Goal: Task Accomplishment & Management: Use online tool/utility

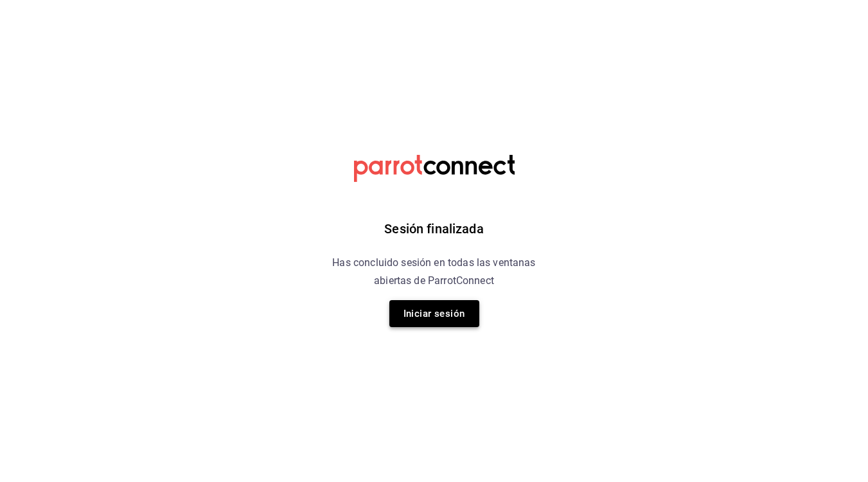
click at [406, 315] on button "Iniciar sesión" at bounding box center [434, 313] width 90 height 27
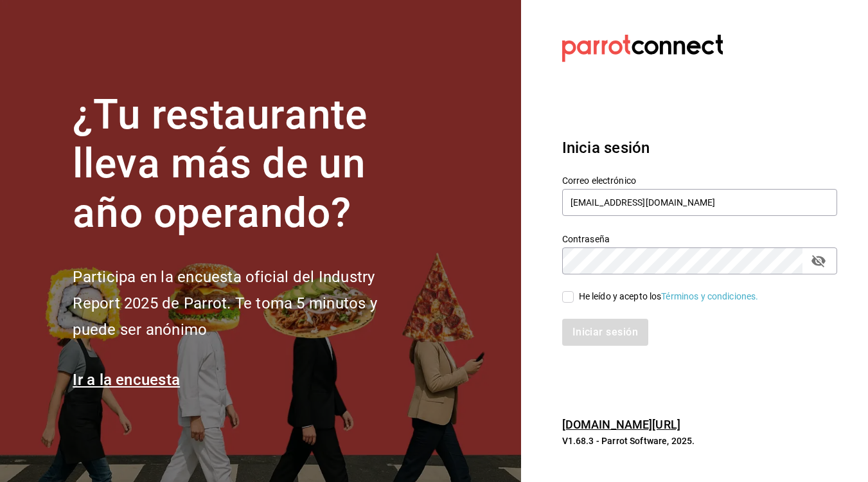
click at [566, 297] on input "He leído y acepto los Términos y condiciones." at bounding box center [568, 297] width 12 height 12
checkbox input "true"
click at [571, 328] on button "Iniciar sesión" at bounding box center [605, 332] width 87 height 27
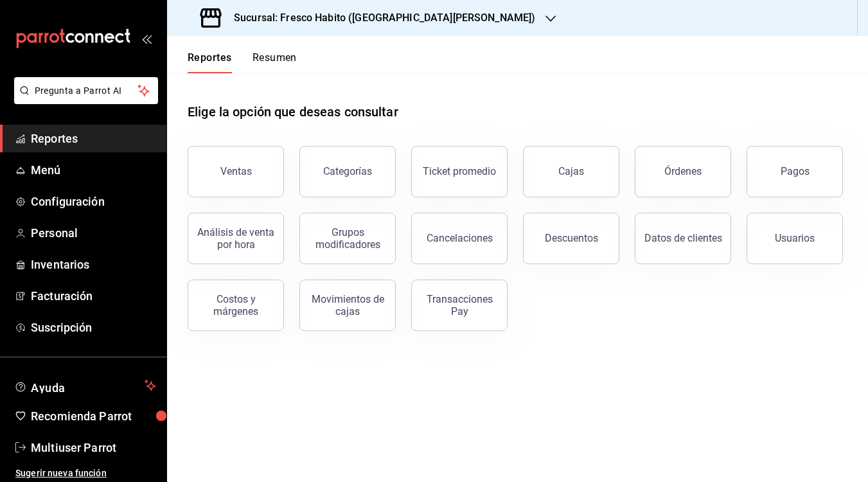
click at [89, 135] on span "Reportes" at bounding box center [93, 138] width 125 height 17
click at [71, 166] on span "Menú" at bounding box center [93, 169] width 125 height 17
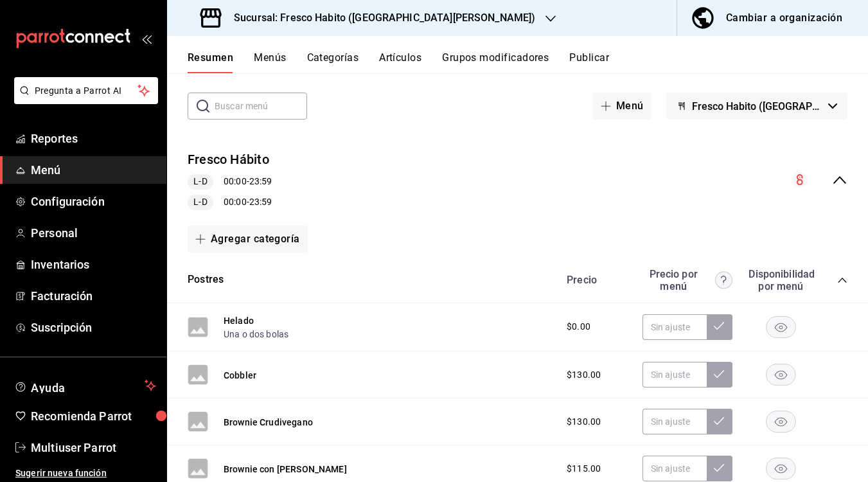
scroll to position [52, 0]
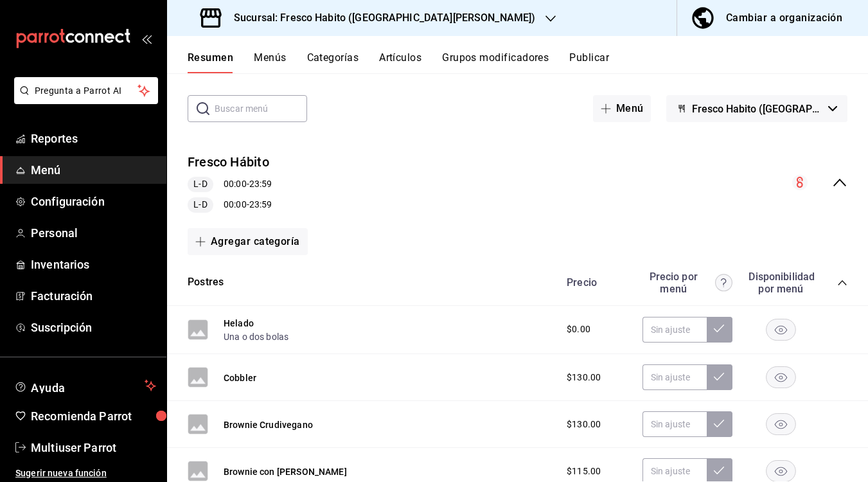
click at [840, 182] on icon "collapse-menu-row" at bounding box center [839, 182] width 15 height 15
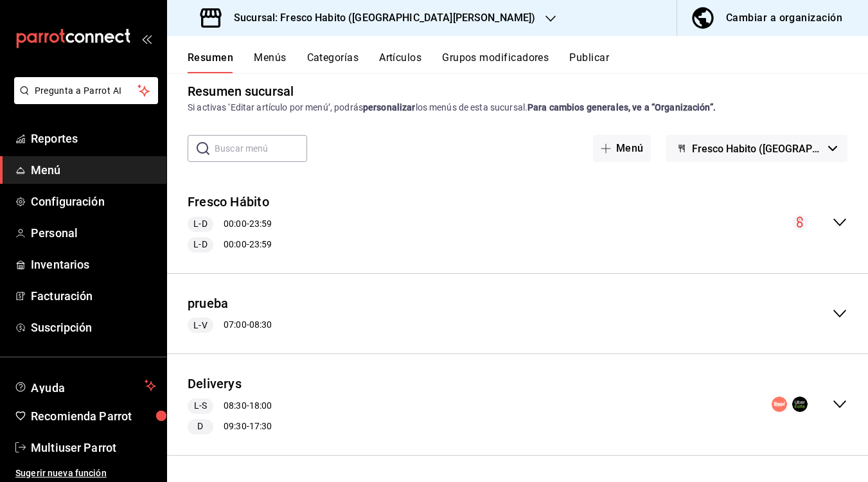
scroll to position [12, 0]
click at [832, 224] on icon "collapse-menu-row" at bounding box center [839, 221] width 15 height 15
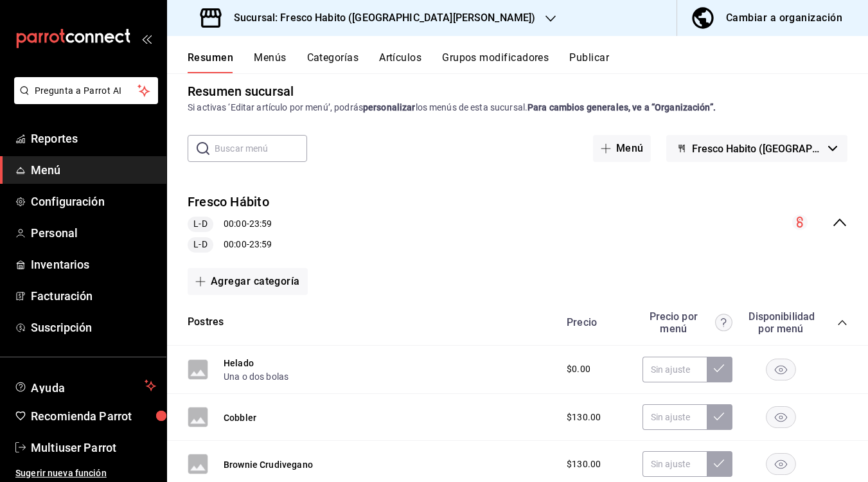
scroll to position [52, 0]
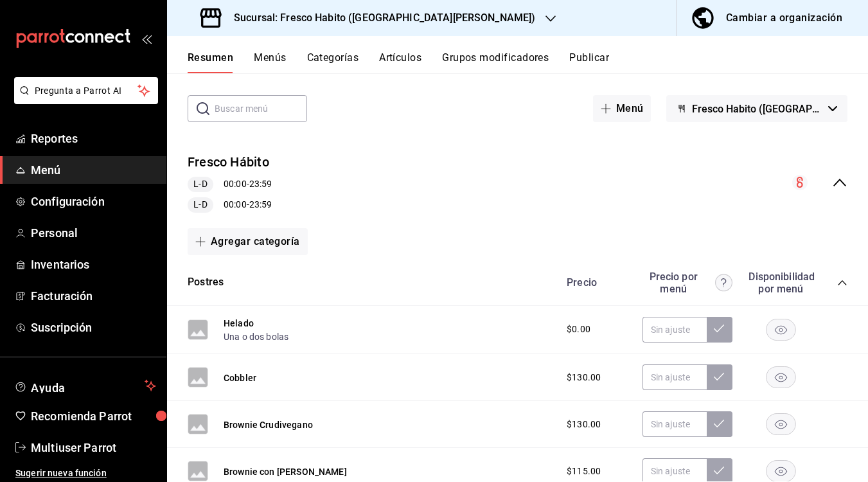
click at [842, 283] on icon "collapse-category-row" at bounding box center [842, 282] width 10 height 10
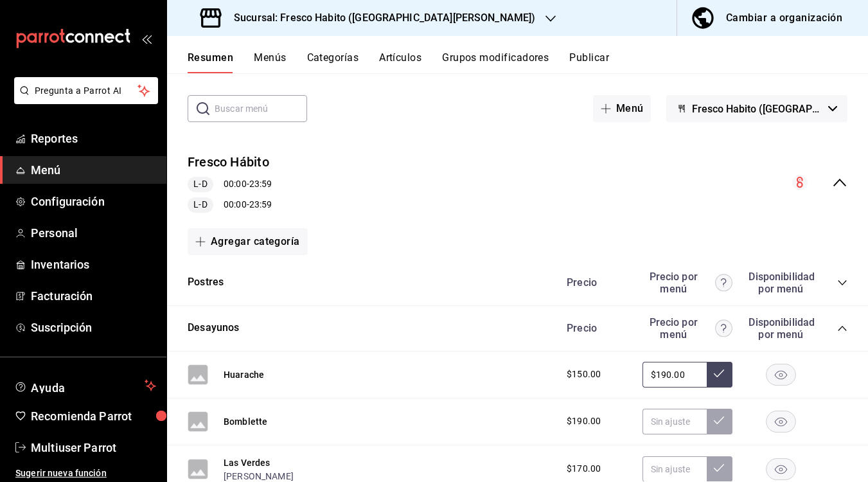
click at [844, 326] on icon "collapse-category-row" at bounding box center [842, 328] width 10 height 10
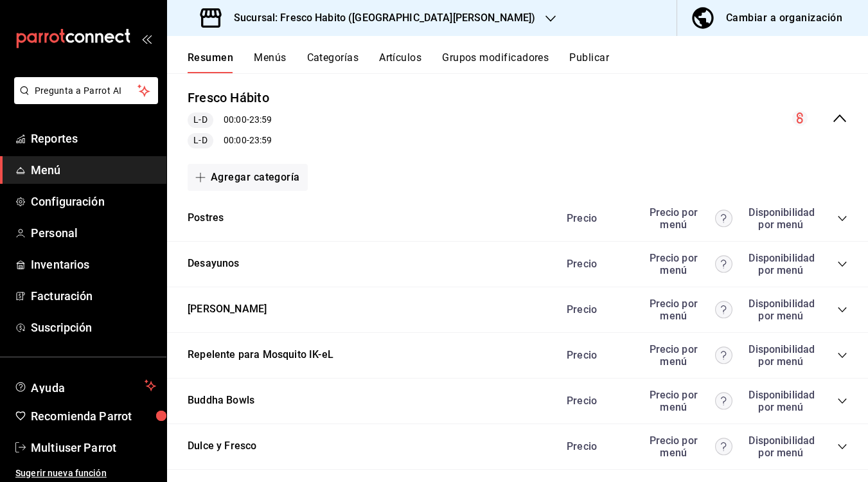
scroll to position [118, 0]
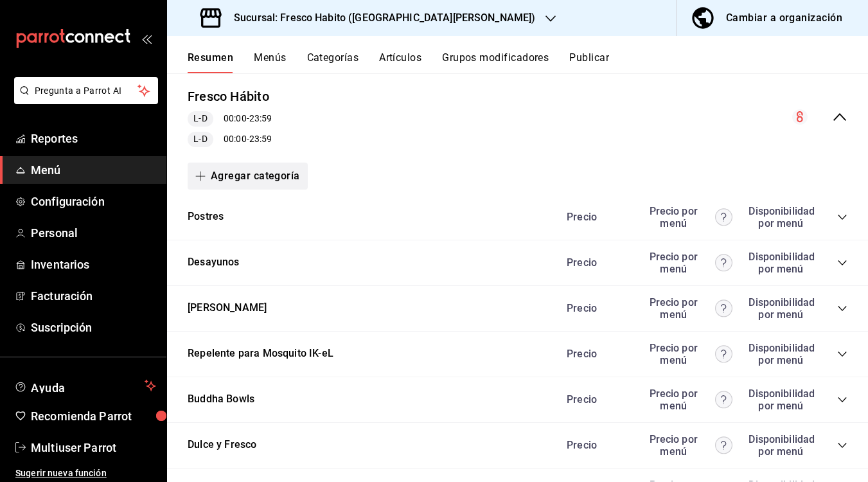
click at [258, 171] on button "Agregar categoría" at bounding box center [248, 175] width 120 height 27
click at [220, 243] on li "Categoría nueva" at bounding box center [243, 241] width 110 height 31
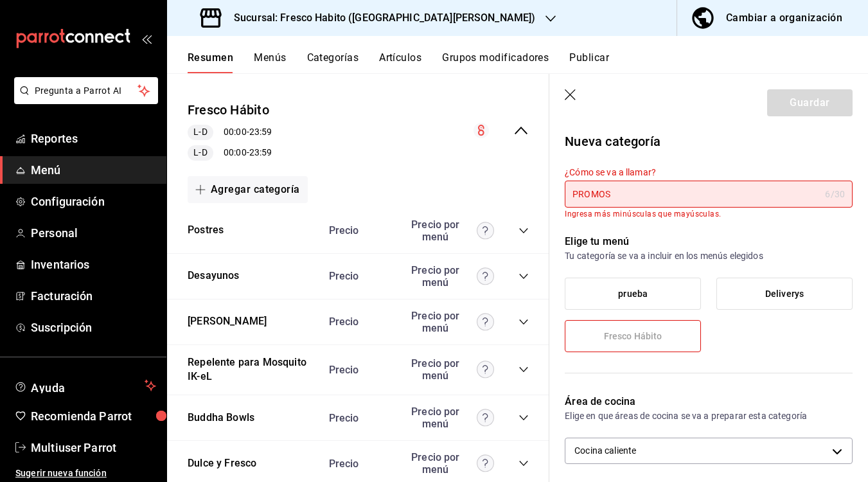
click at [652, 333] on span "Fresco Hábito" at bounding box center [633, 336] width 58 height 11
click at [634, 188] on input "PROMOS" at bounding box center [691, 194] width 255 height 26
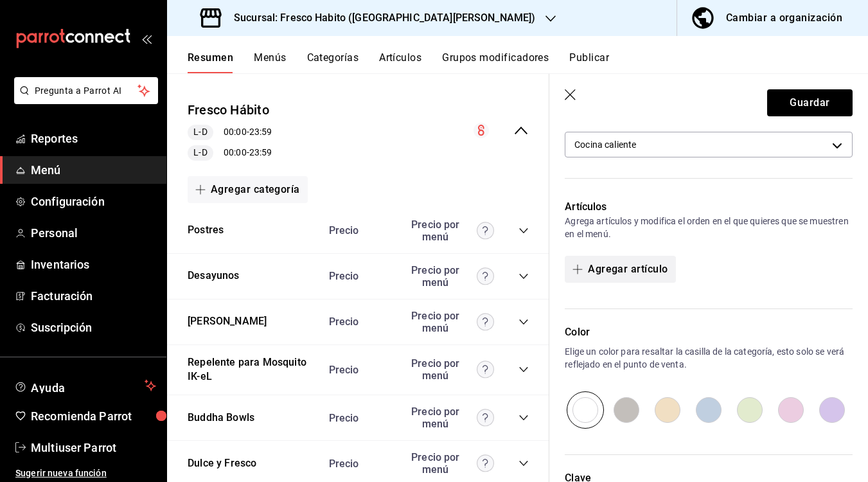
scroll to position [295, 0]
type input "ProMos"
click at [602, 270] on button "Agregar artículo" at bounding box center [619, 268] width 110 height 27
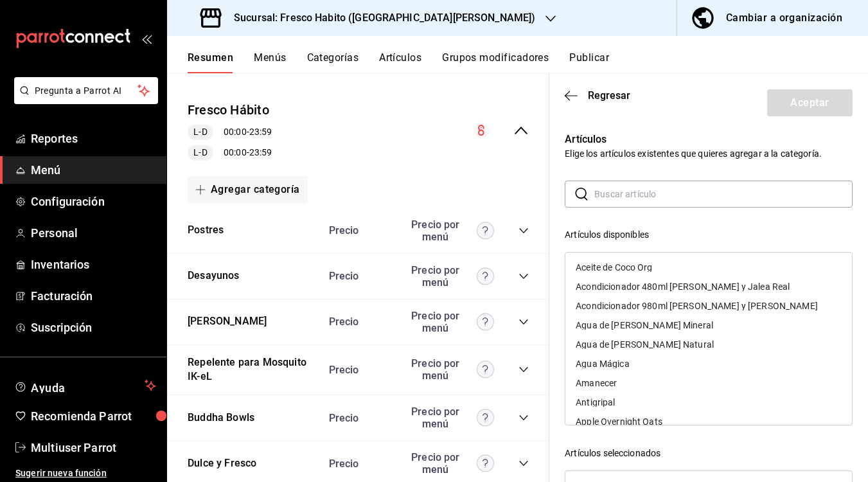
click at [525, 230] on icon "collapse-category-row" at bounding box center [523, 230] width 10 height 10
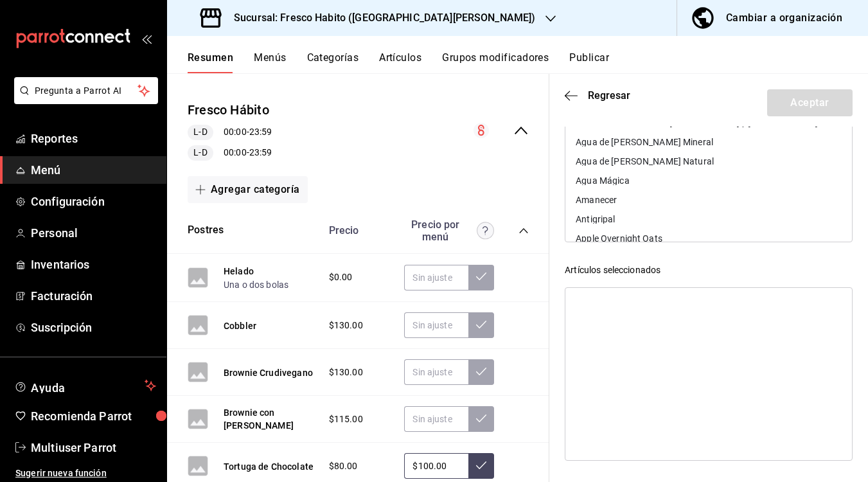
scroll to position [0, 0]
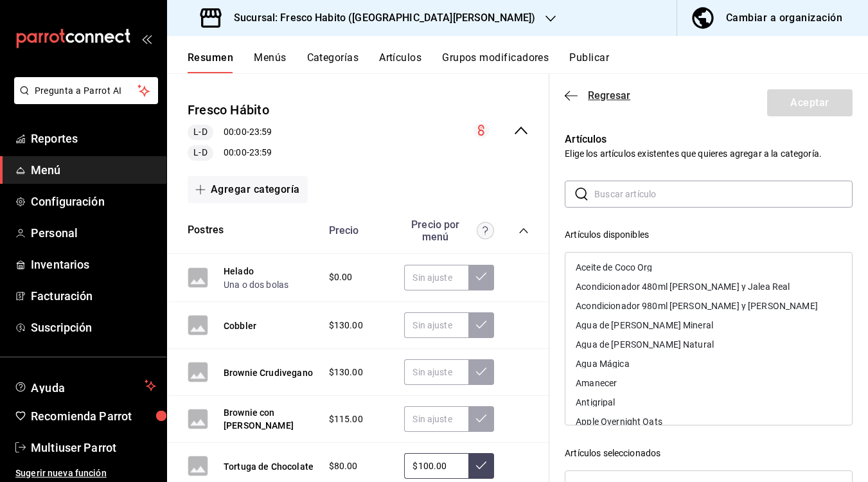
click at [595, 98] on span "Regresar" at bounding box center [609, 95] width 42 height 12
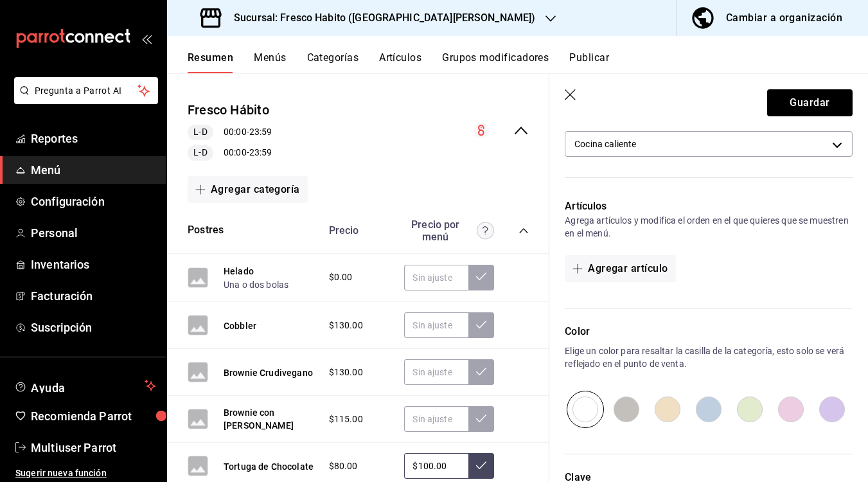
scroll to position [404, 0]
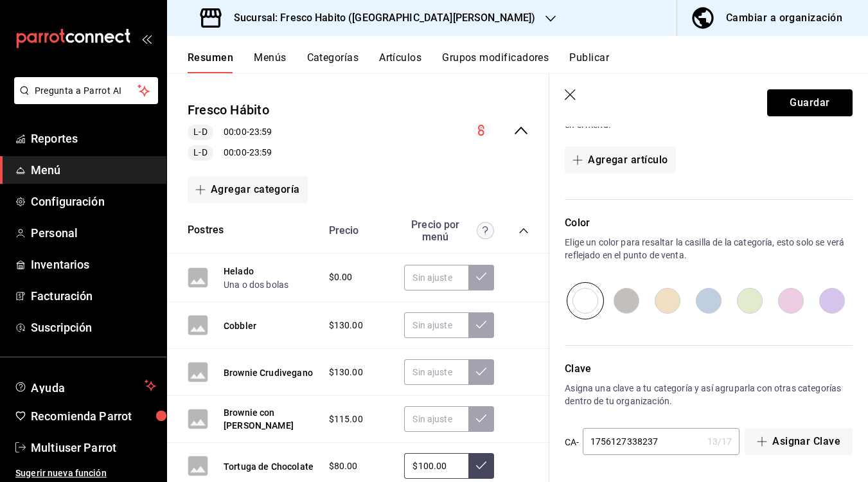
click at [810, 108] on button "Guardar" at bounding box center [809, 102] width 85 height 27
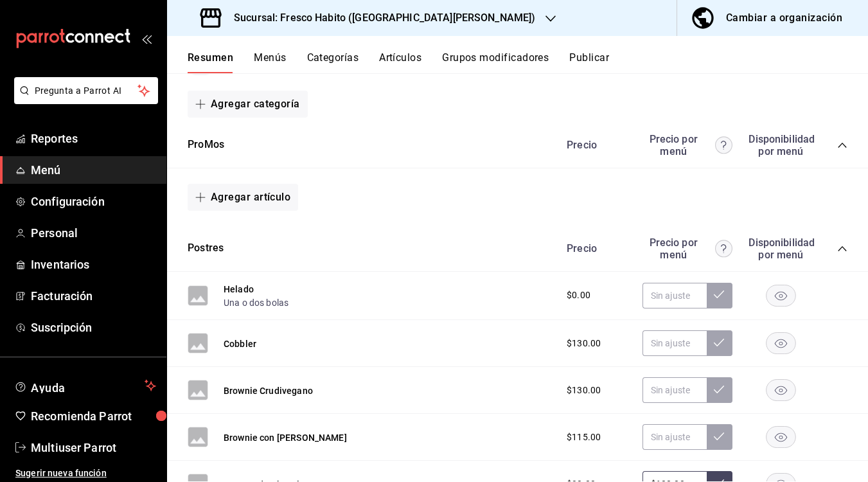
scroll to position [193, 0]
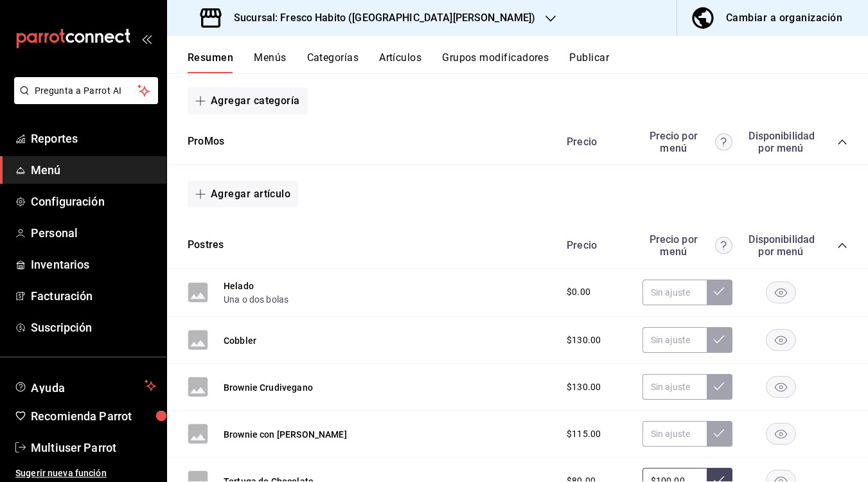
click at [837, 245] on icon "collapse-category-row" at bounding box center [842, 245] width 10 height 10
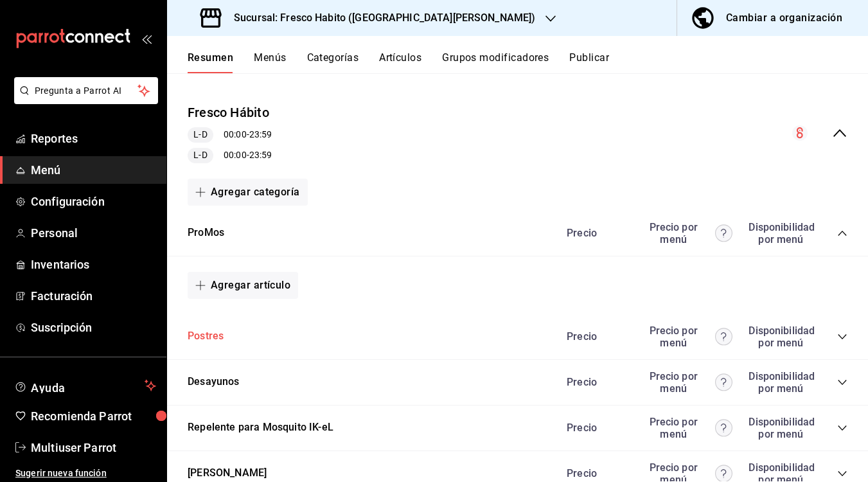
scroll to position [100, 0]
click at [843, 234] on icon "collapse-category-row" at bounding box center [841, 234] width 8 height 5
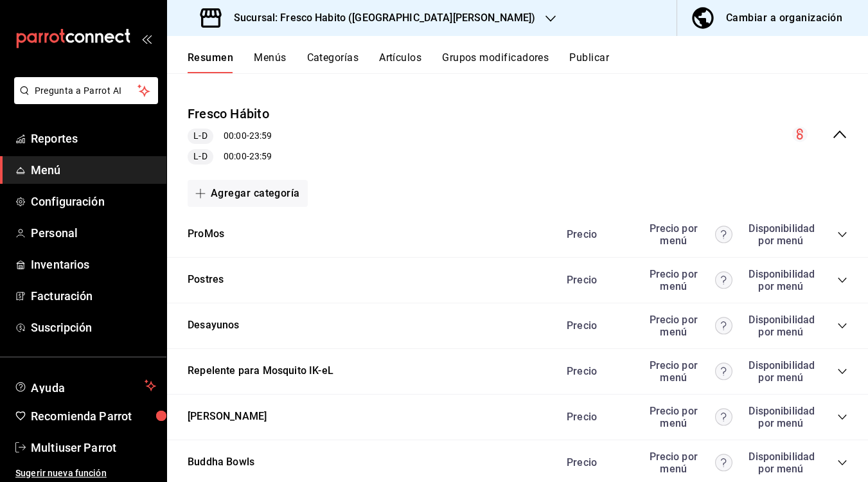
click at [841, 234] on icon "collapse-category-row" at bounding box center [842, 234] width 10 height 10
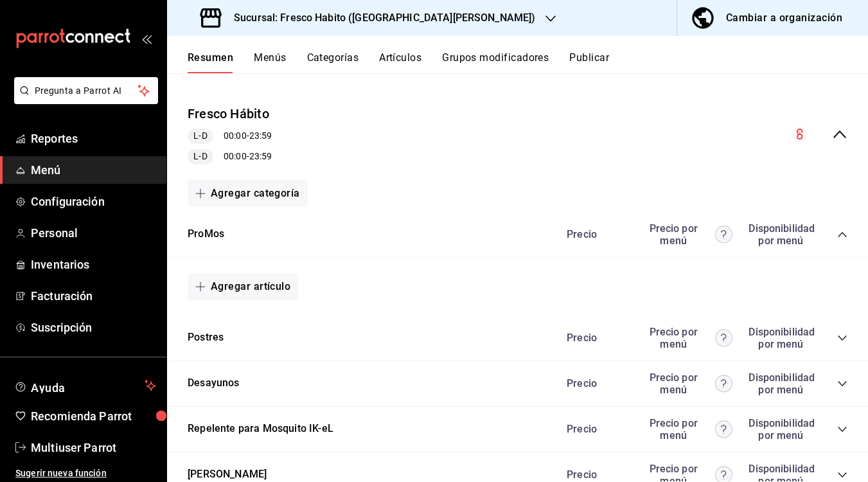
click at [845, 339] on icon "collapse-category-row" at bounding box center [842, 338] width 10 height 10
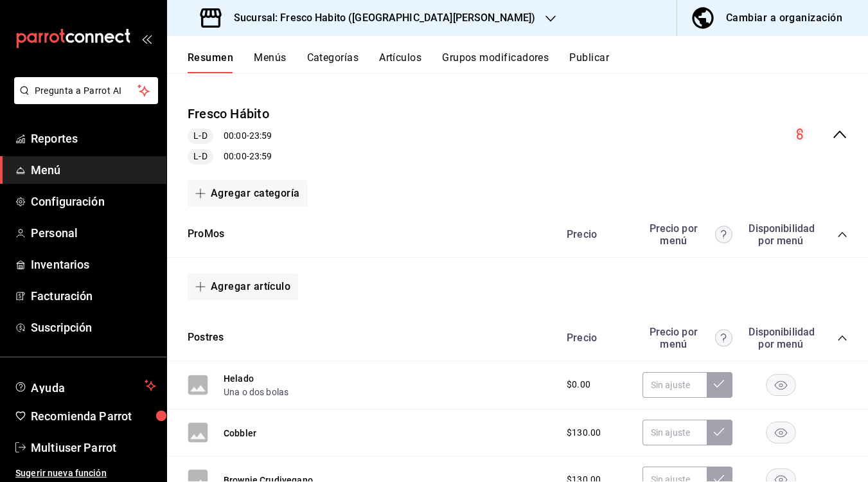
click at [842, 336] on icon "collapse-category-row" at bounding box center [842, 338] width 10 height 10
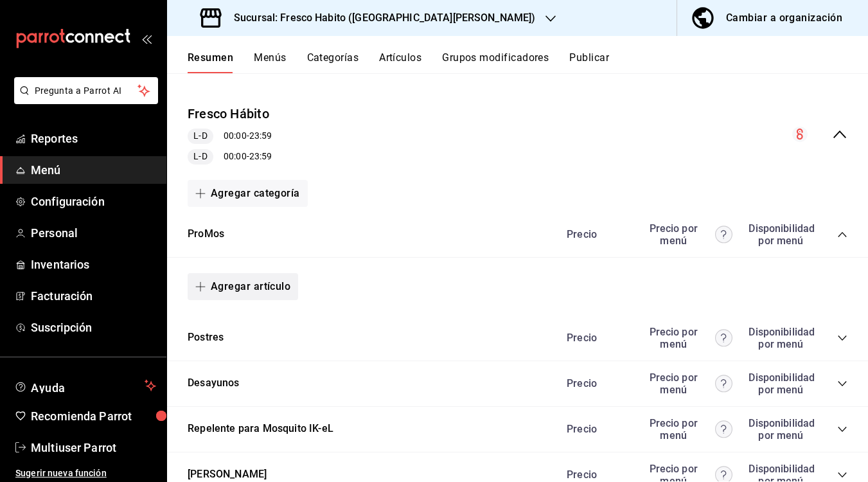
click at [262, 283] on button "Agregar artículo" at bounding box center [243, 286] width 110 height 27
click at [277, 284] on div at bounding box center [434, 241] width 868 height 482
click at [238, 283] on button "Agregar artículo" at bounding box center [243, 286] width 110 height 27
click at [224, 349] on li "Artículo nuevo" at bounding box center [238, 351] width 101 height 31
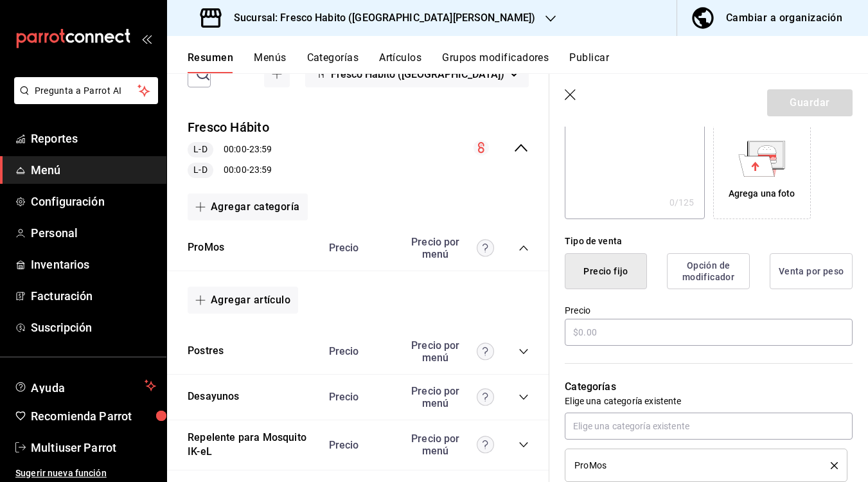
scroll to position [211, 0]
type input "Promo Desayuno 1"
click at [615, 334] on input "text" at bounding box center [708, 330] width 288 height 27
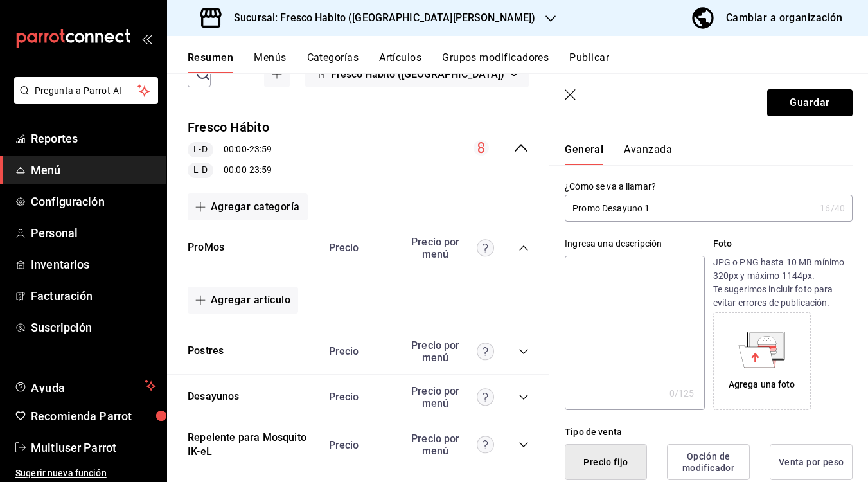
scroll to position [0, 0]
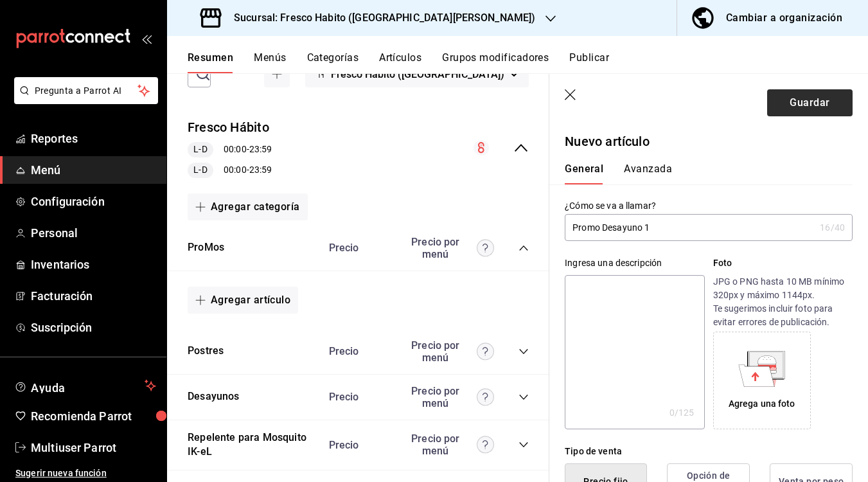
type input "$185.00"
click at [808, 104] on button "Guardar" at bounding box center [809, 102] width 85 height 27
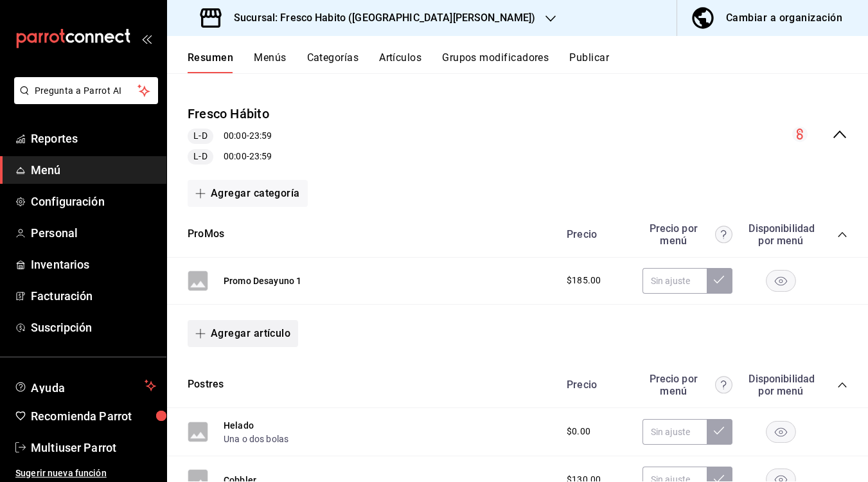
click at [261, 333] on button "Agregar artículo" at bounding box center [243, 333] width 110 height 27
click at [232, 394] on li "Artículo nuevo" at bounding box center [238, 398] width 101 height 31
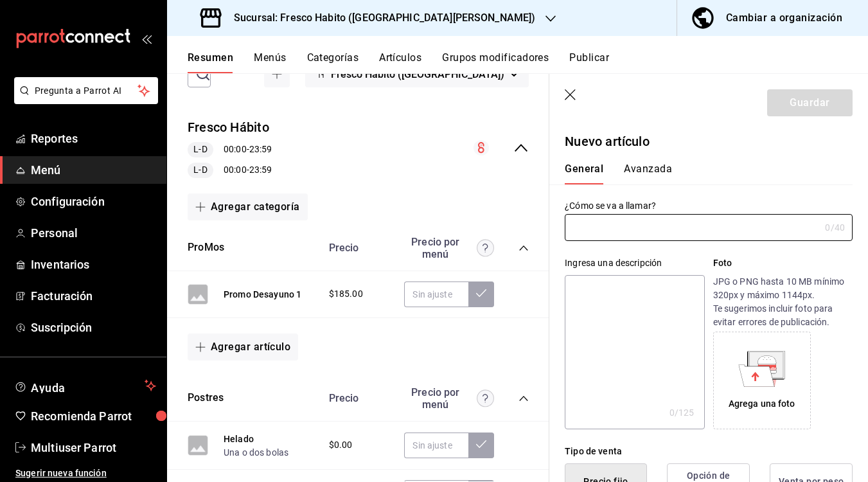
type input "AR-1756127722545"
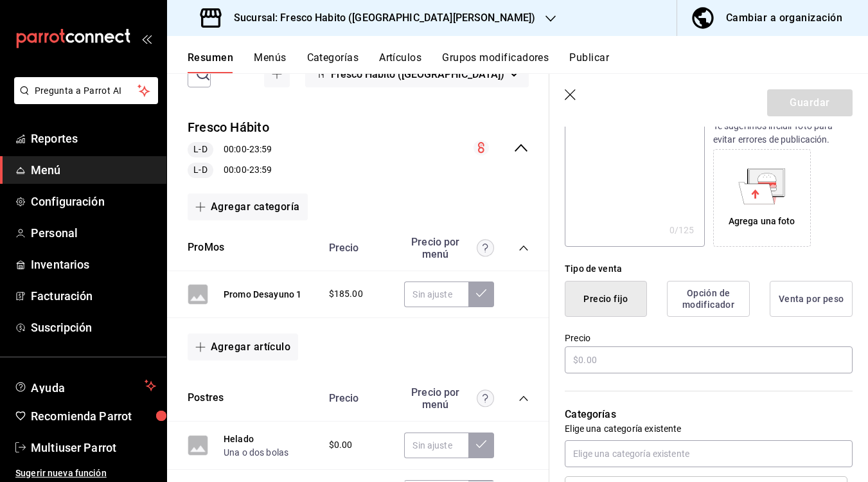
scroll to position [184, 0]
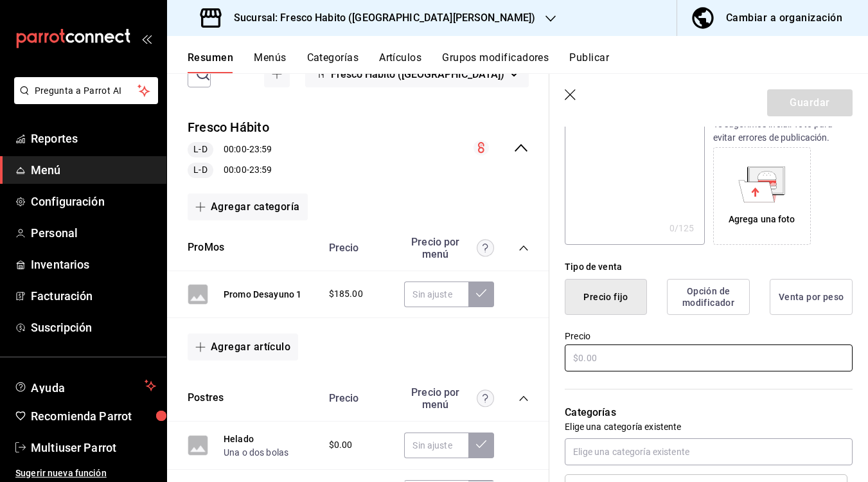
type input "Promo Desayuno 2"
click at [597, 359] on input "text" at bounding box center [708, 357] width 288 height 27
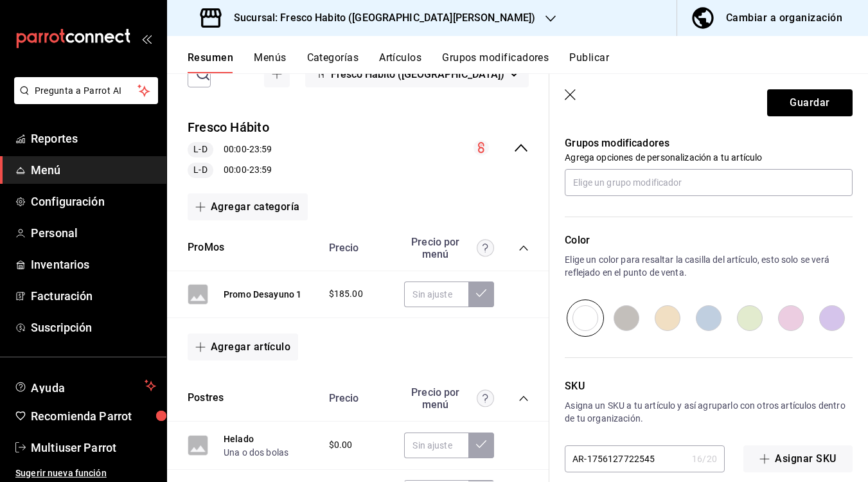
scroll to position [588, 0]
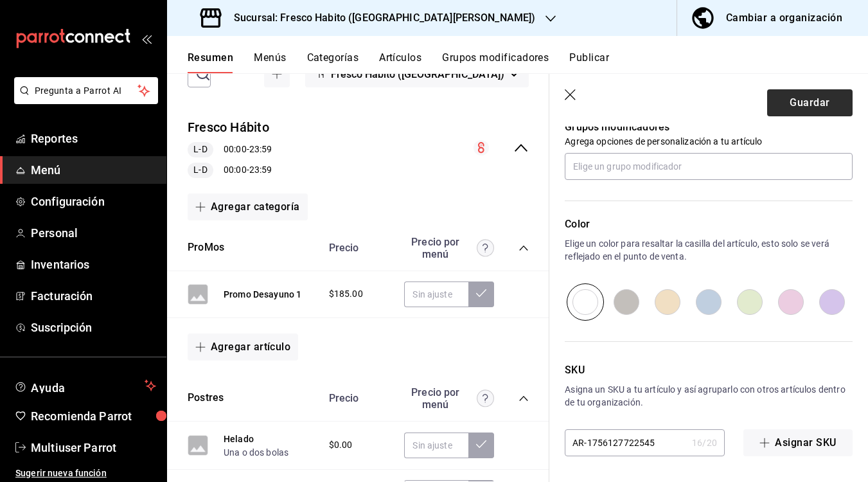
type input "$275.00"
click at [792, 105] on button "Guardar" at bounding box center [809, 102] width 85 height 27
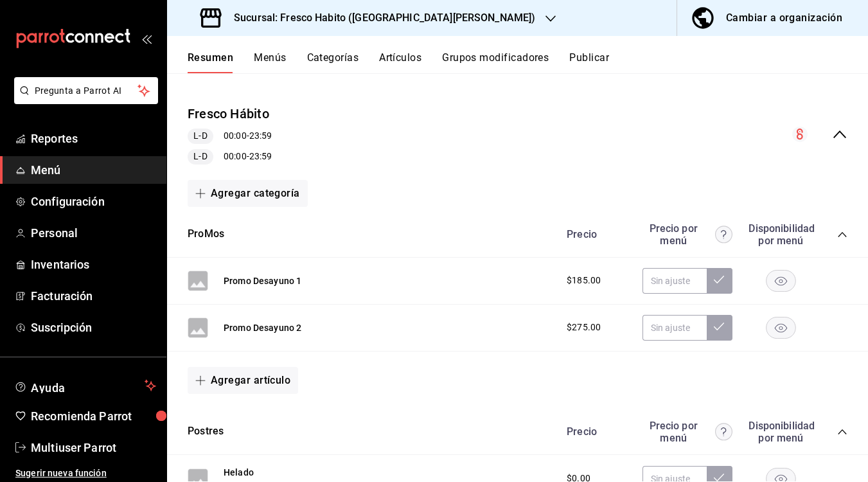
click at [272, 139] on div "L-D 00:00 - 23:59" at bounding box center [230, 135] width 84 height 15
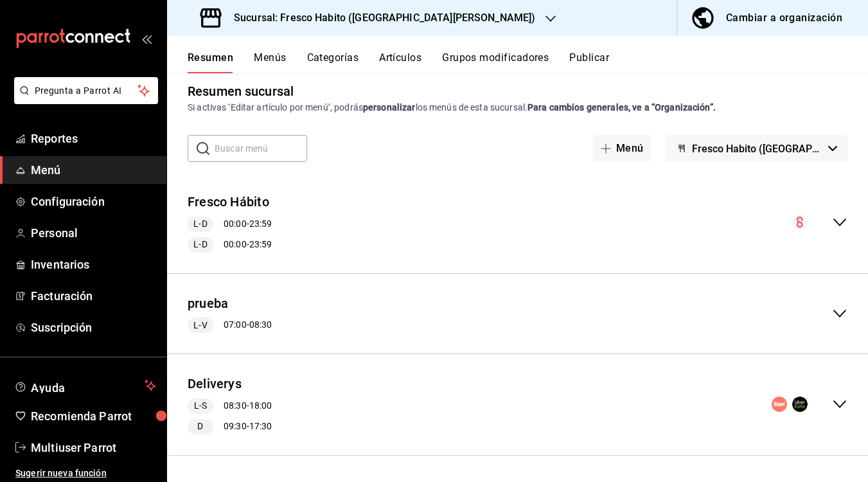
scroll to position [12, 0]
click at [51, 168] on span "Menú" at bounding box center [93, 169] width 125 height 17
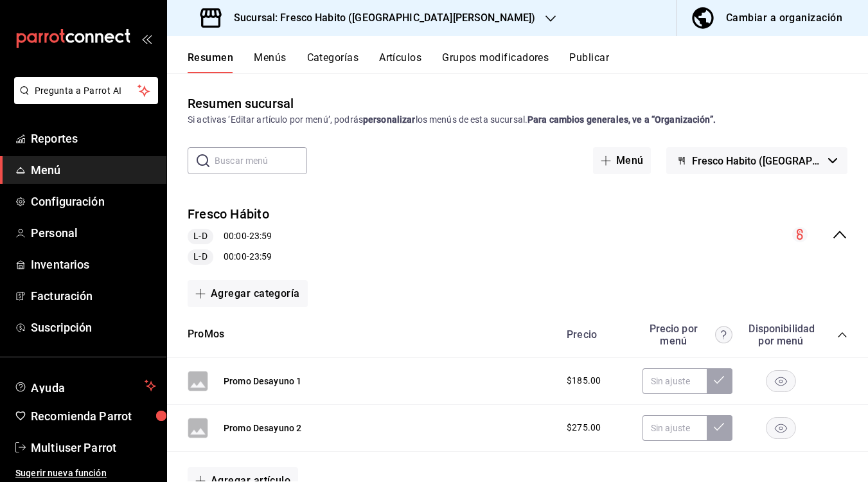
scroll to position [188, 0]
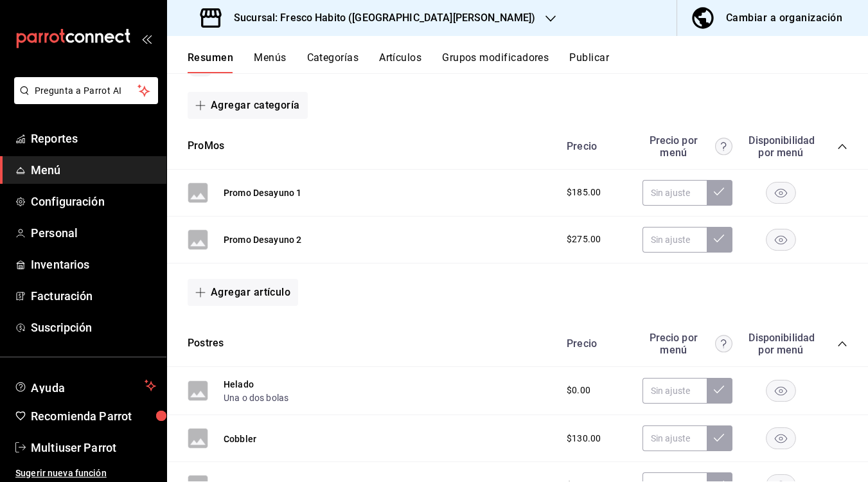
click at [581, 211] on div "Promo Desayuno 1 $185.00" at bounding box center [517, 193] width 701 height 47
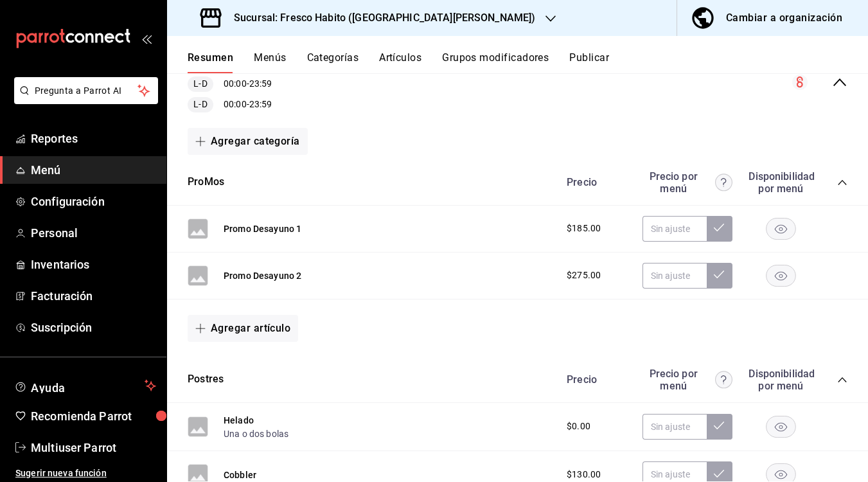
scroll to position [290, 0]
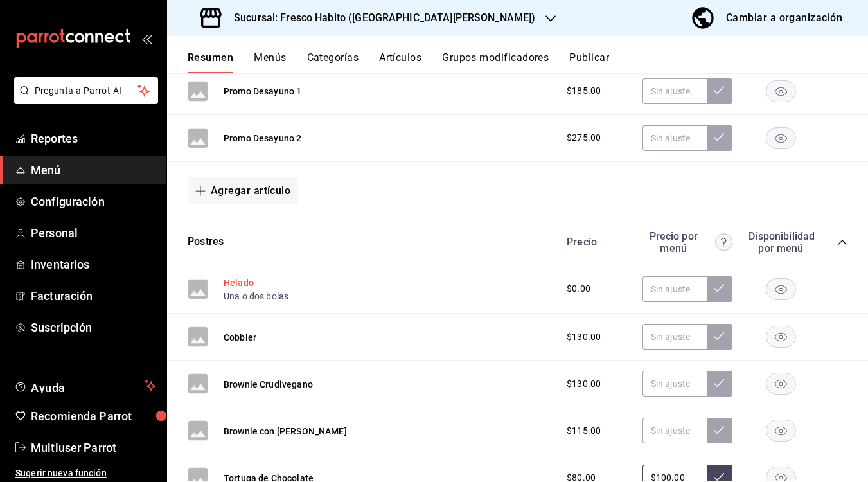
click at [238, 279] on button "Helado" at bounding box center [238, 282] width 30 height 13
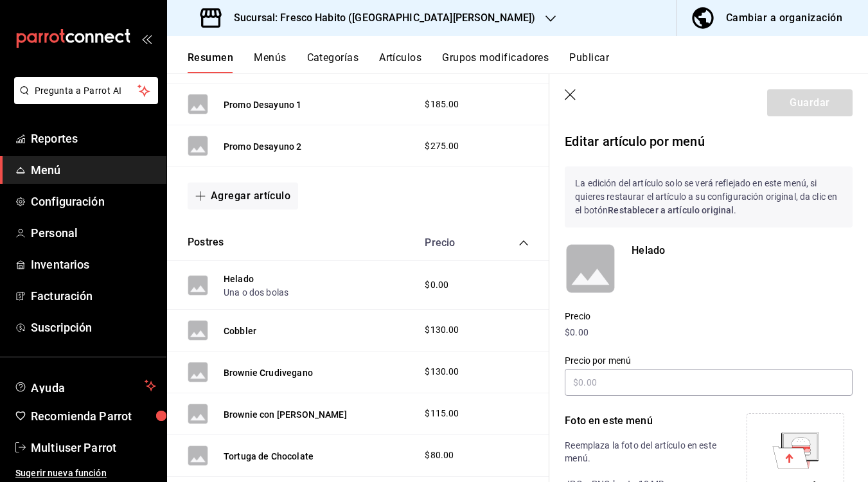
click at [568, 91] on icon "button" at bounding box center [570, 95] width 13 height 13
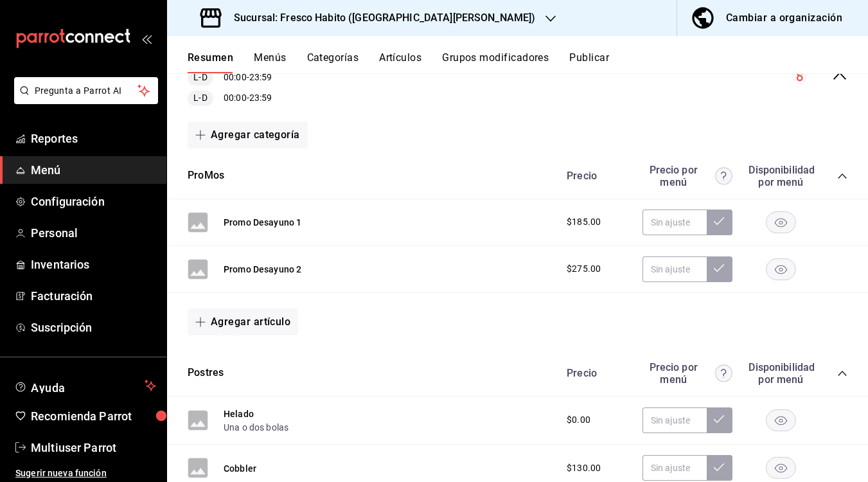
scroll to position [137, 0]
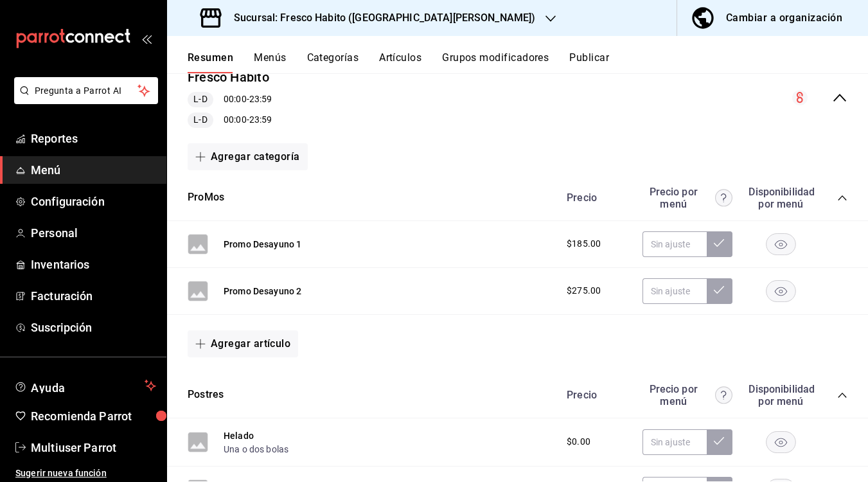
click at [324, 59] on button "Categorías" at bounding box center [333, 62] width 52 height 22
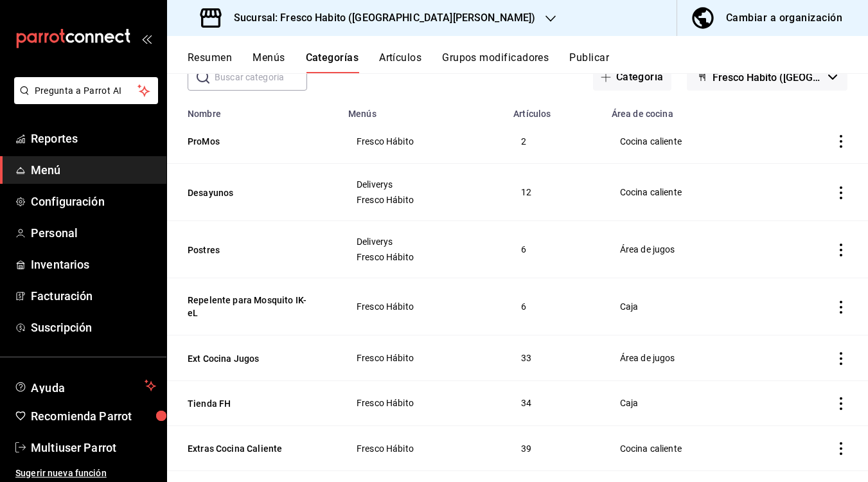
scroll to position [85, 0]
click at [202, 249] on button "Postres" at bounding box center [252, 248] width 128 height 13
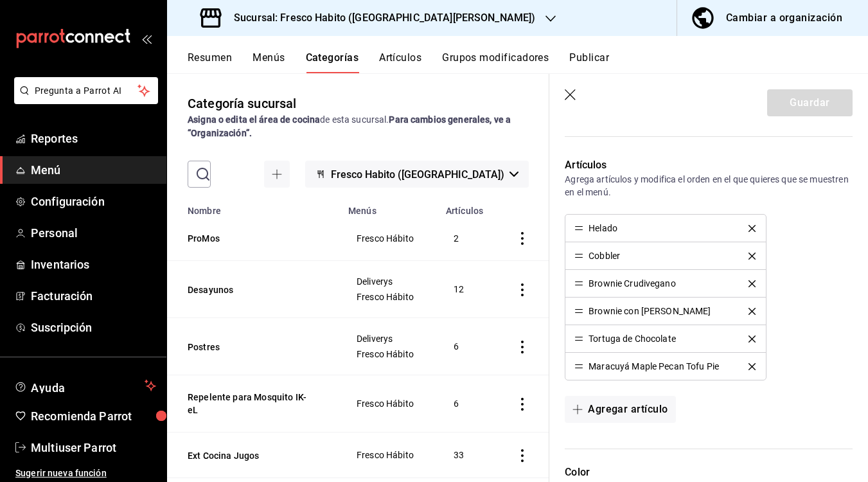
click at [395, 59] on button "Artículos" at bounding box center [400, 62] width 42 height 22
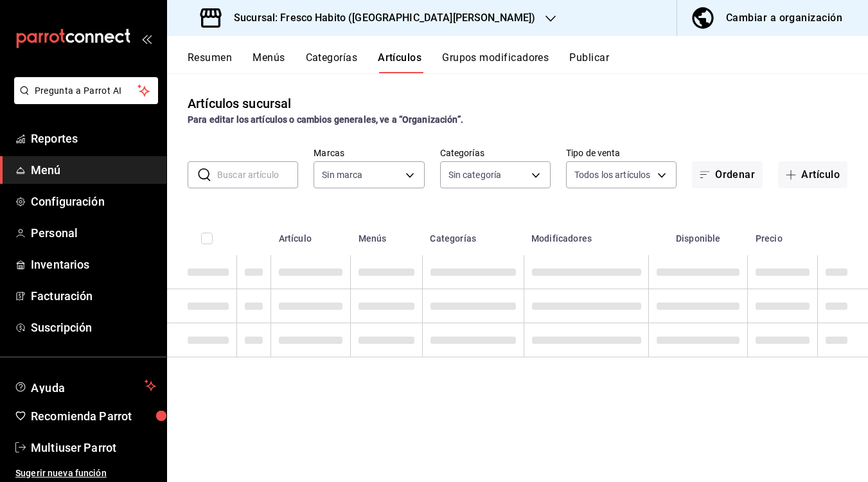
type input "4d71065b-91f6-4104-bd03-7913cc015407"
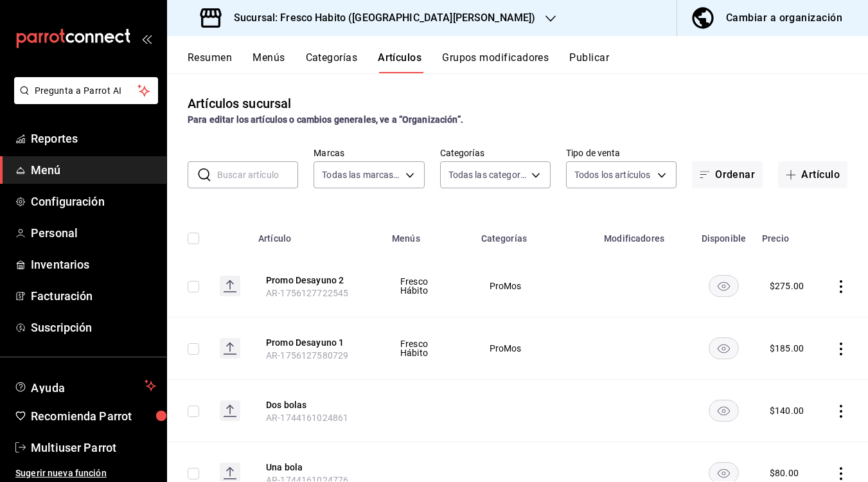
type input "da4ee6c6-9b8f-4805-8a25-e17c68a2428a,221f61ab-65eb-4b83-bf18-d08ced355d01,e8a2f…"
click at [336, 56] on button "Categorías" at bounding box center [332, 62] width 52 height 22
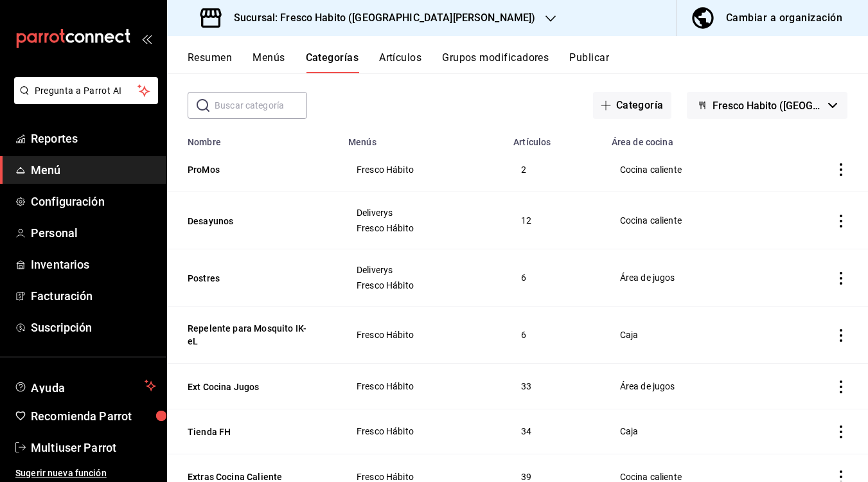
scroll to position [39, 0]
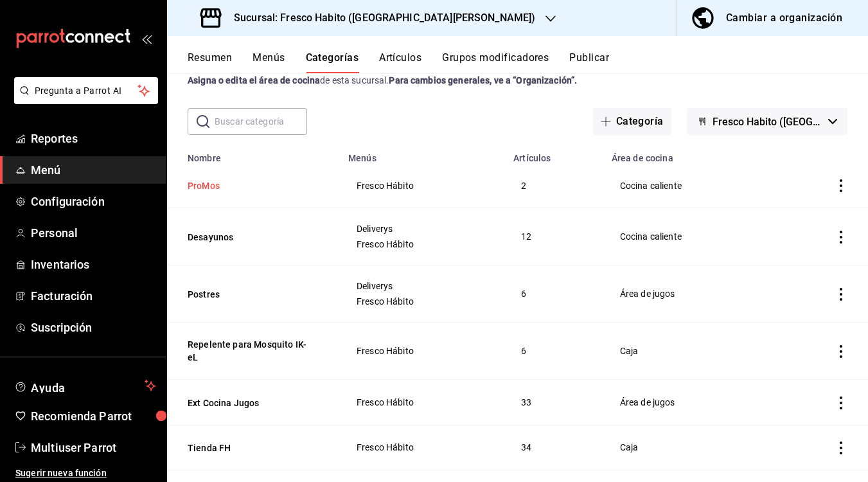
click at [208, 184] on button "ProMos" at bounding box center [252, 185] width 128 height 13
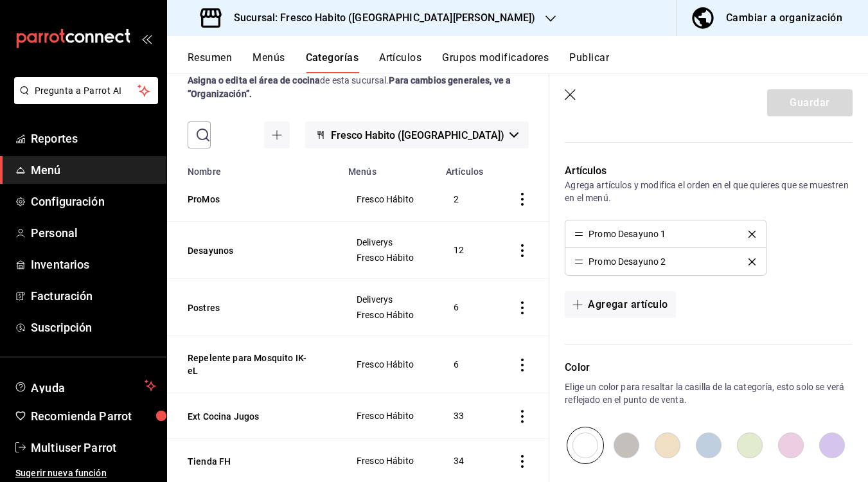
scroll to position [332, 0]
click at [500, 58] on button "Grupos modificadores" at bounding box center [495, 62] width 107 height 22
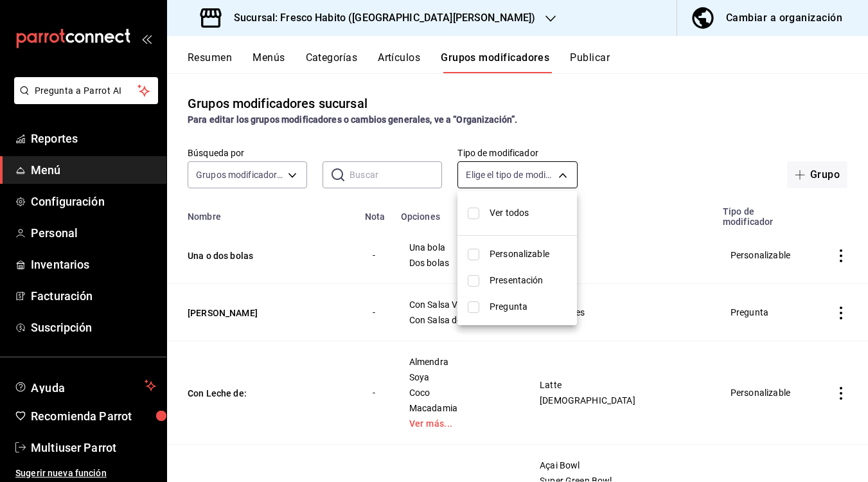
click at [561, 178] on body "Pregunta a Parrot AI Reportes Menú Configuración Personal Inventarios Facturaci…" at bounding box center [434, 241] width 868 height 482
click at [561, 177] on div at bounding box center [434, 241] width 868 height 482
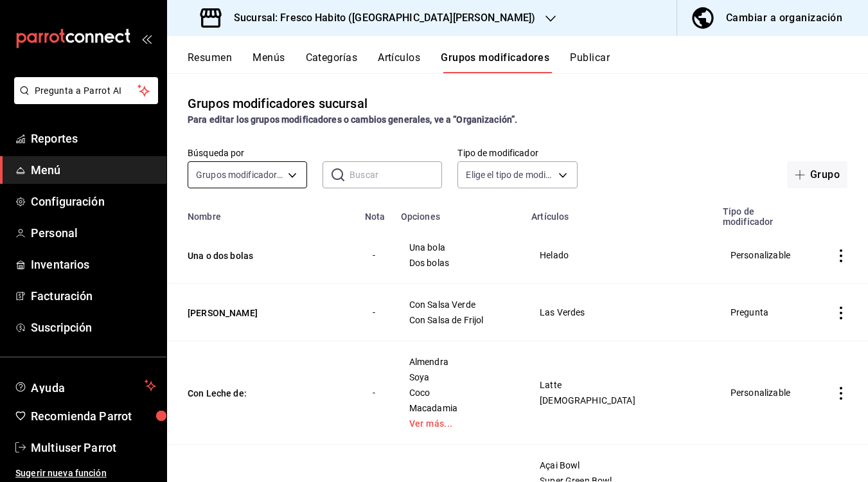
click at [281, 180] on body "Pregunta a Parrot AI Reportes Menú Configuración Personal Inventarios Facturaci…" at bounding box center [434, 241] width 868 height 482
click at [281, 179] on div at bounding box center [434, 241] width 868 height 482
click at [815, 175] on button "Grupo" at bounding box center [817, 174] width 60 height 27
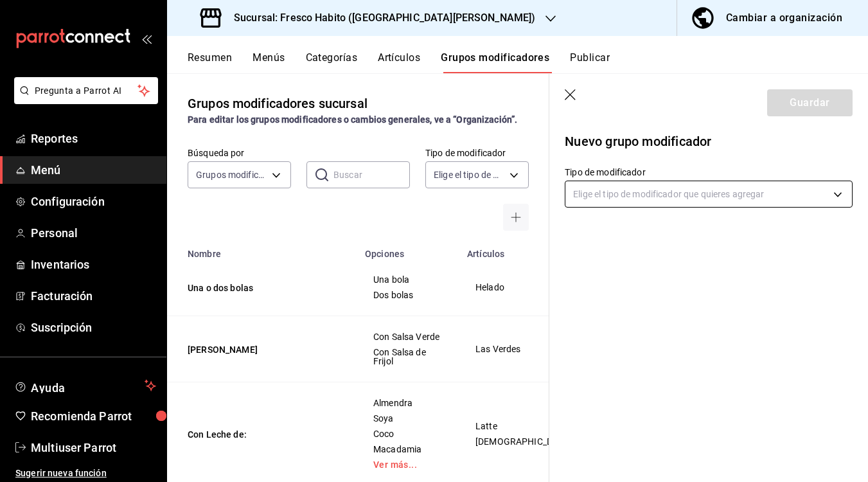
click at [593, 193] on body "Pregunta a Parrot AI Reportes Menú Configuración Personal Inventarios Facturaci…" at bounding box center [434, 241] width 868 height 482
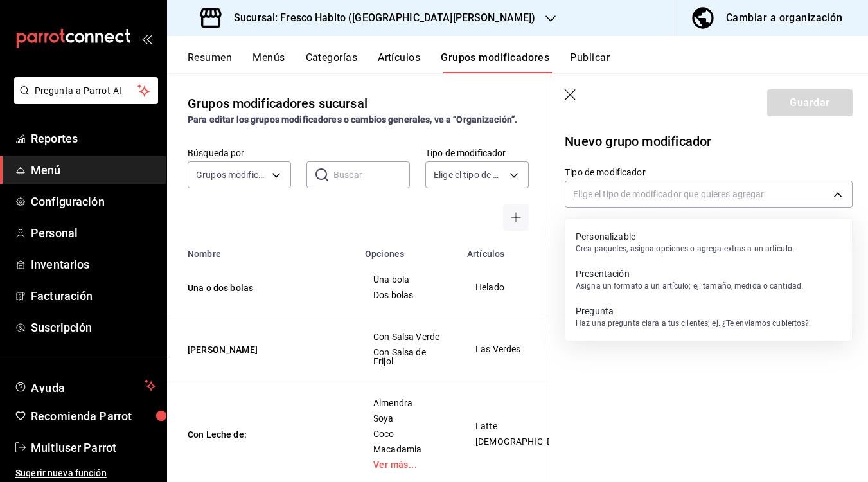
click at [644, 240] on p "Personalizable" at bounding box center [684, 236] width 218 height 13
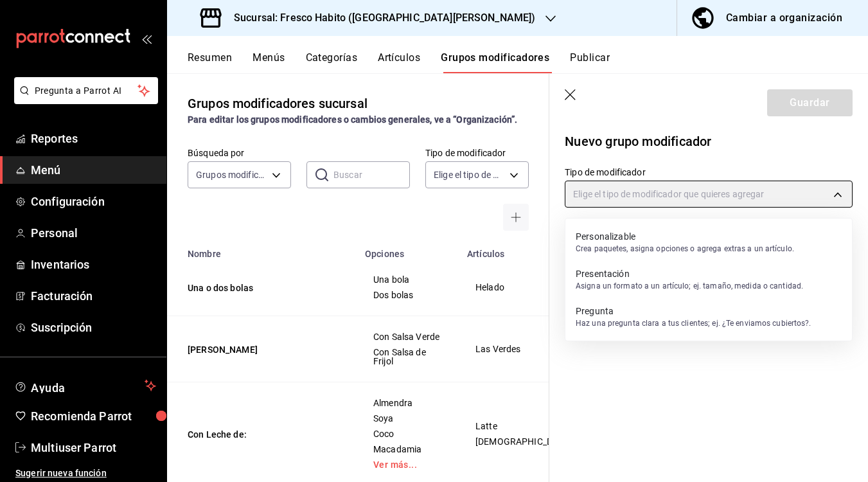
type input "CUSTOMIZABLE"
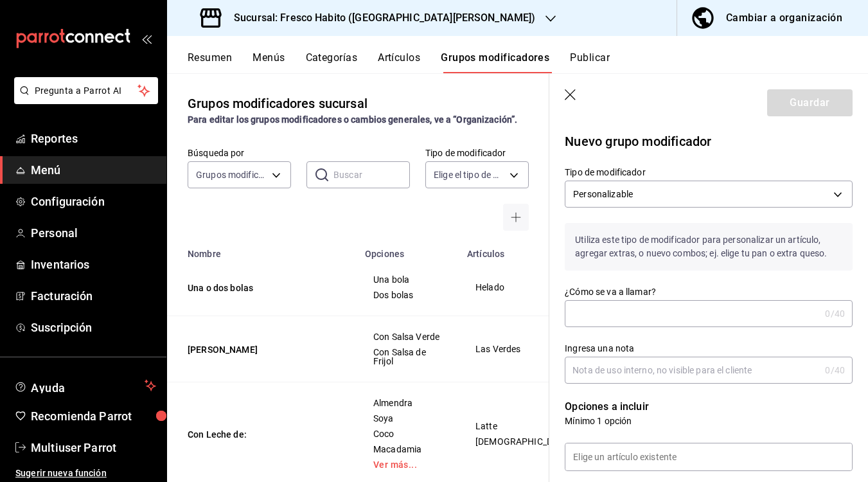
click at [609, 308] on input "¿Cómo se va a llamar?" at bounding box center [691, 314] width 255 height 26
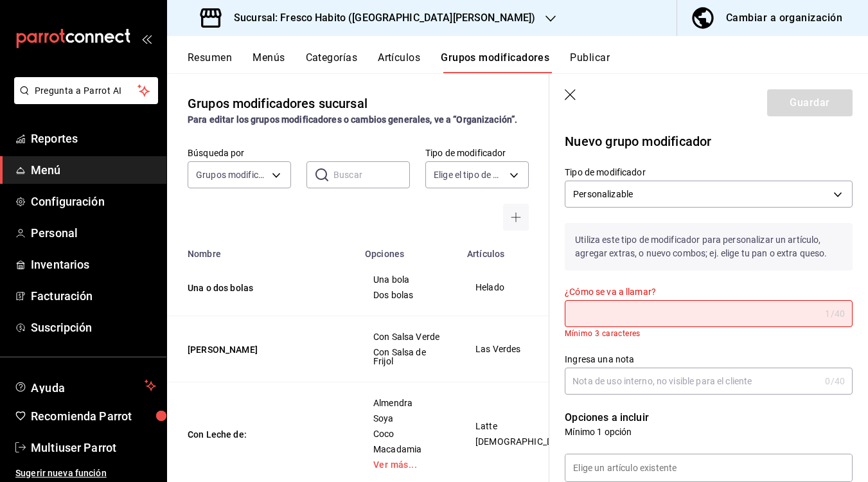
click at [597, 317] on input "¿Cómo se va a llamar?" at bounding box center [691, 314] width 255 height 26
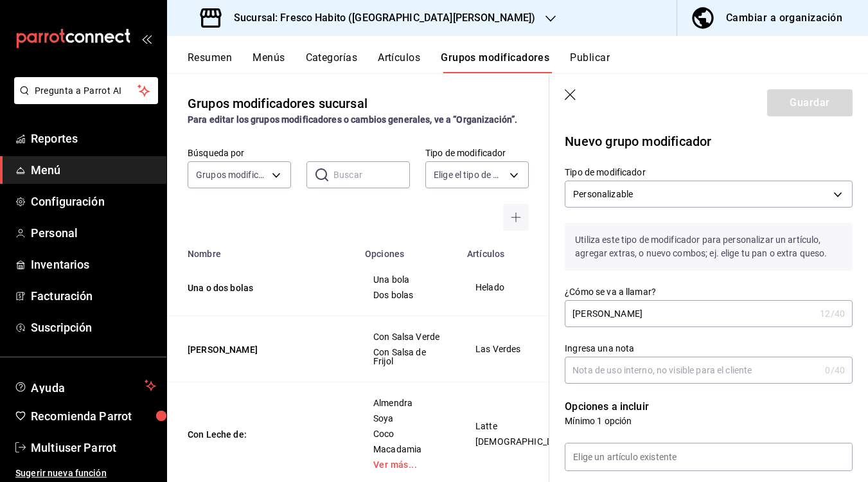
click at [587, 315] on input "[PERSON_NAME]" at bounding box center [689, 314] width 250 height 26
click at [636, 312] on input "[PERSON_NAME]" at bounding box center [689, 314] width 250 height 26
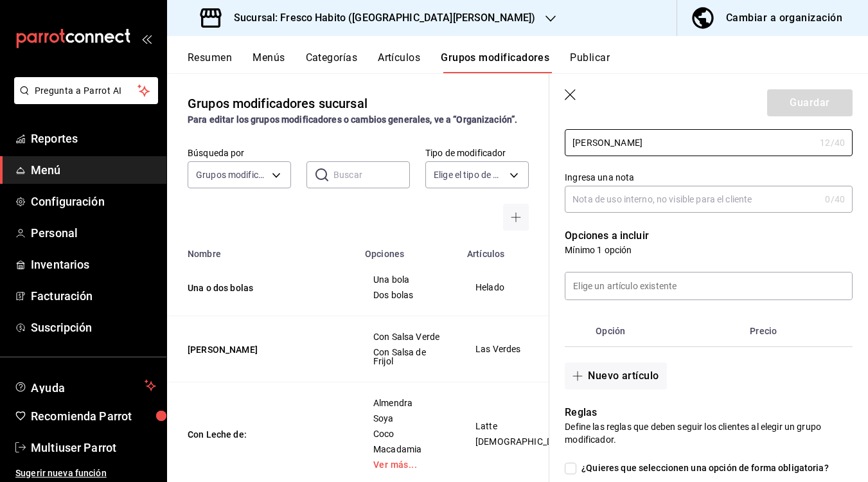
scroll to position [179, 0]
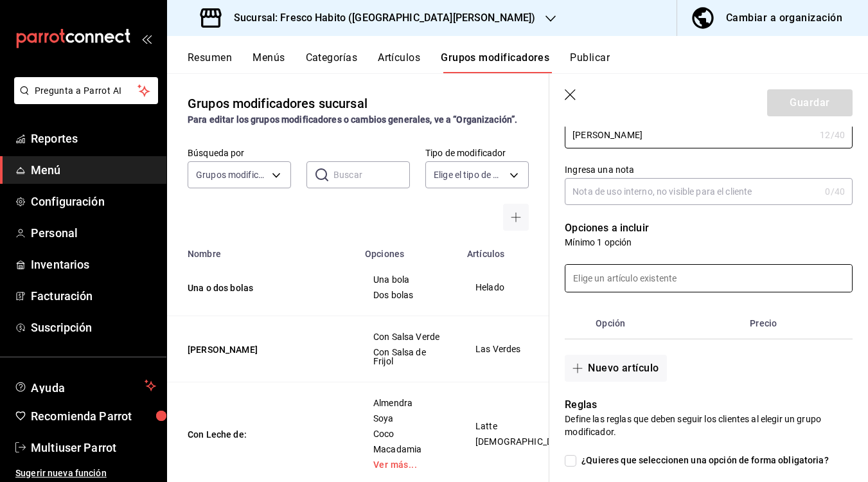
type input "[PERSON_NAME]"
click at [661, 280] on input at bounding box center [708, 278] width 286 height 27
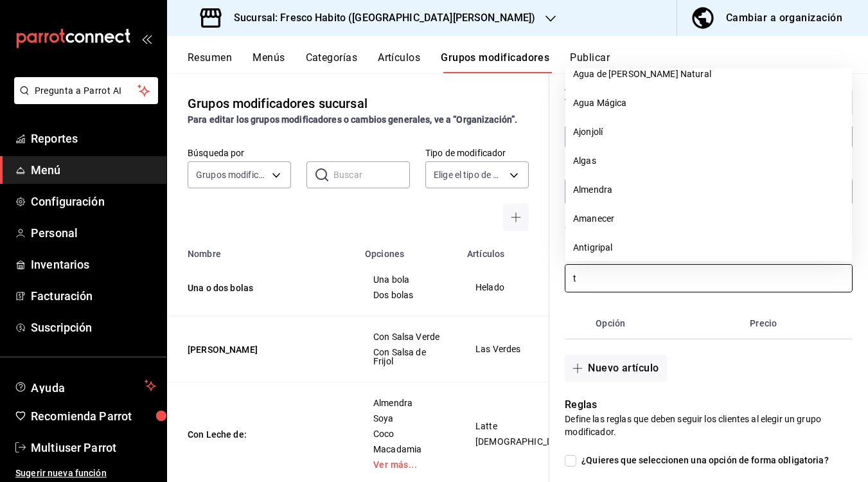
scroll to position [0, 0]
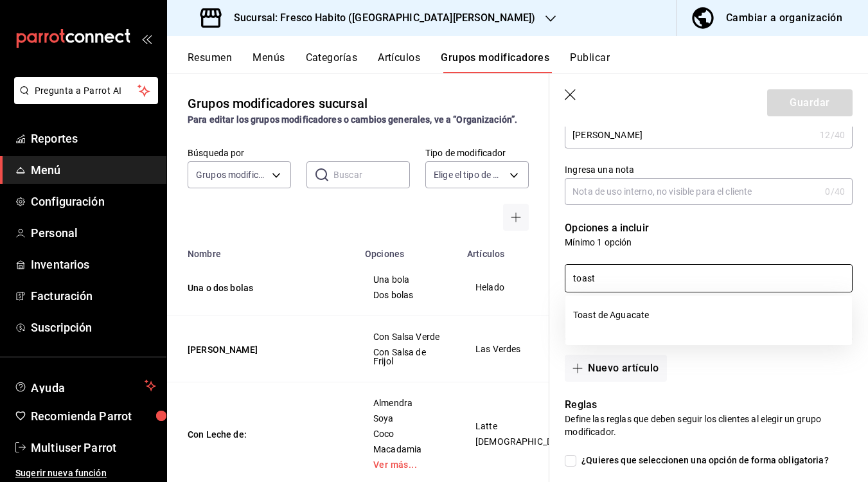
click at [602, 279] on input "toast" at bounding box center [708, 278] width 286 height 27
type input "t"
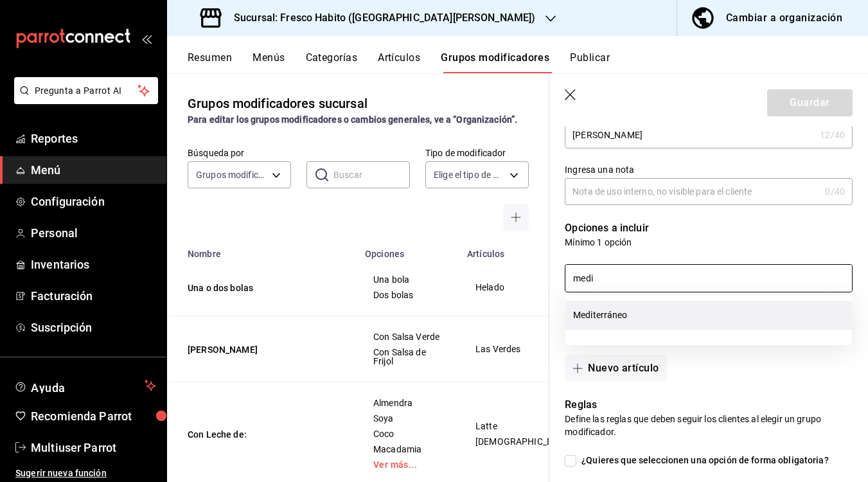
click at [599, 315] on li "Mediterráneo" at bounding box center [708, 315] width 286 height 29
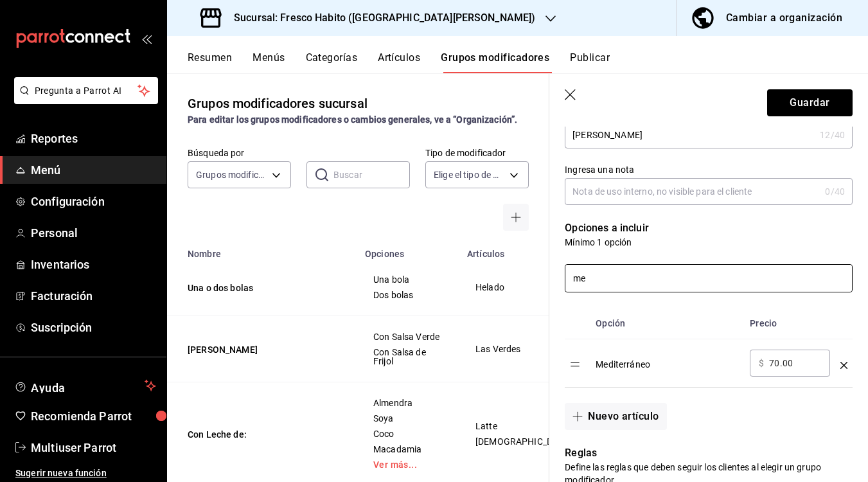
type input "m"
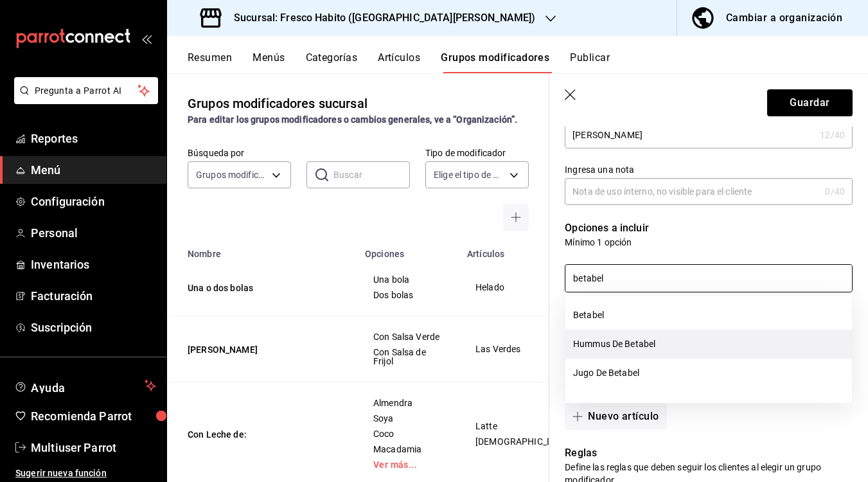
click at [583, 344] on li "Hummus De Betabel" at bounding box center [708, 343] width 286 height 29
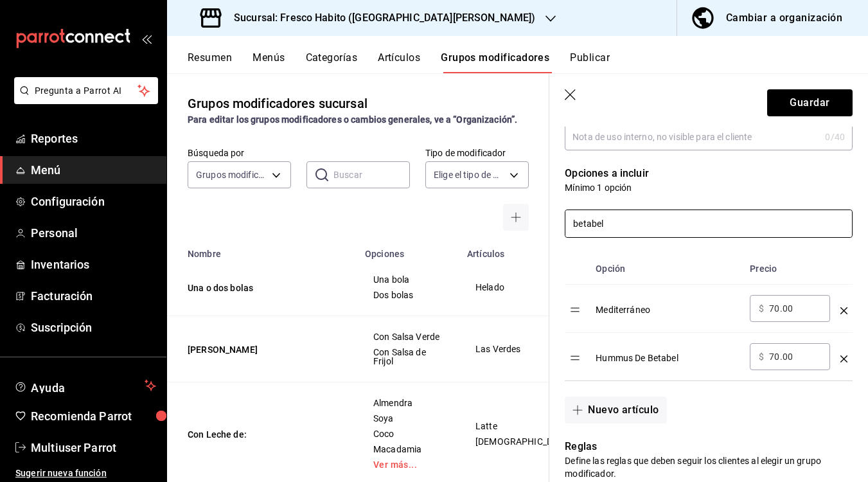
scroll to position [234, 0]
click at [620, 225] on input "betabel" at bounding box center [708, 222] width 286 height 27
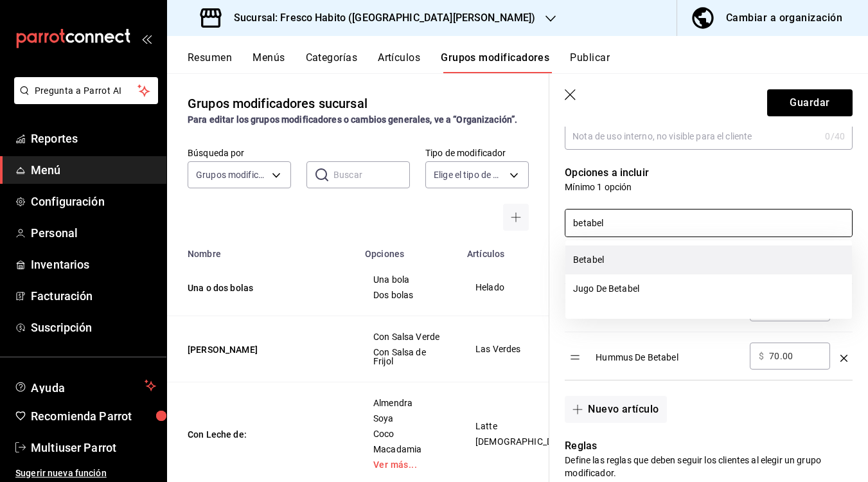
click at [600, 257] on li "Betabel" at bounding box center [708, 259] width 286 height 29
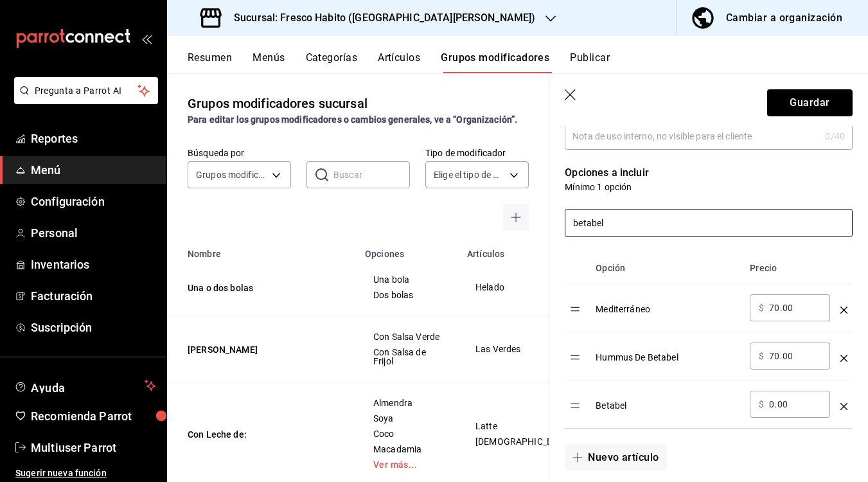
type input "betabel"
click at [841, 405] on icon "optionsTable" at bounding box center [843, 406] width 7 height 7
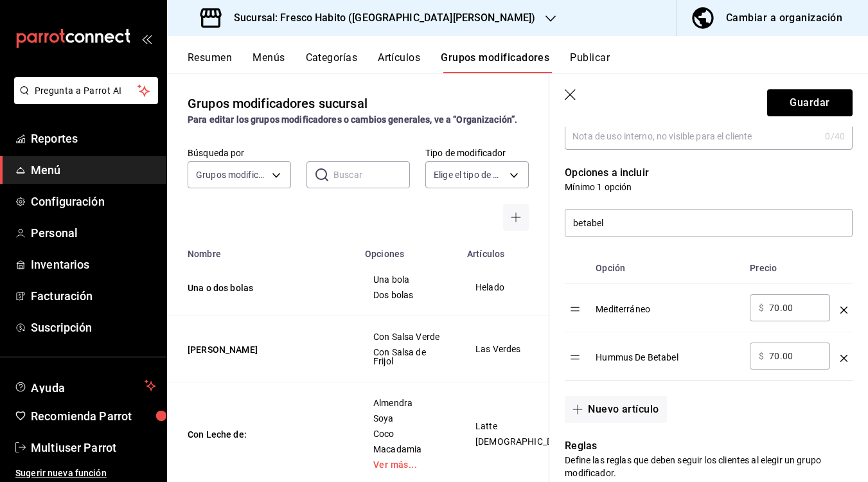
scroll to position [293, 0]
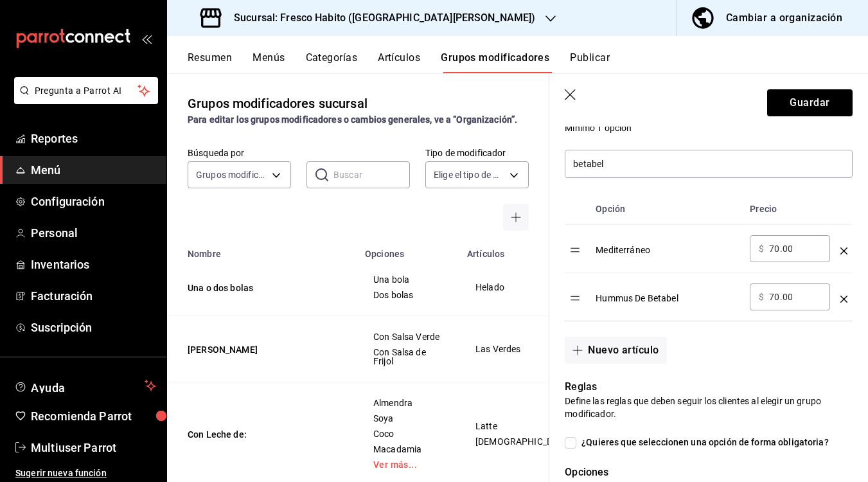
click at [802, 254] on input "70.00" at bounding box center [795, 248] width 52 height 13
type input "0.00"
click at [796, 297] on input "70.00" at bounding box center [795, 296] width 52 height 13
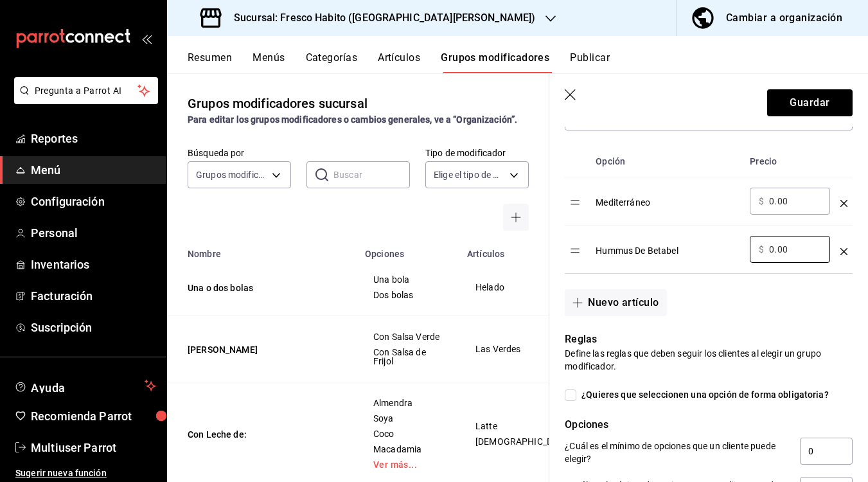
scroll to position [343, 0]
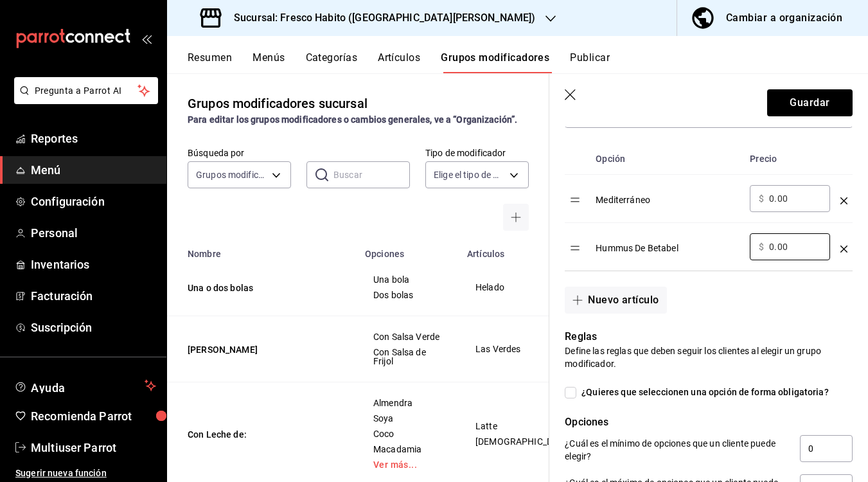
type input "0.00"
click at [718, 295] on div "Nuevo artículo" at bounding box center [700, 292] width 303 height 42
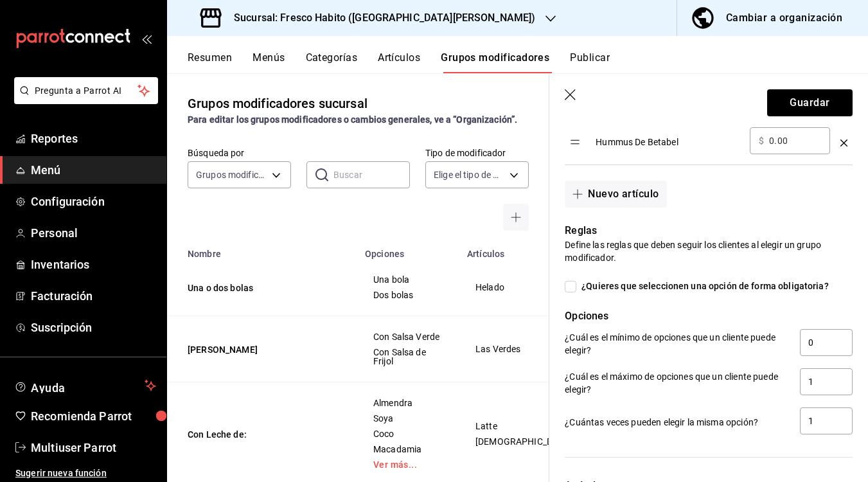
scroll to position [471, 0]
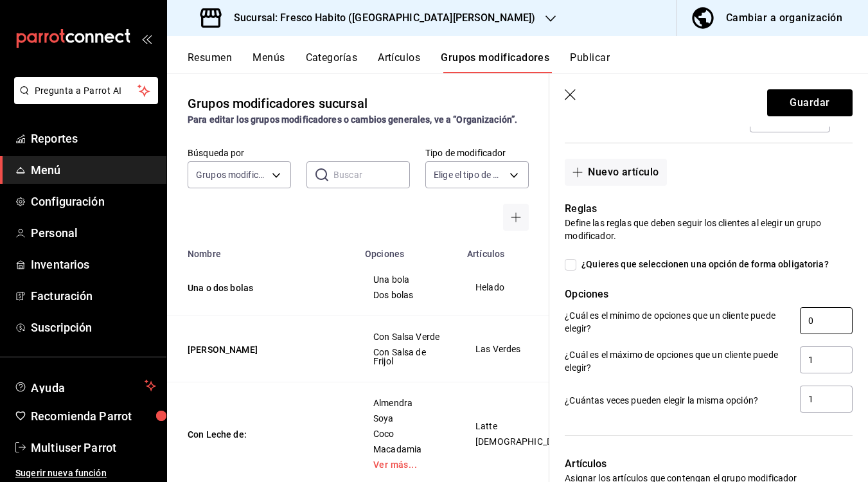
click at [815, 320] on input "0" at bounding box center [826, 320] width 53 height 27
click at [816, 319] on input "0" at bounding box center [826, 320] width 53 height 27
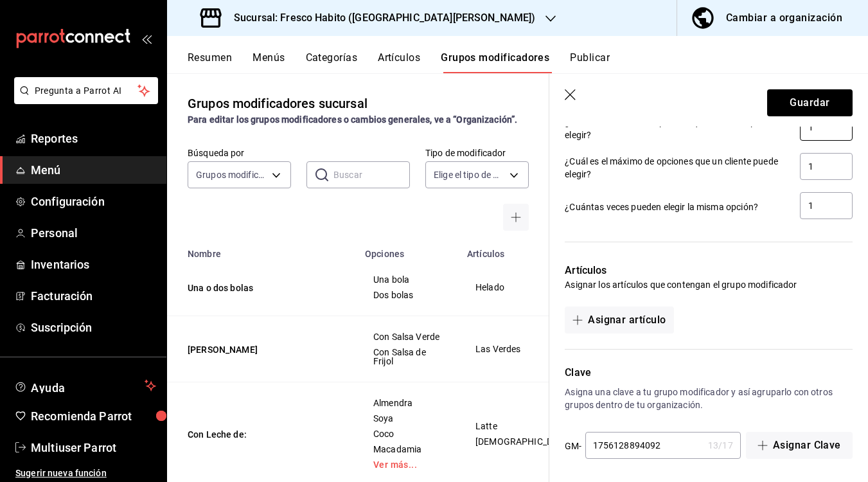
scroll to position [668, 0]
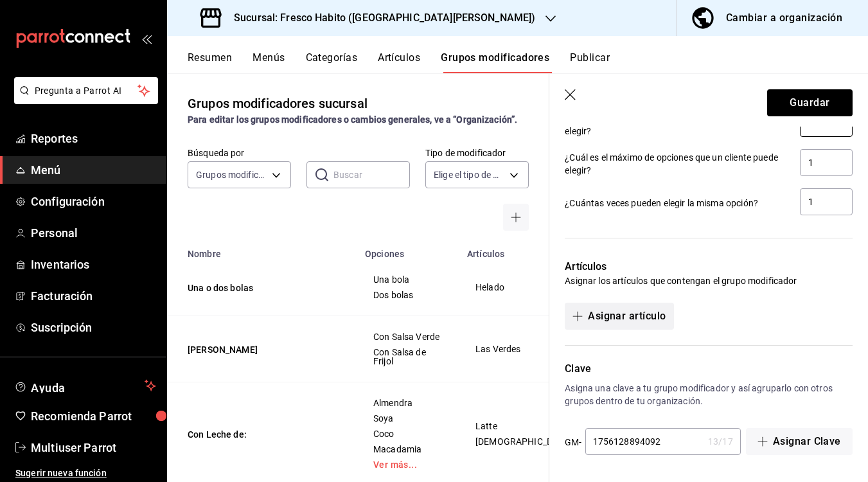
type input "1"
click at [609, 321] on button "Asignar artículo" at bounding box center [618, 315] width 109 height 27
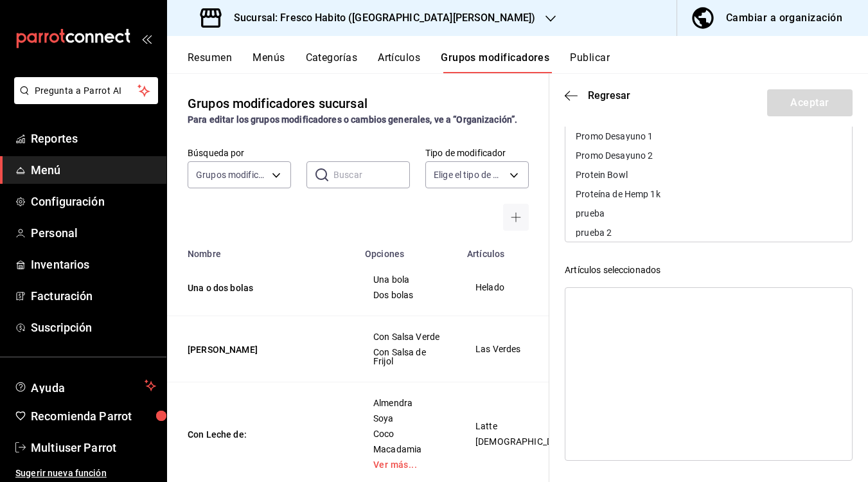
scroll to position [4542, 0]
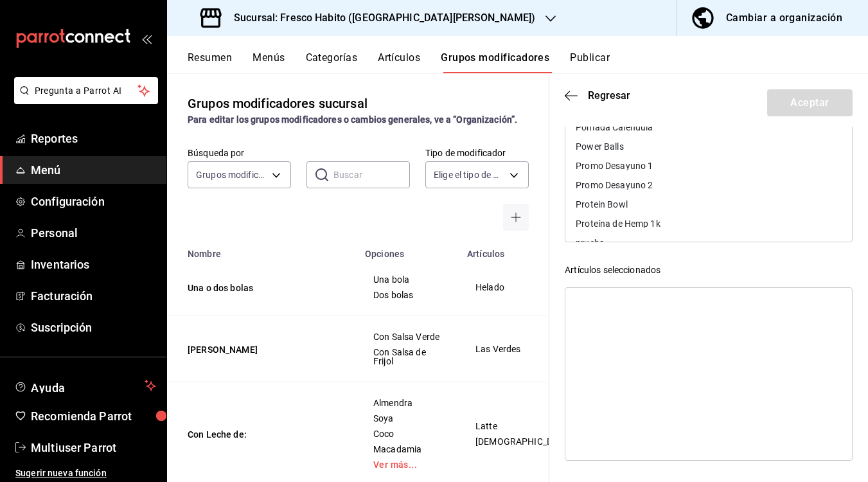
click at [606, 165] on div "Promo Desayuno 1" at bounding box center [613, 165] width 77 height 9
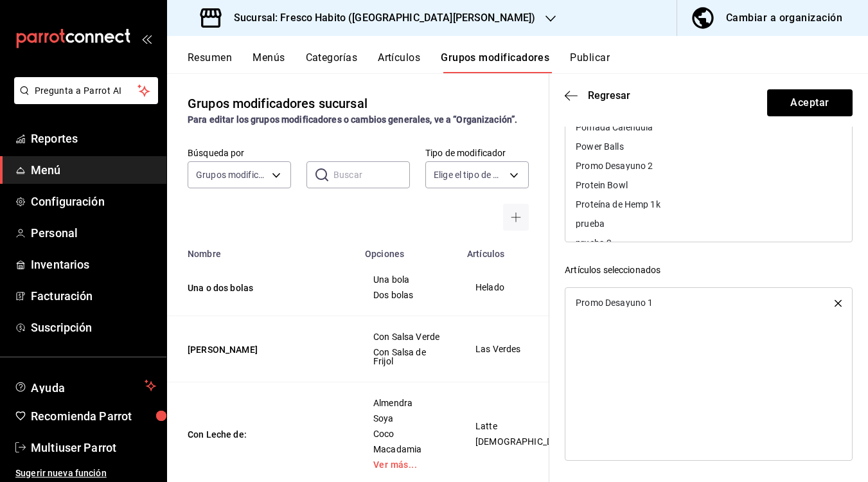
scroll to position [4613, 0]
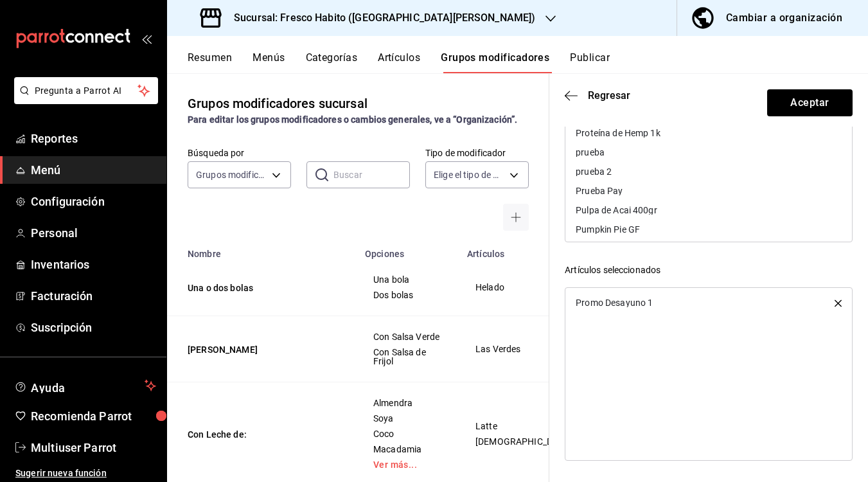
click at [738, 265] on div "Artículos seleccionados" at bounding box center [708, 269] width 288 height 13
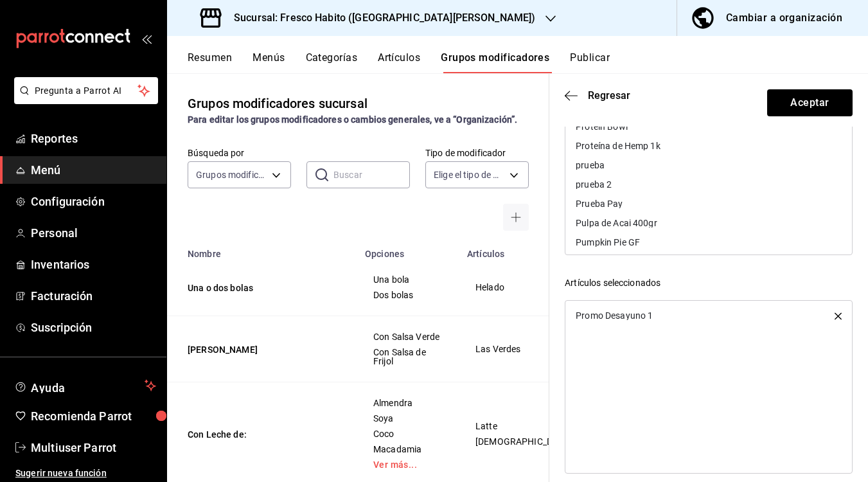
scroll to position [183, 0]
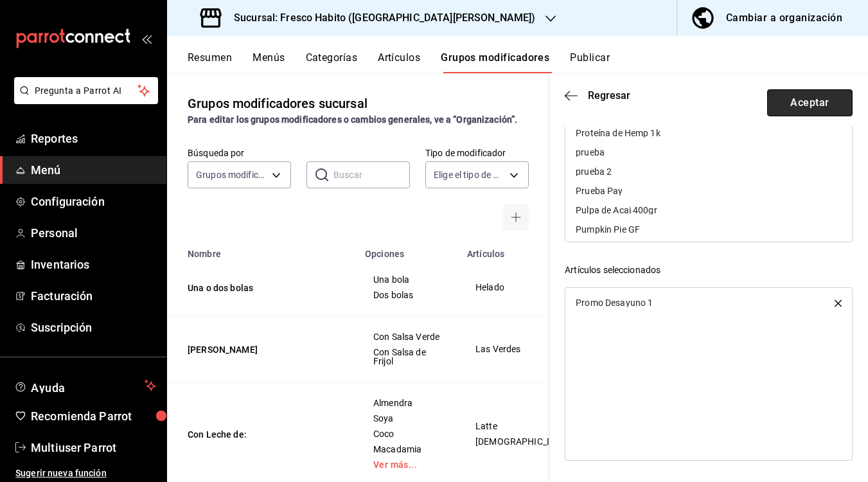
click at [801, 103] on button "Aceptar" at bounding box center [809, 102] width 85 height 27
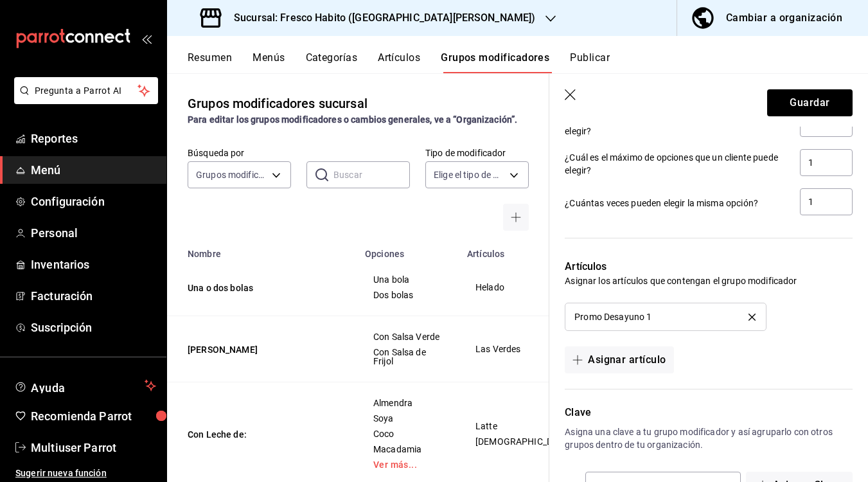
scroll to position [712, 0]
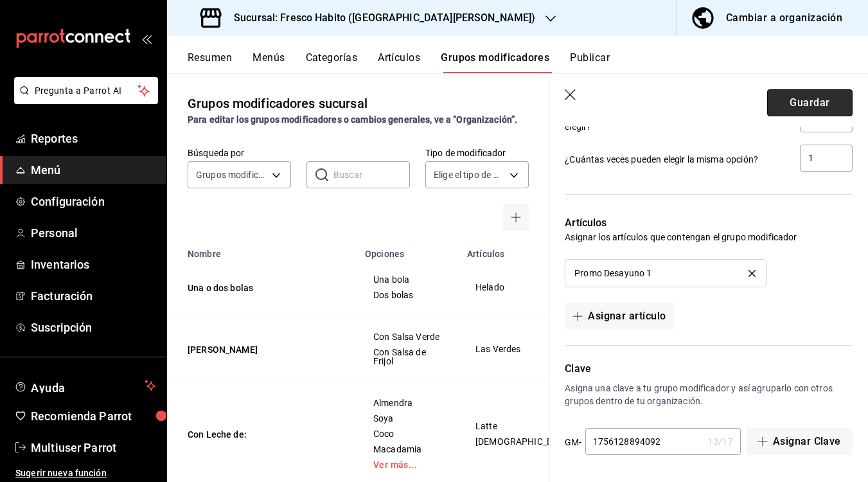
click at [792, 98] on button "Guardar" at bounding box center [809, 102] width 85 height 27
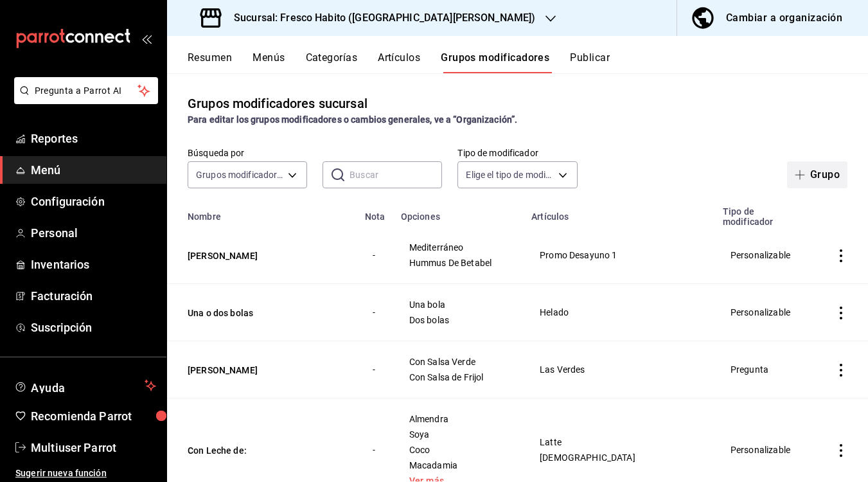
click at [815, 173] on button "Grupo" at bounding box center [817, 174] width 60 height 27
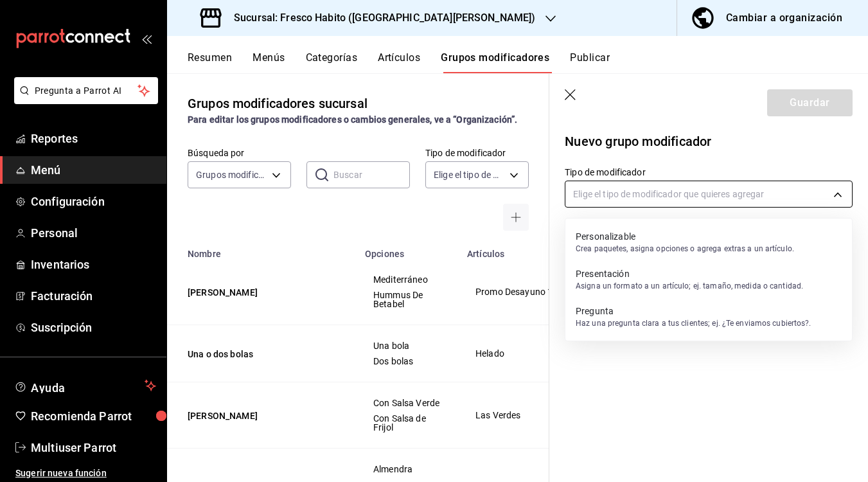
click at [609, 196] on body "Pregunta a Parrot AI Reportes Menú Configuración Personal Inventarios Facturaci…" at bounding box center [434, 241] width 868 height 482
click at [597, 247] on p "Crea paquetes, asigna opciones o agrega extras a un artículo." at bounding box center [684, 249] width 218 height 12
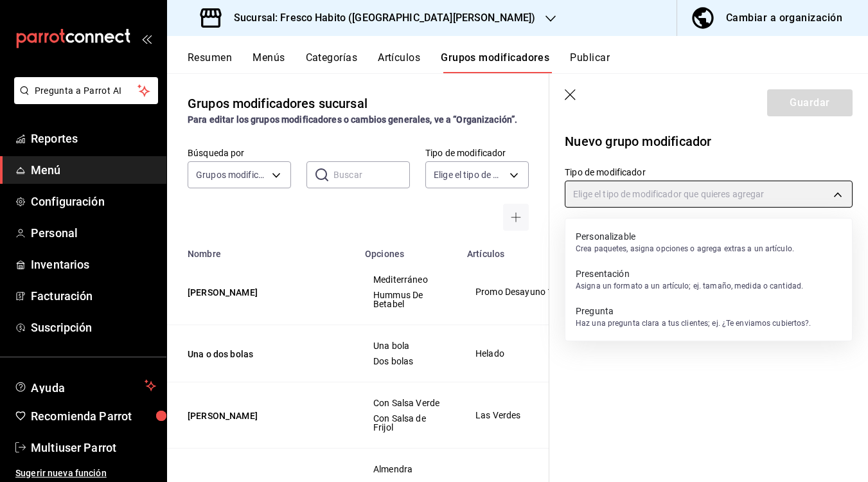
type input "CUSTOMIZABLE"
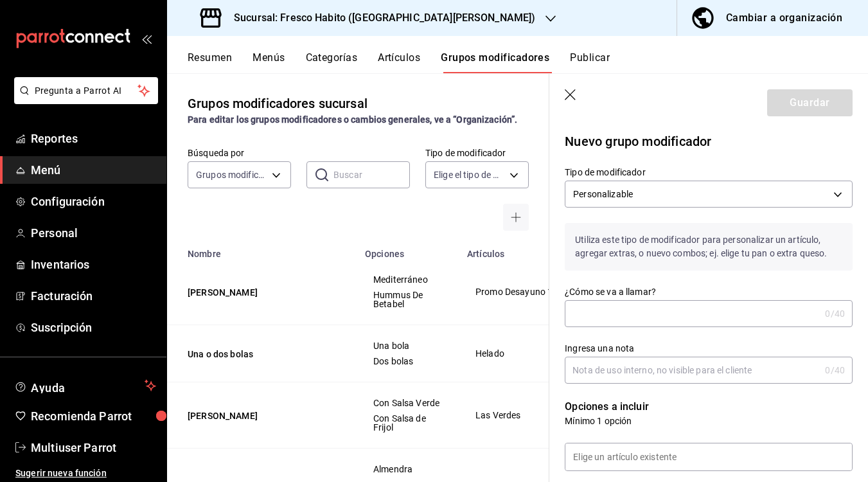
click at [600, 314] on input "¿Cómo se va a llamar?" at bounding box center [691, 314] width 255 height 26
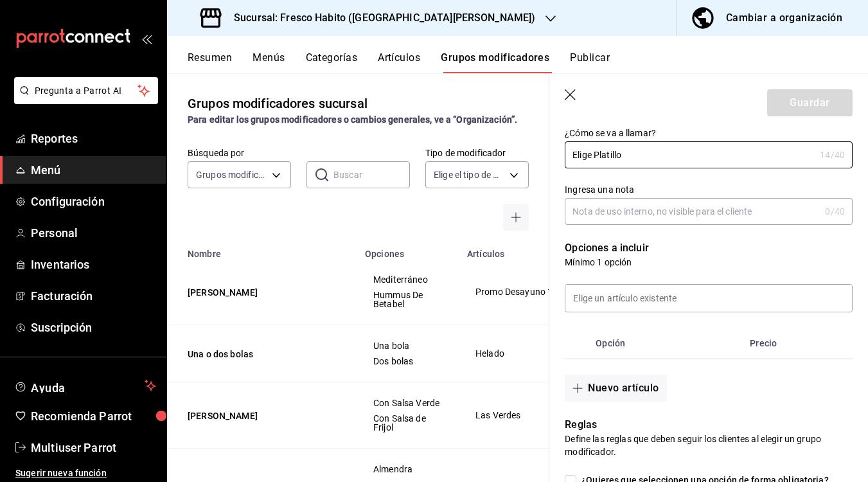
scroll to position [162, 0]
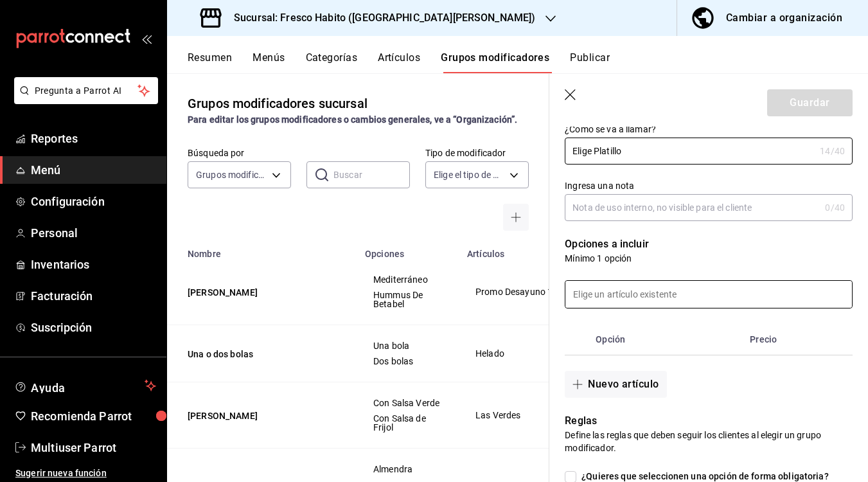
type input "Elige Platillo"
click at [636, 302] on input at bounding box center [708, 294] width 286 height 27
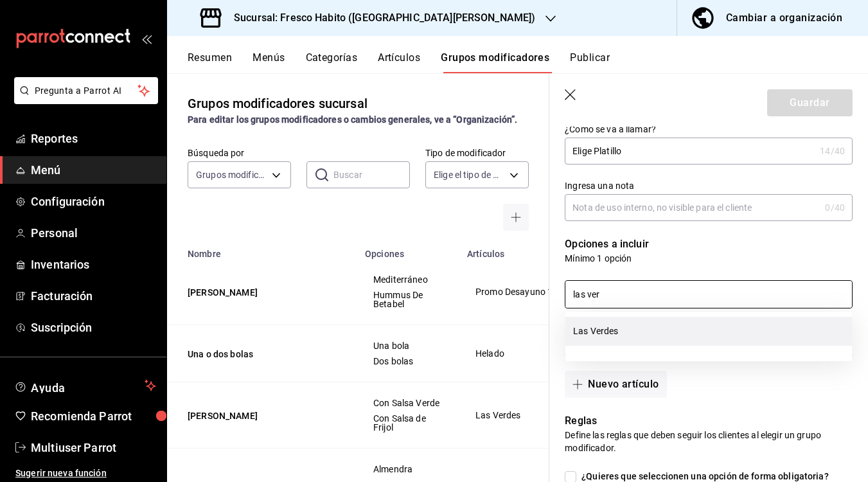
click at [597, 327] on li "Las Verdes" at bounding box center [708, 331] width 286 height 29
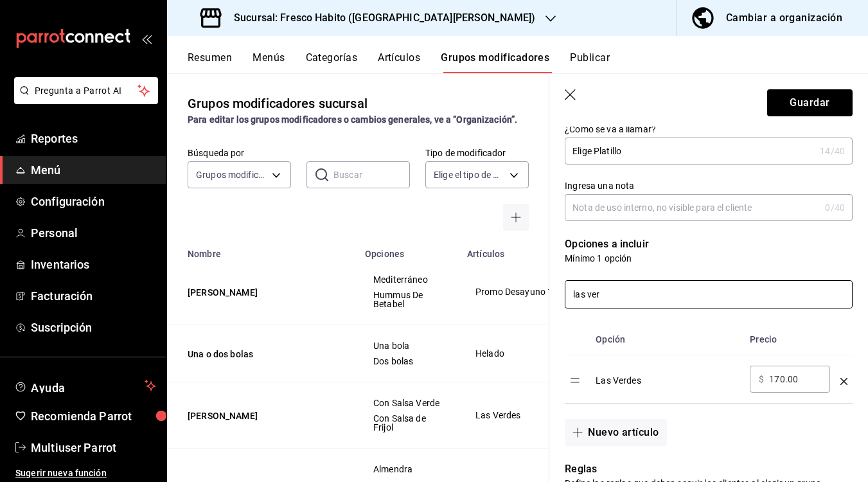
click at [634, 292] on input "las ver" at bounding box center [708, 294] width 286 height 27
click at [634, 290] on input "las ver" at bounding box center [708, 294] width 286 height 27
type input "o"
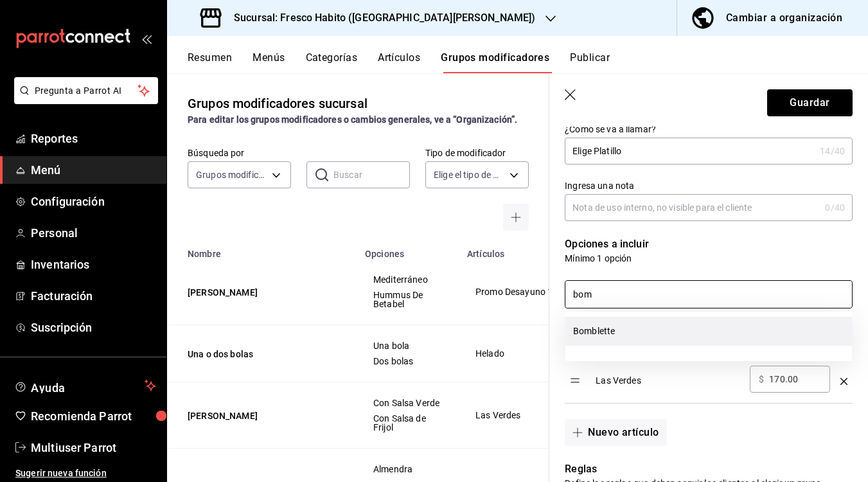
click at [624, 336] on li "Bomblette" at bounding box center [708, 331] width 286 height 29
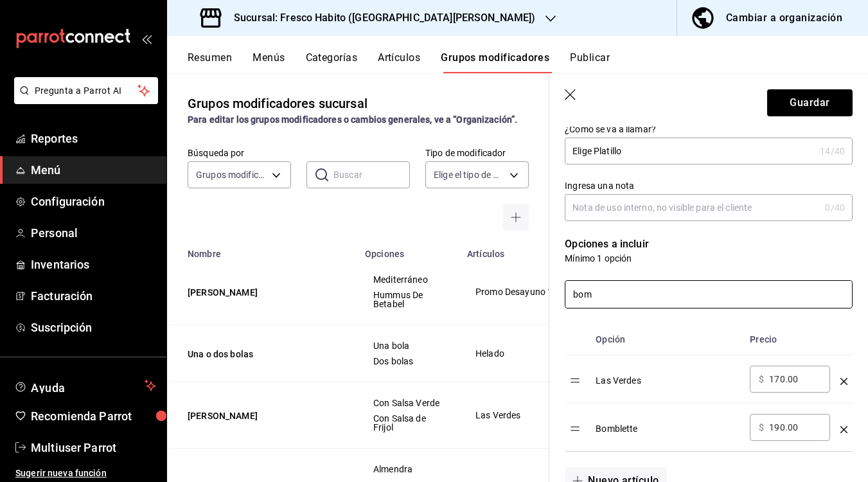
type input "bom"
drag, startPoint x: 801, startPoint y: 381, endPoint x: 733, endPoint y: 381, distance: 68.7
click at [733, 381] on tr "Las Verdes ​ $ 170.00 ​" at bounding box center [708, 379] width 288 height 48
type input "0.00"
drag, startPoint x: 812, startPoint y: 430, endPoint x: 722, endPoint y: 430, distance: 89.3
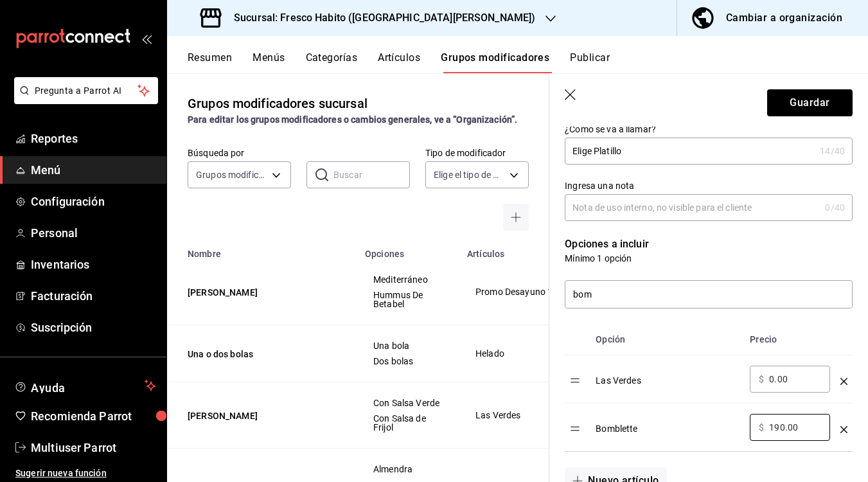
click at [723, 430] on tr "Bomblette ​ $ 190.00 ​" at bounding box center [708, 427] width 288 height 48
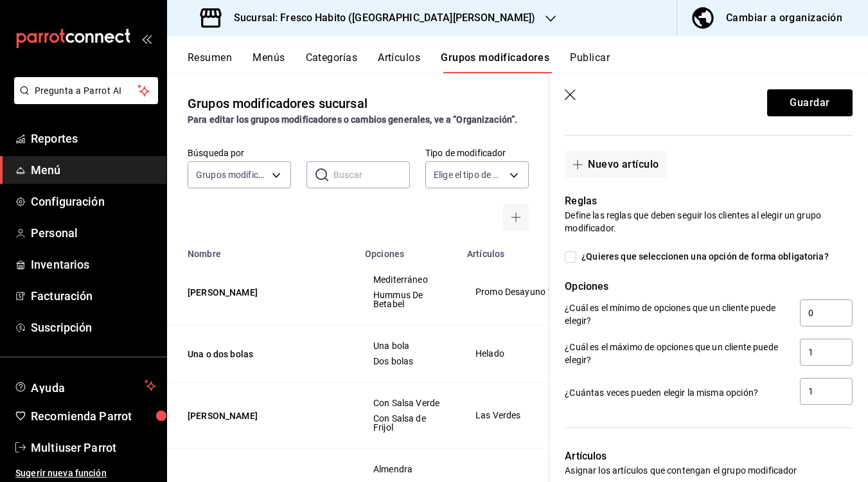
scroll to position [482, 0]
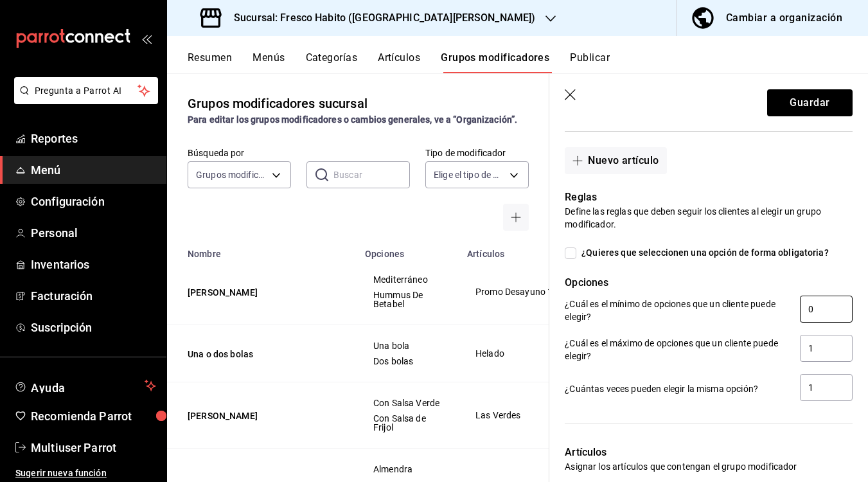
type input "0.00"
drag, startPoint x: 824, startPoint y: 313, endPoint x: 765, endPoint y: 313, distance: 58.4
click at [765, 313] on div "¿Cuál es el mínimo de opciones que un cliente puede elegir? 0" at bounding box center [708, 309] width 288 height 29
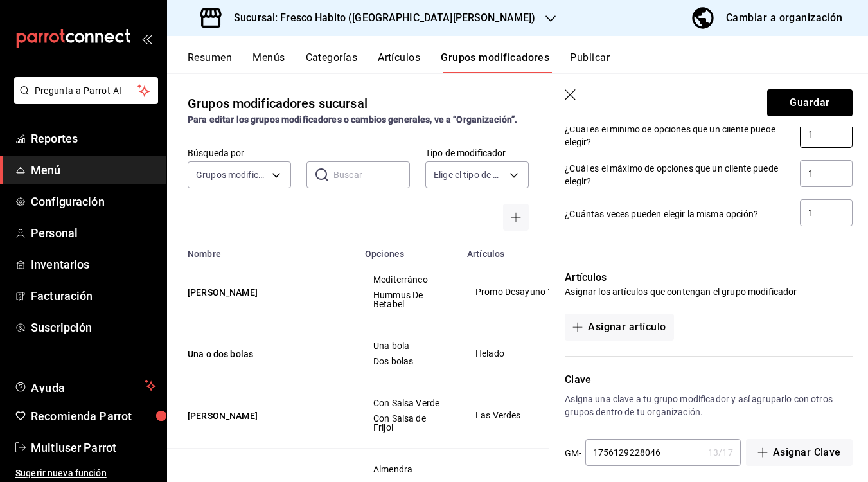
scroll to position [668, 0]
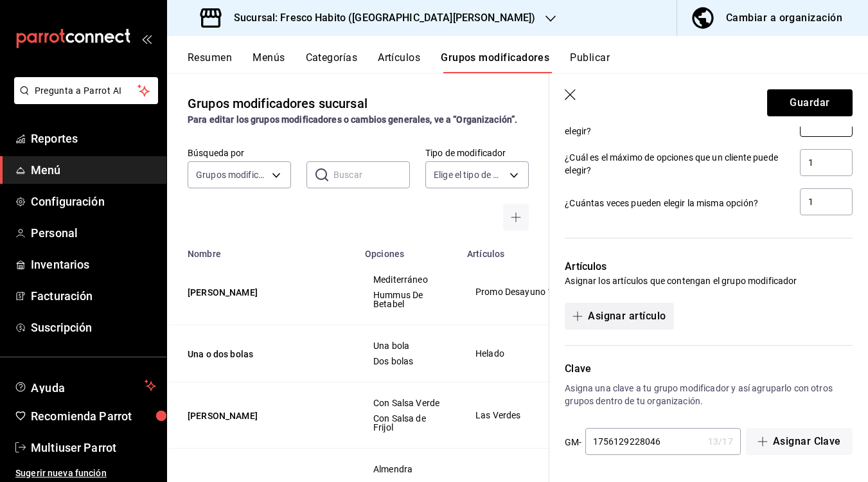
type input "1"
click at [595, 323] on button "Asignar artículo" at bounding box center [618, 315] width 109 height 27
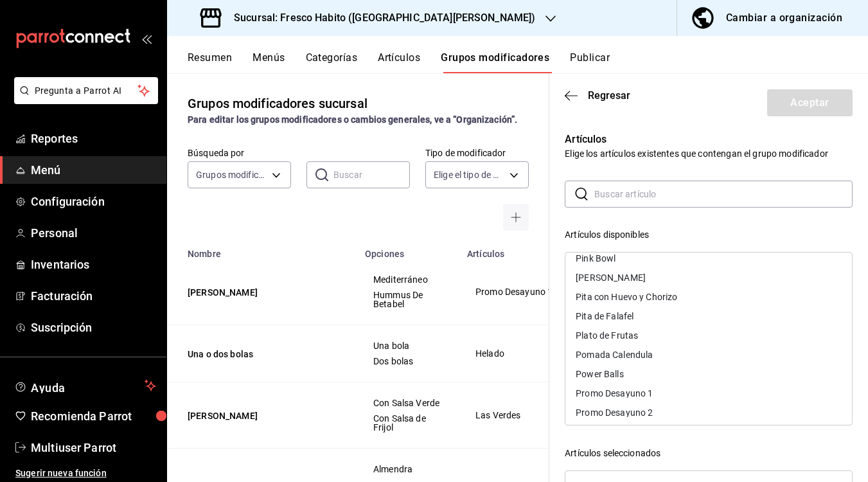
scroll to position [4502, 0]
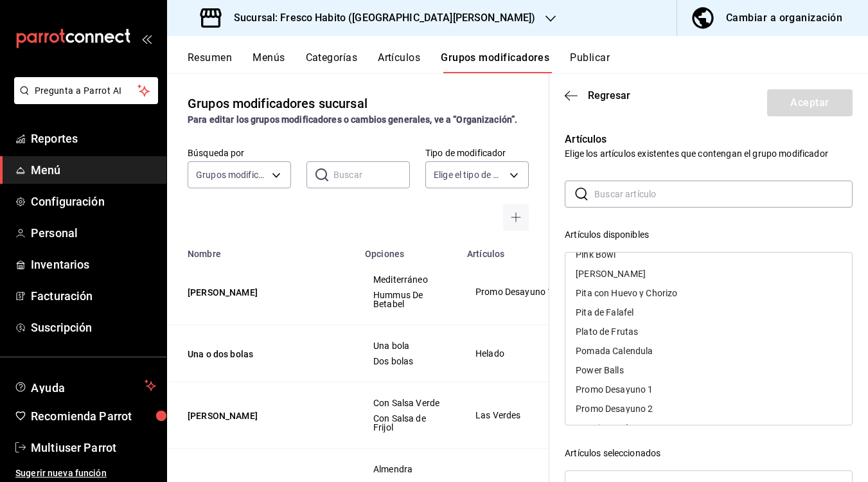
click at [608, 406] on div "Promo Desayuno 2" at bounding box center [613, 408] width 77 height 9
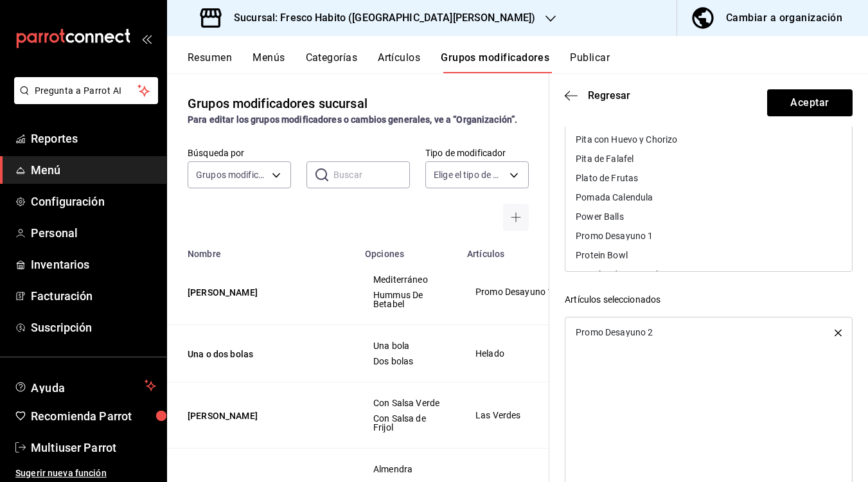
scroll to position [161, 0]
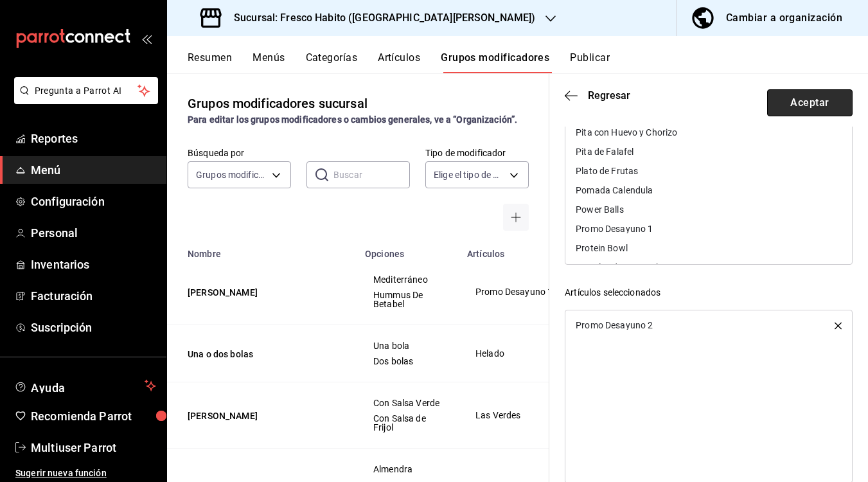
click at [815, 101] on button "Aceptar" at bounding box center [809, 102] width 85 height 27
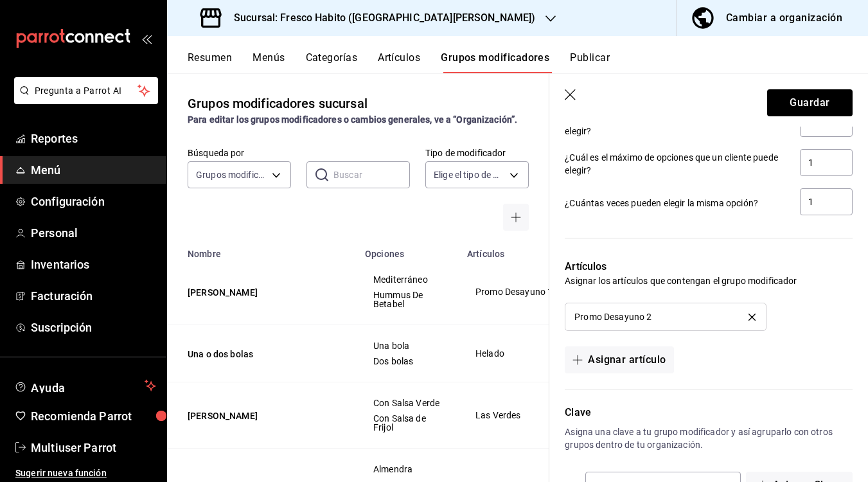
scroll to position [712, 0]
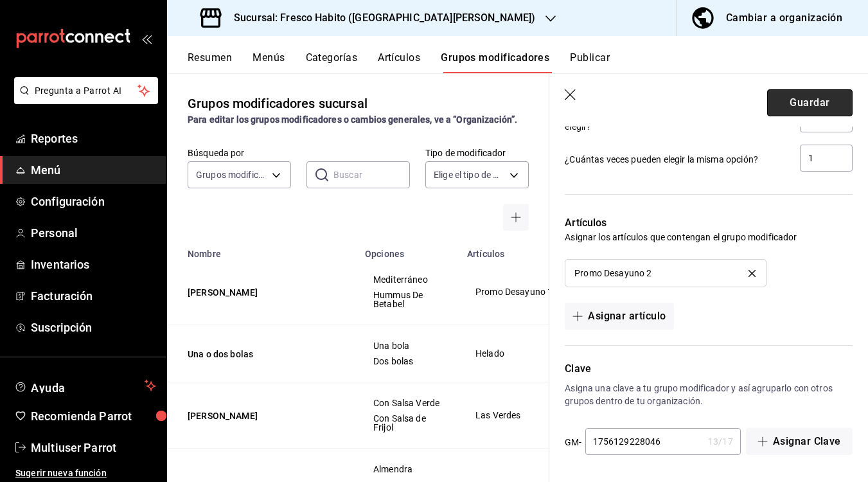
click at [801, 105] on button "Guardar" at bounding box center [809, 102] width 85 height 27
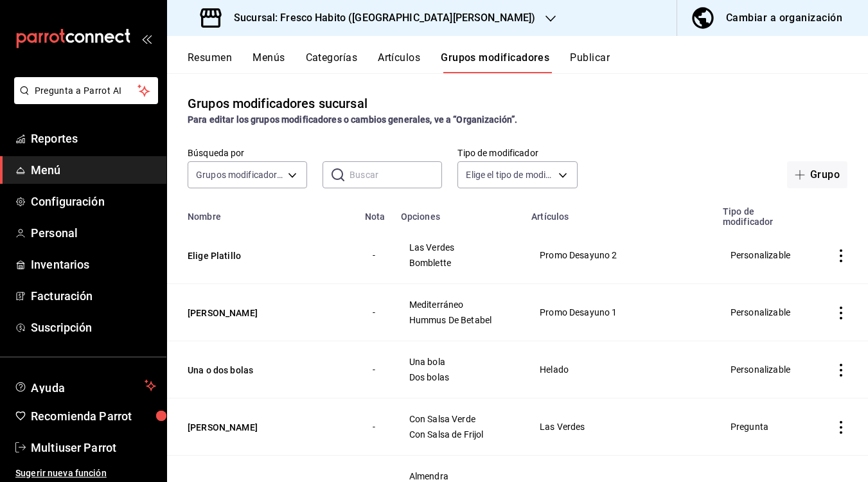
click at [277, 57] on button "Menús" at bounding box center [268, 62] width 32 height 22
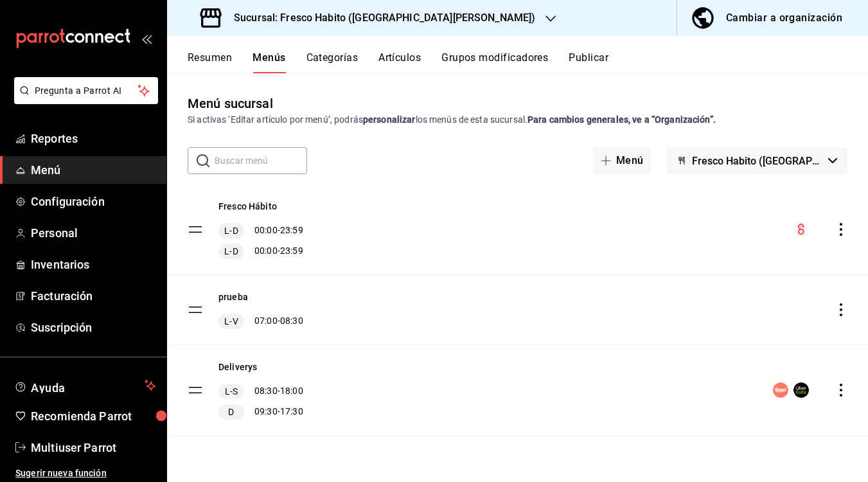
click at [211, 58] on button "Resumen" at bounding box center [210, 62] width 44 height 22
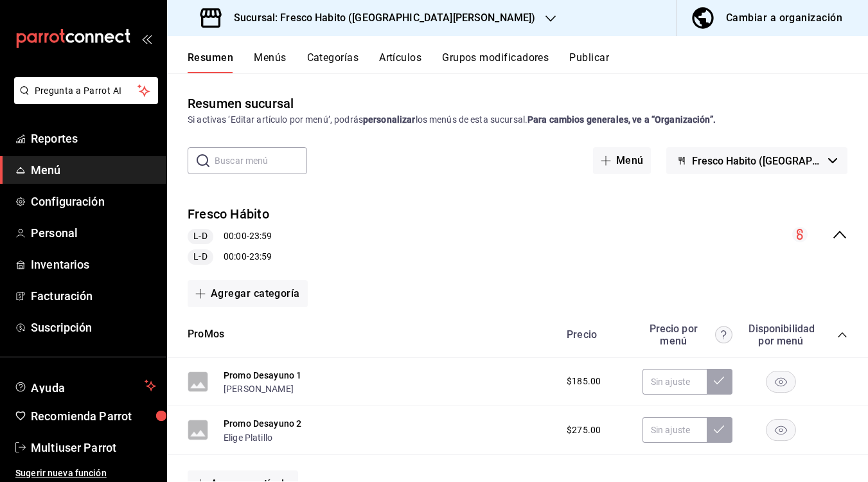
scroll to position [197, 0]
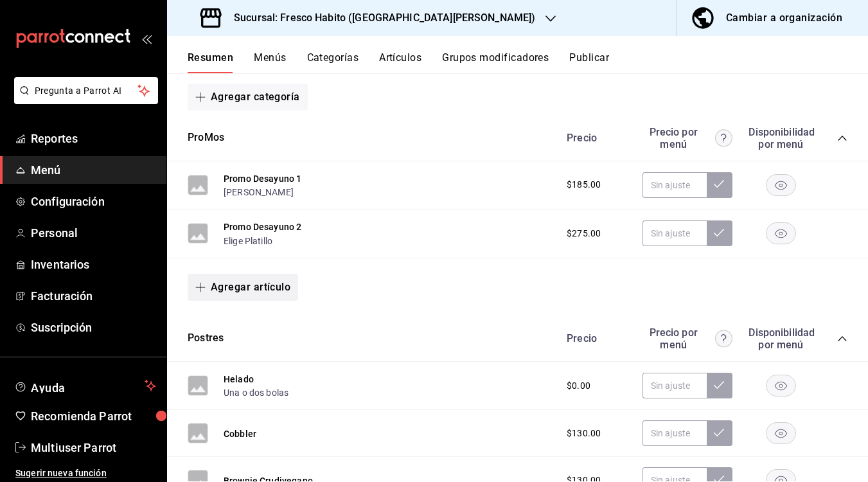
click at [238, 285] on button "Agregar artículo" at bounding box center [243, 287] width 110 height 27
click at [245, 223] on div at bounding box center [434, 241] width 868 height 482
click at [243, 228] on button "Promo Desayuno 2" at bounding box center [262, 226] width 78 height 13
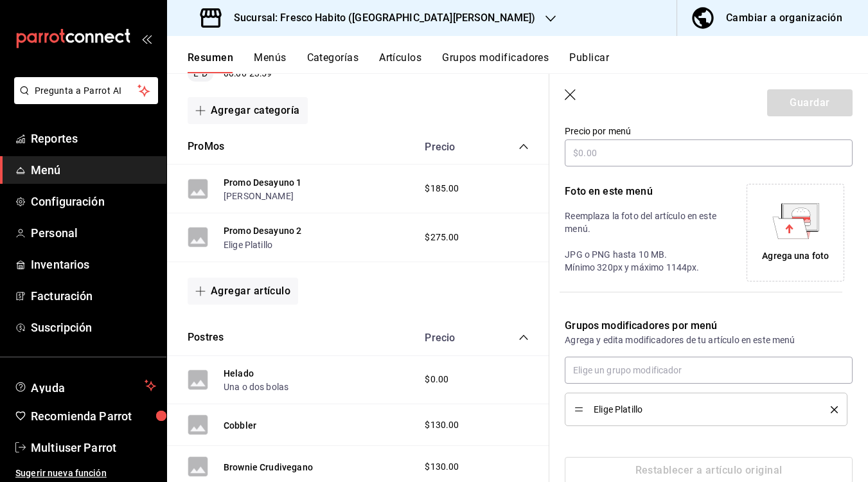
scroll to position [257, 0]
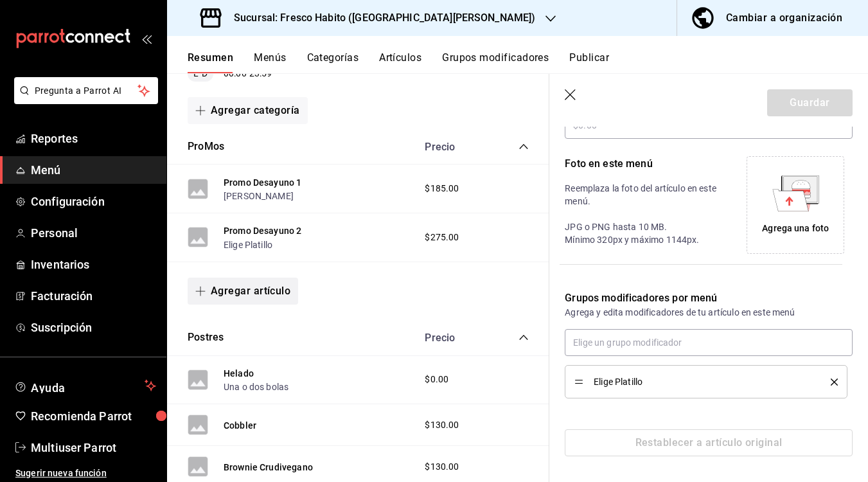
click at [231, 294] on button "Agregar artículo" at bounding box center [243, 290] width 110 height 27
click at [572, 94] on div at bounding box center [434, 241] width 868 height 482
click at [570, 95] on icon "button" at bounding box center [569, 94] width 11 height 11
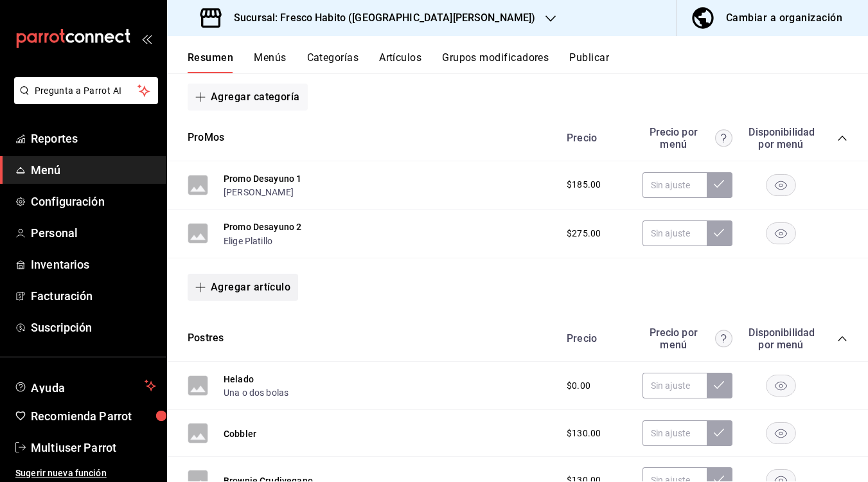
click at [227, 288] on button "Agregar artículo" at bounding box center [243, 287] width 110 height 27
click at [224, 349] on li "Artículo nuevo" at bounding box center [238, 352] width 101 height 31
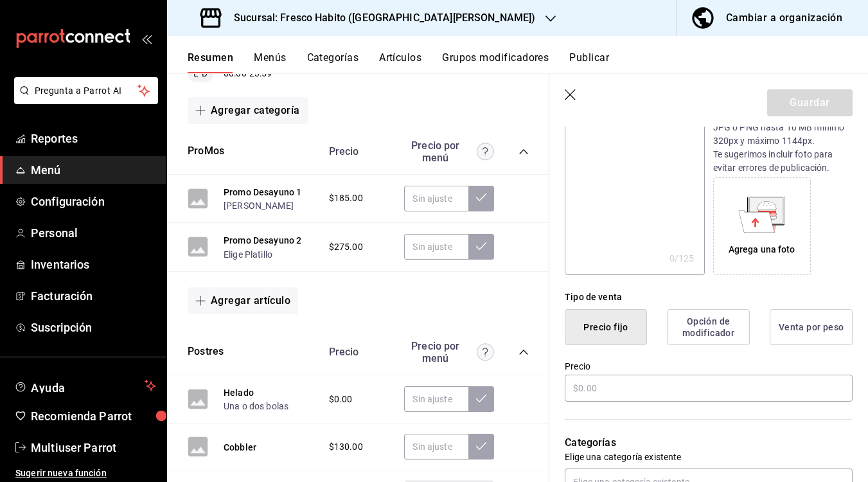
scroll to position [275, 0]
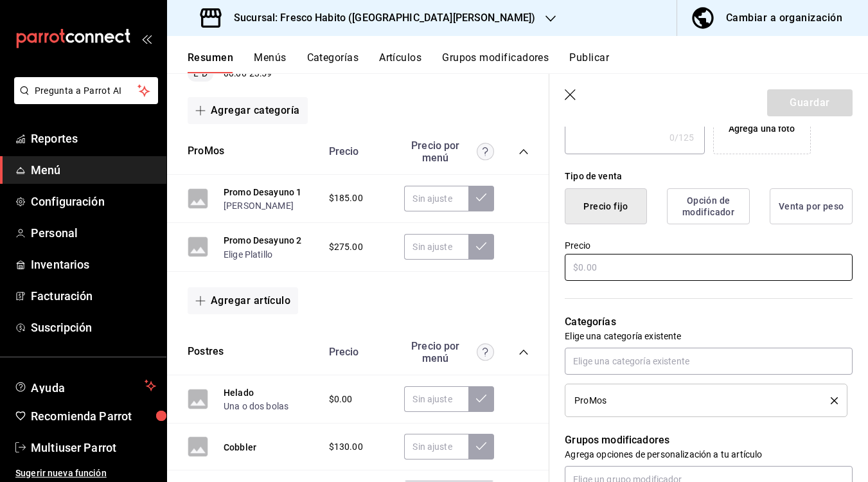
type input "Promo Pita Falafel"
click at [609, 267] on input "text" at bounding box center [708, 267] width 288 height 27
click at [585, 268] on input "text" at bounding box center [708, 267] width 288 height 27
type input "$270.00"
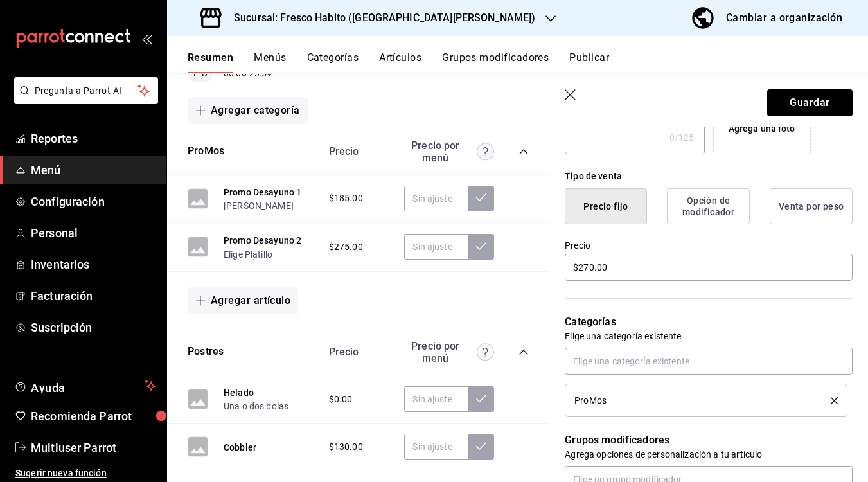
click at [650, 290] on div "Categorías Elige una categoría existente ProMos" at bounding box center [700, 350] width 303 height 134
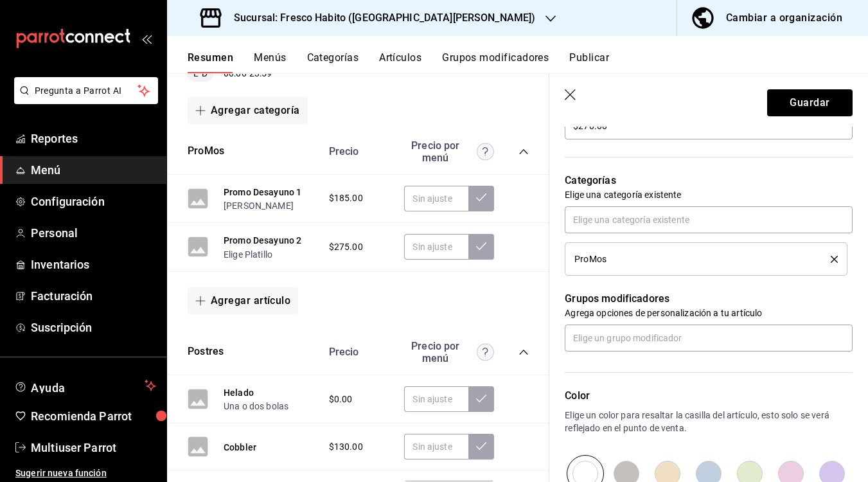
scroll to position [588, 0]
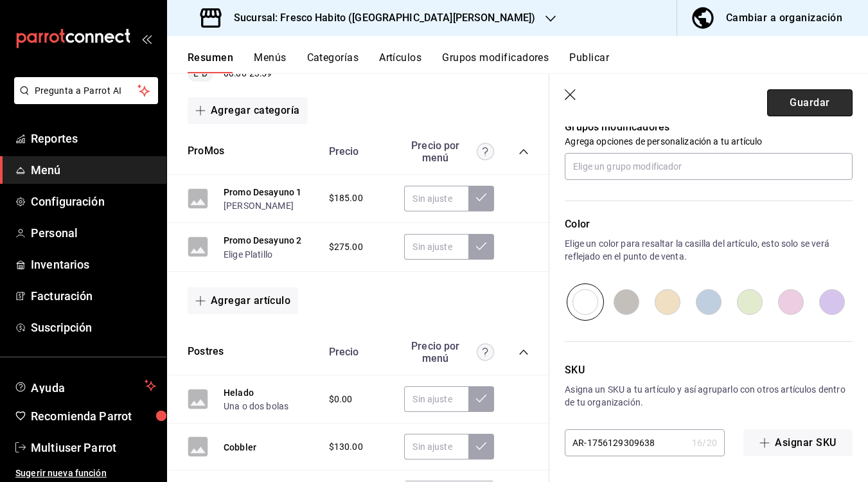
click at [800, 105] on button "Guardar" at bounding box center [809, 102] width 85 height 27
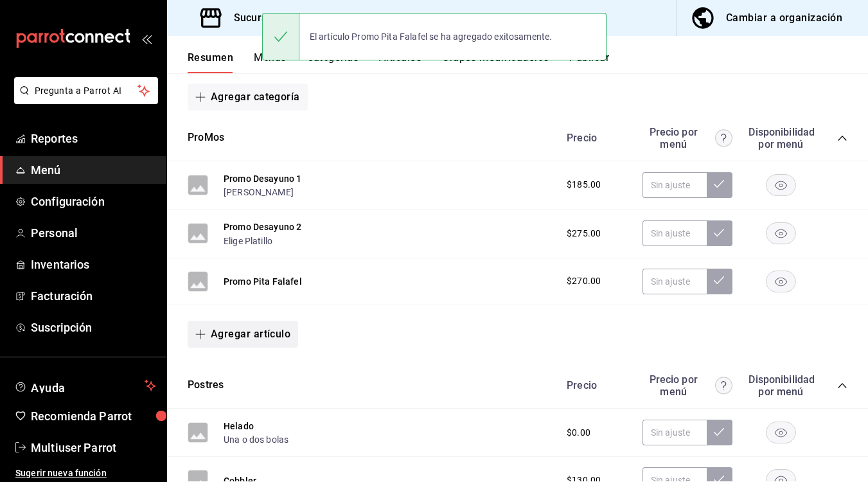
click at [256, 338] on button "Agregar artículo" at bounding box center [243, 333] width 110 height 27
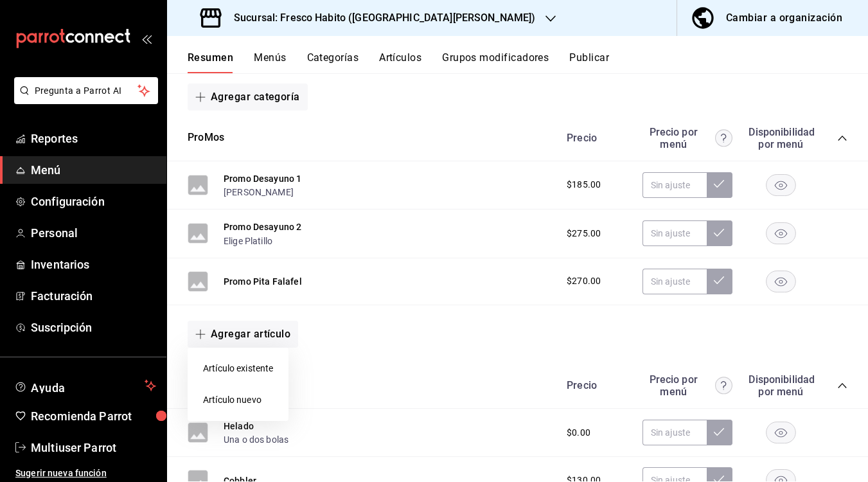
click at [238, 401] on li "Artículo nuevo" at bounding box center [238, 399] width 101 height 31
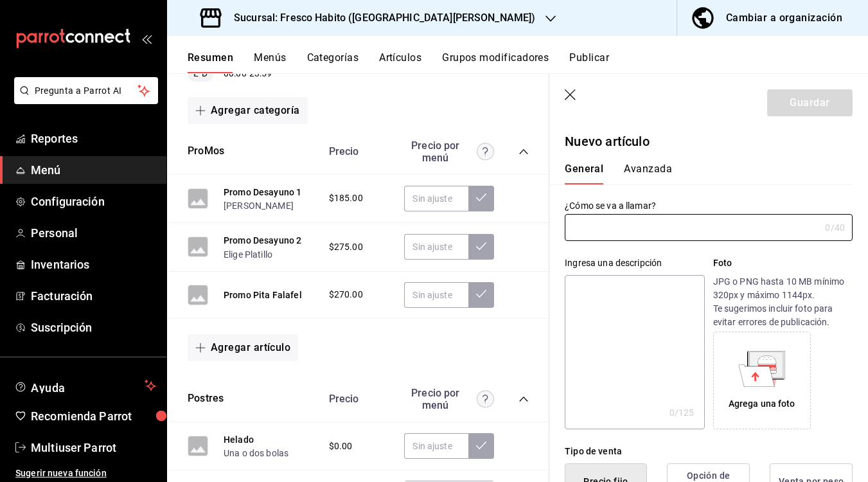
type input "AR-1756129584610"
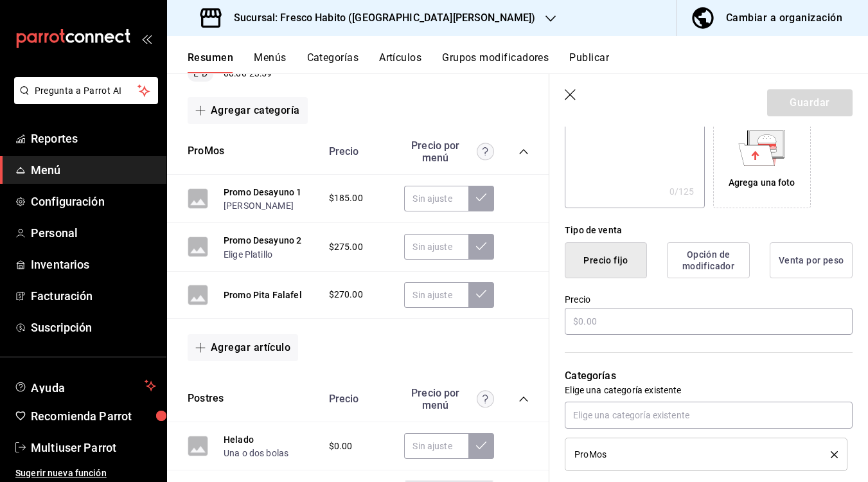
scroll to position [323, 0]
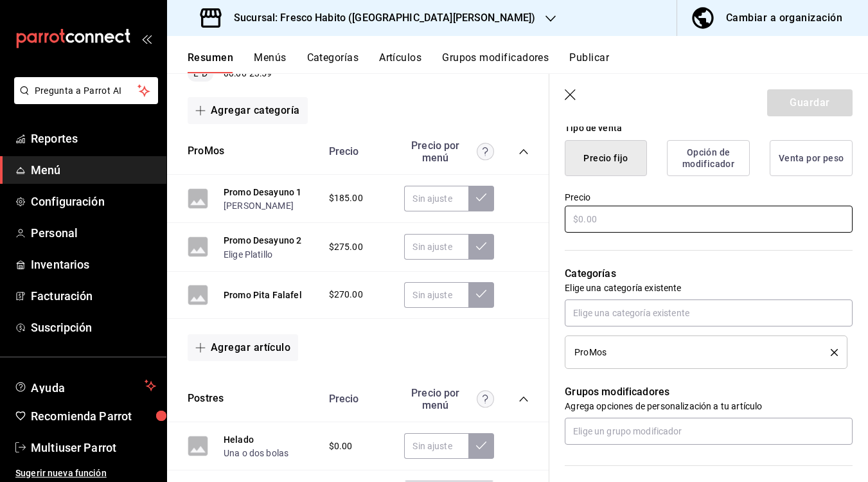
type input "Promo Postre Gratis"
click at [624, 223] on input "text" at bounding box center [708, 218] width 288 height 27
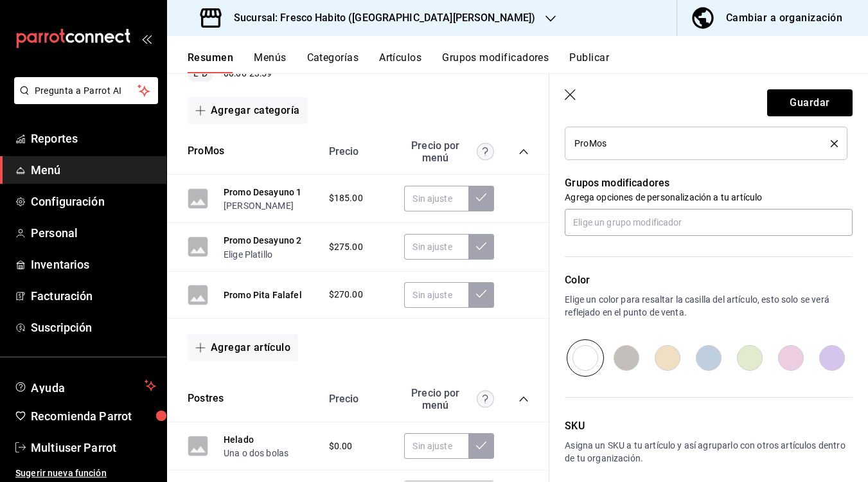
scroll to position [588, 0]
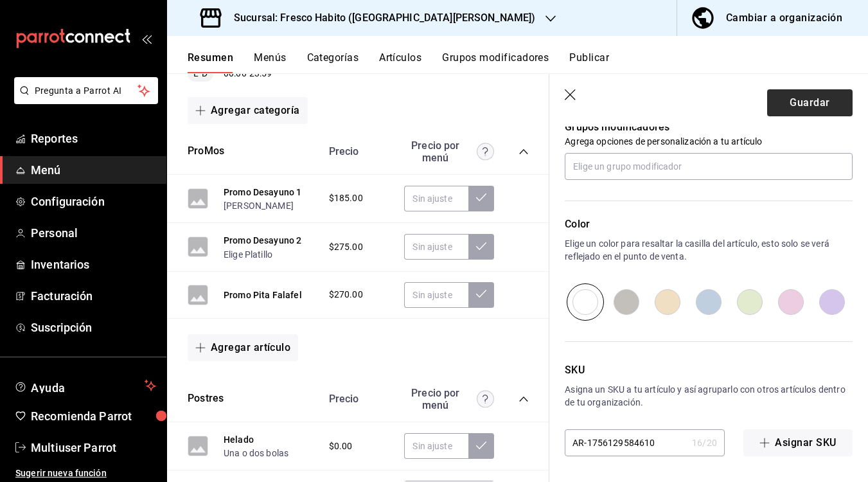
type input "$0.00"
click at [808, 105] on button "Guardar" at bounding box center [809, 102] width 85 height 27
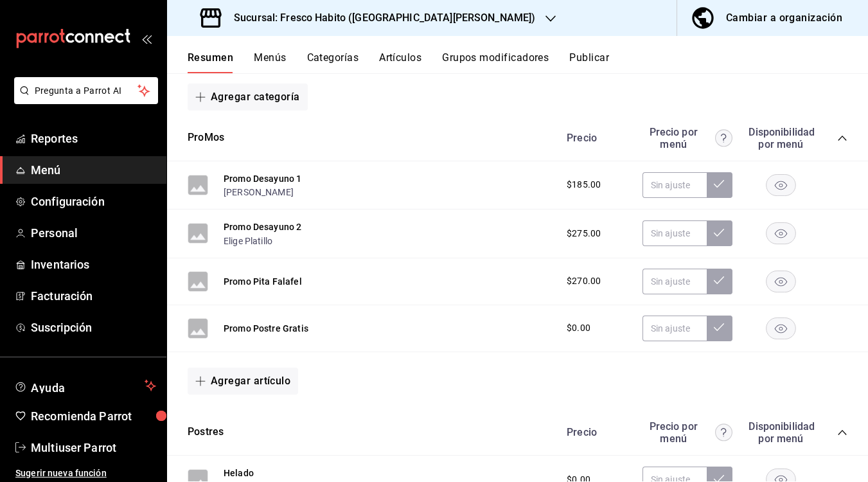
click at [470, 58] on button "Grupos modificadores" at bounding box center [495, 62] width 107 height 22
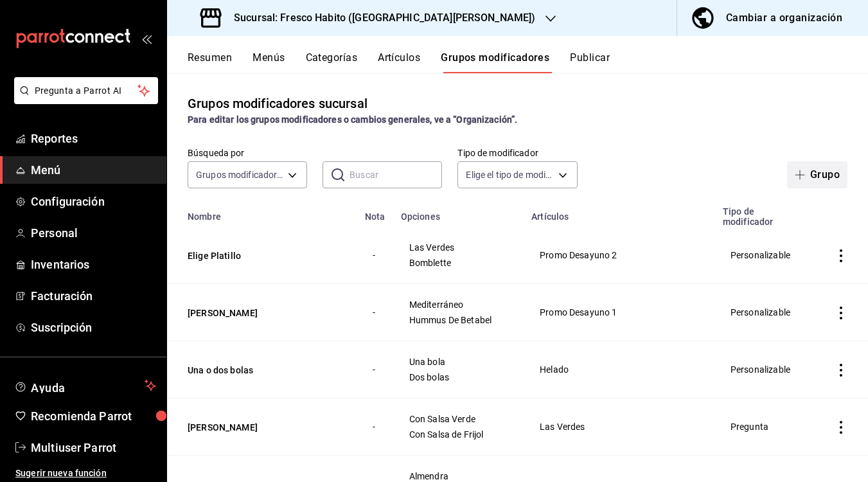
click at [819, 177] on button "Grupo" at bounding box center [817, 174] width 60 height 27
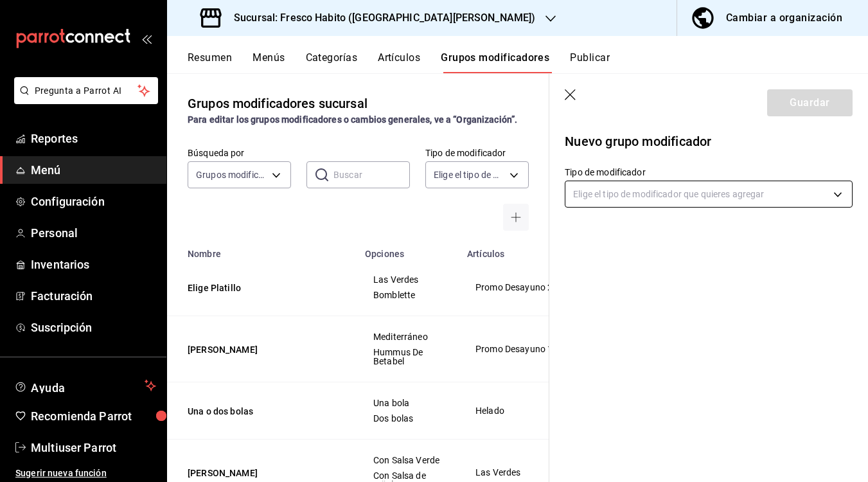
click at [600, 191] on body "Pregunta a Parrot AI Reportes Menú Configuración Personal Inventarios Facturaci…" at bounding box center [434, 241] width 868 height 482
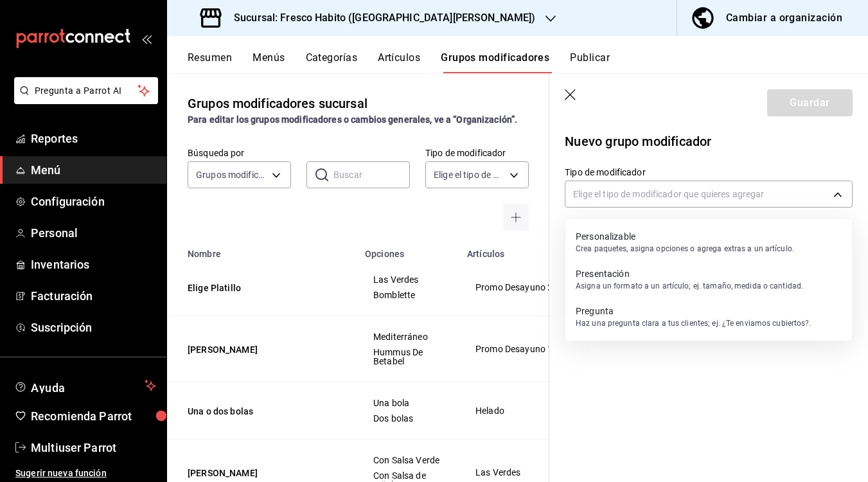
click at [592, 236] on p "Personalizable" at bounding box center [684, 236] width 218 height 13
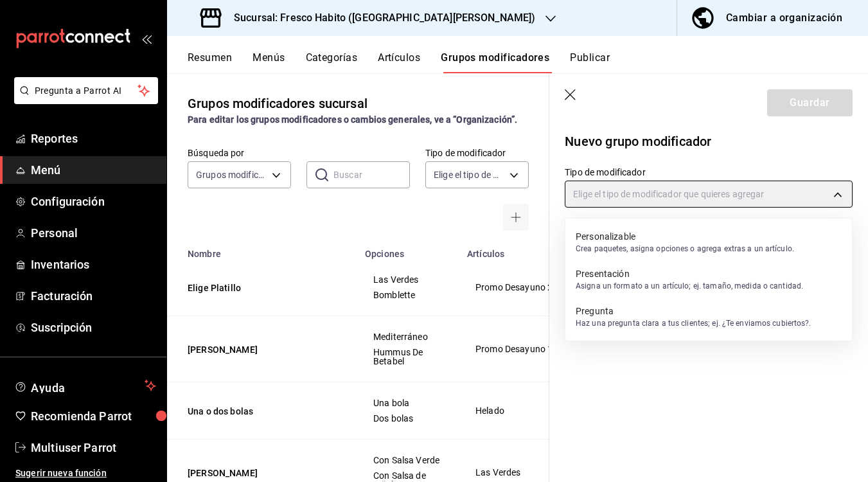
type input "CUSTOMIZABLE"
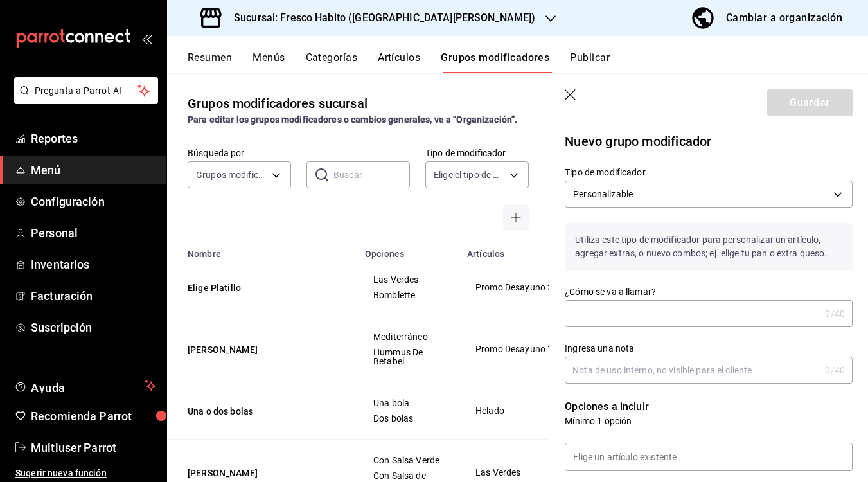
click at [591, 315] on input "¿Cómo se va a llamar?" at bounding box center [691, 314] width 255 height 26
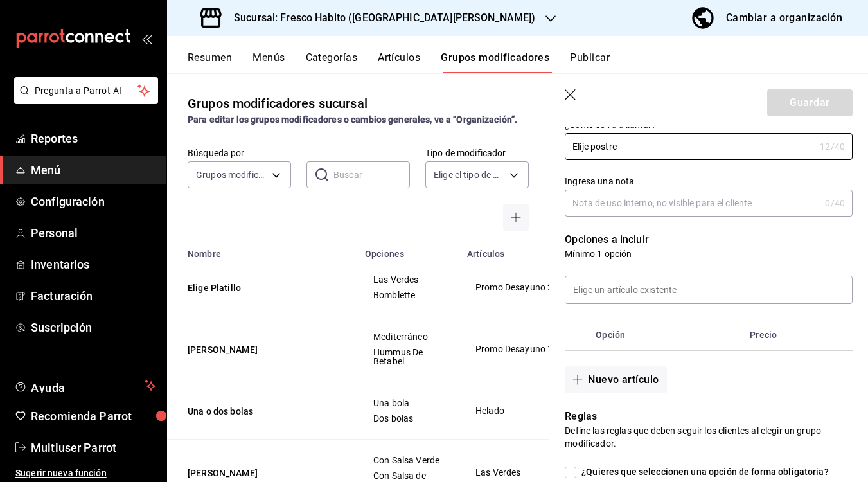
scroll to position [179, 0]
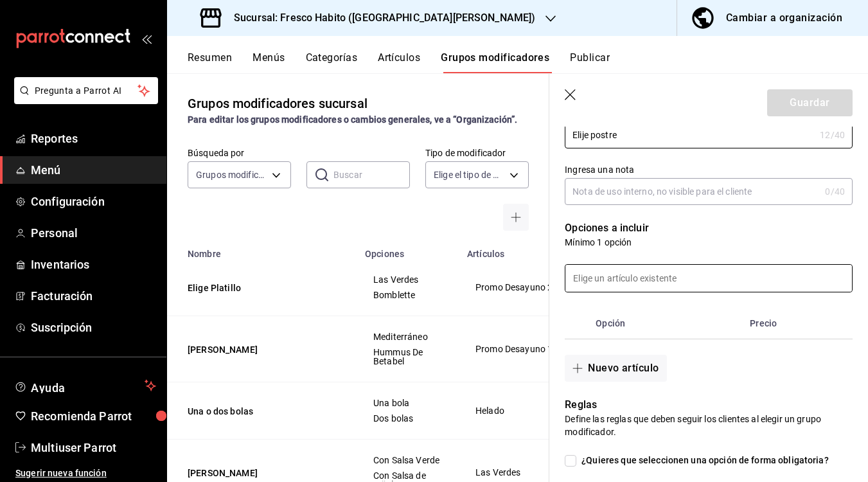
type input "Elije postre"
click at [660, 276] on input at bounding box center [708, 278] width 286 height 27
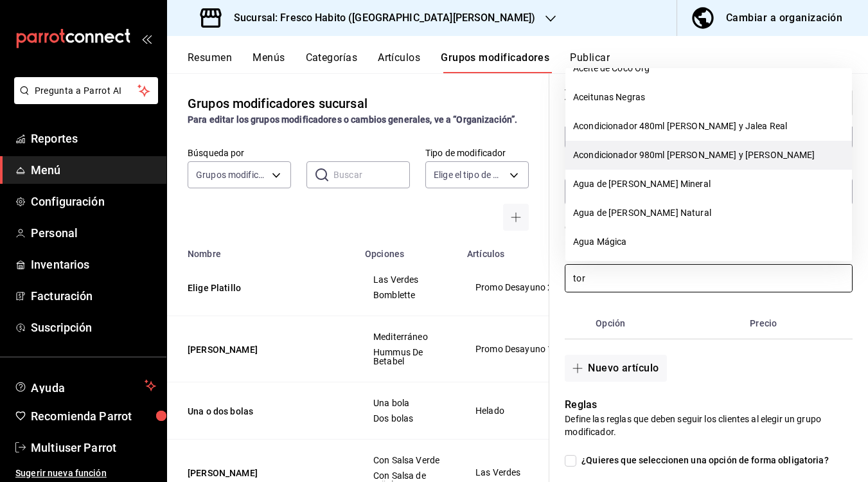
scroll to position [0, 0]
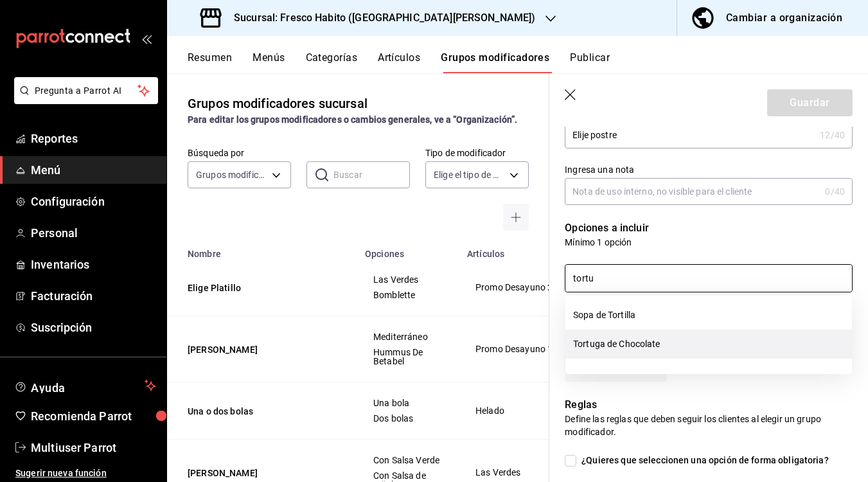
click at [616, 342] on li "Tortuga de Chocolate" at bounding box center [708, 343] width 286 height 29
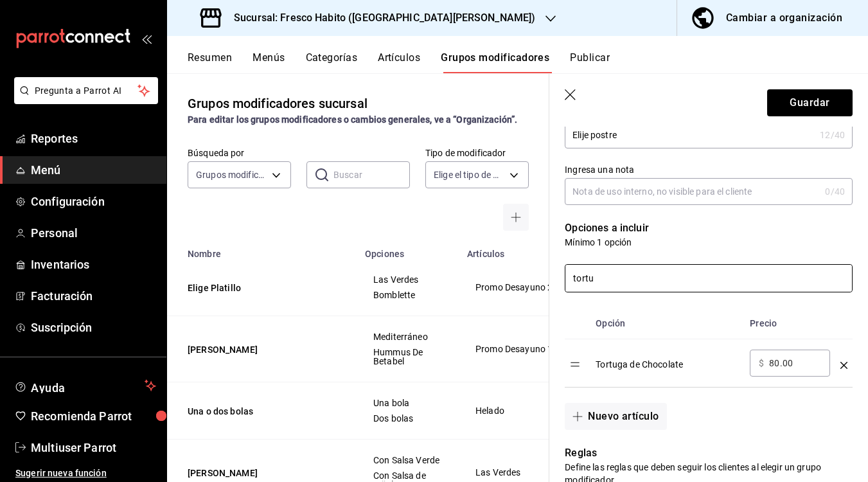
type input "tortu"
drag, startPoint x: 798, startPoint y: 359, endPoint x: 729, endPoint y: 359, distance: 68.7
click at [729, 359] on tr "Tortuga de Chocolate ​ $ 80.00 ​" at bounding box center [708, 363] width 288 height 48
type input "0.00"
click at [623, 280] on input "tortu" at bounding box center [708, 278] width 286 height 27
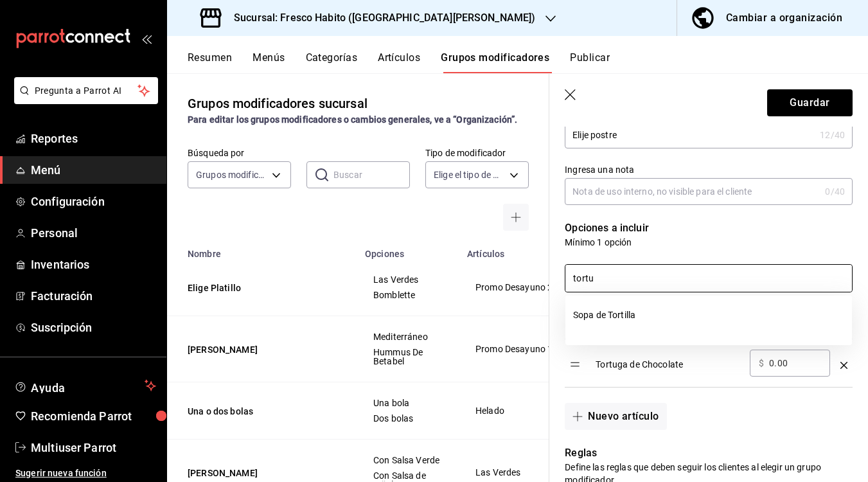
click at [623, 280] on input "tortu" at bounding box center [708, 278] width 286 height 27
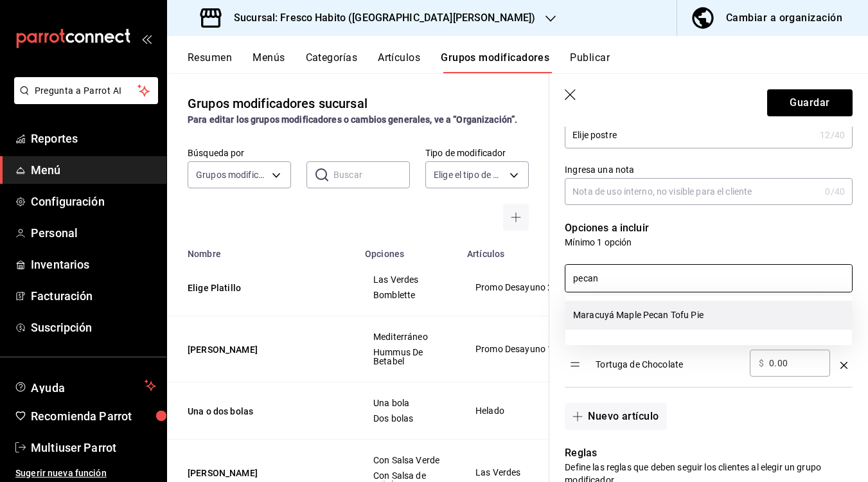
click at [650, 318] on li "Maracuyá Maple Pecan Tofu Pie" at bounding box center [708, 315] width 286 height 29
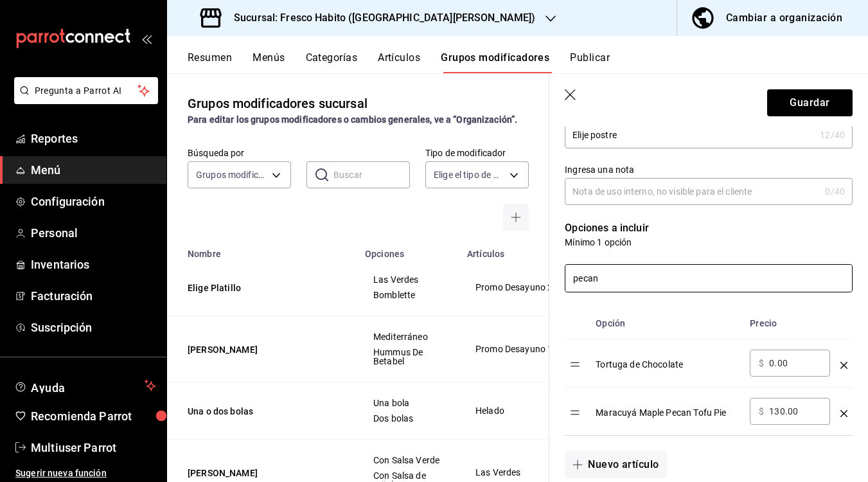
type input "pecan"
drag, startPoint x: 801, startPoint y: 410, endPoint x: 712, endPoint y: 414, distance: 90.0
click at [712, 412] on tr "Maracuyá Maple Pecan Tofu Pie ​ $ 130.00 ​" at bounding box center [708, 411] width 288 height 48
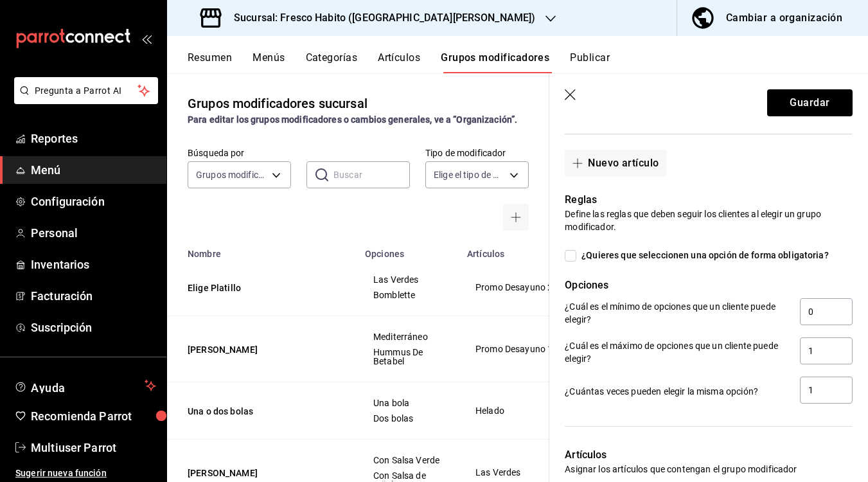
scroll to position [481, 0]
type input "0.00"
drag, startPoint x: 822, startPoint y: 317, endPoint x: 792, endPoint y: 318, distance: 30.2
click at [792, 317] on div "¿Cuál es el mínimo de opciones que un cliente puede elegir? 0" at bounding box center [708, 311] width 288 height 29
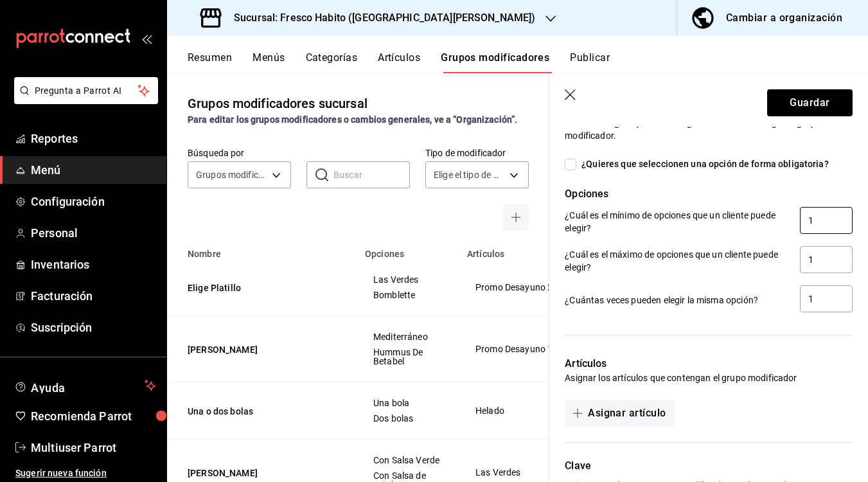
scroll to position [668, 0]
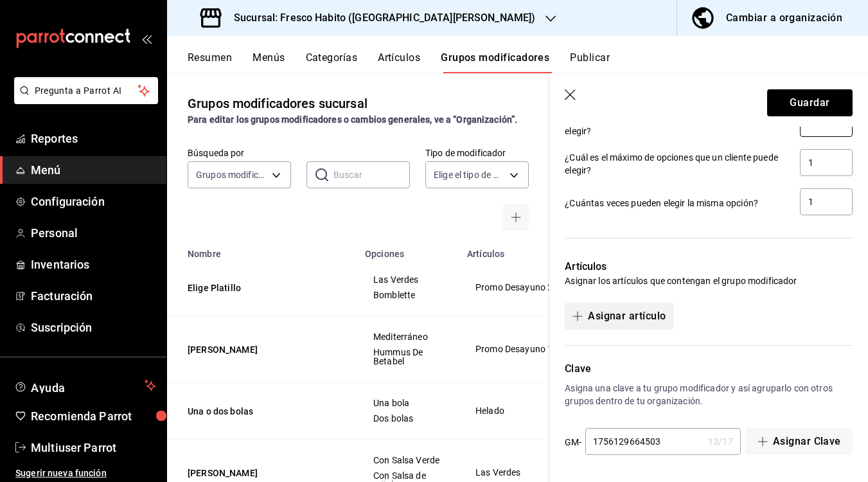
type input "1"
click at [617, 319] on button "Asignar artículo" at bounding box center [618, 315] width 109 height 27
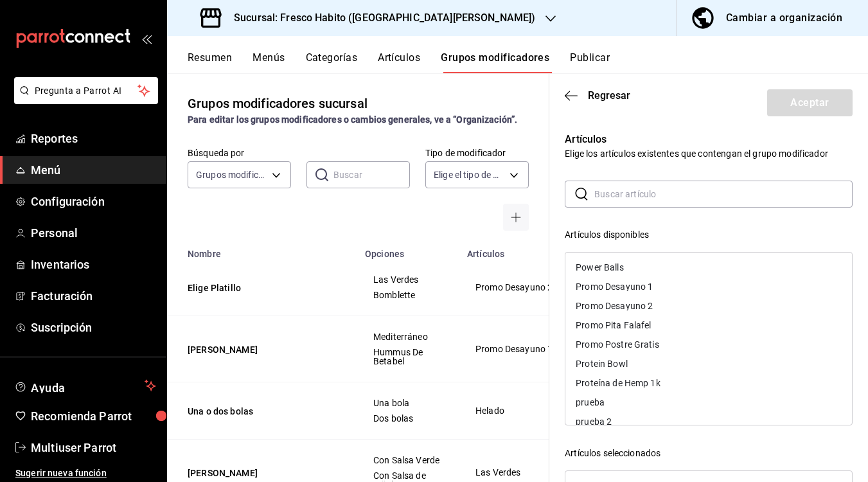
scroll to position [4606, 0]
click at [604, 341] on div "Promo Postre Gratis" at bounding box center [616, 342] width 83 height 9
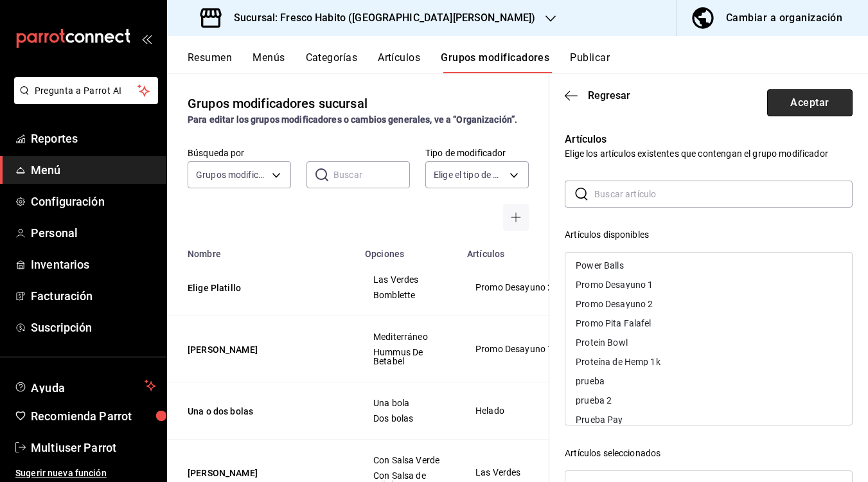
click at [808, 103] on button "Aceptar" at bounding box center [809, 102] width 85 height 27
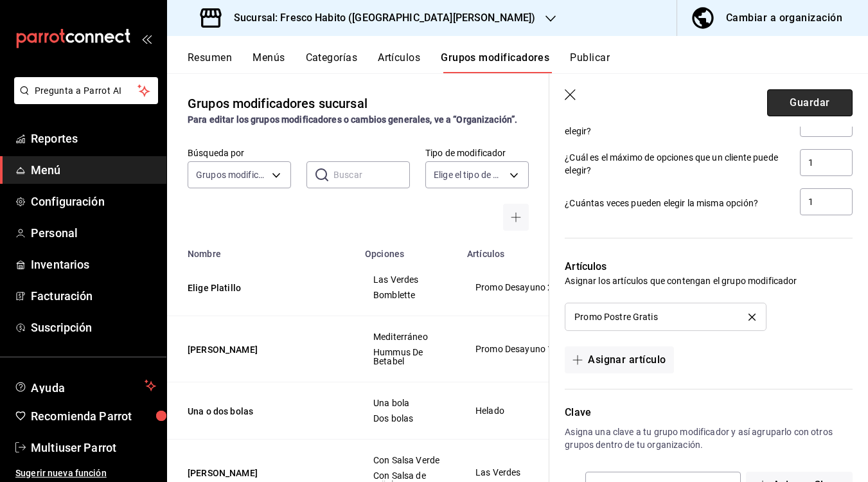
click at [789, 96] on button "Guardar" at bounding box center [809, 102] width 85 height 27
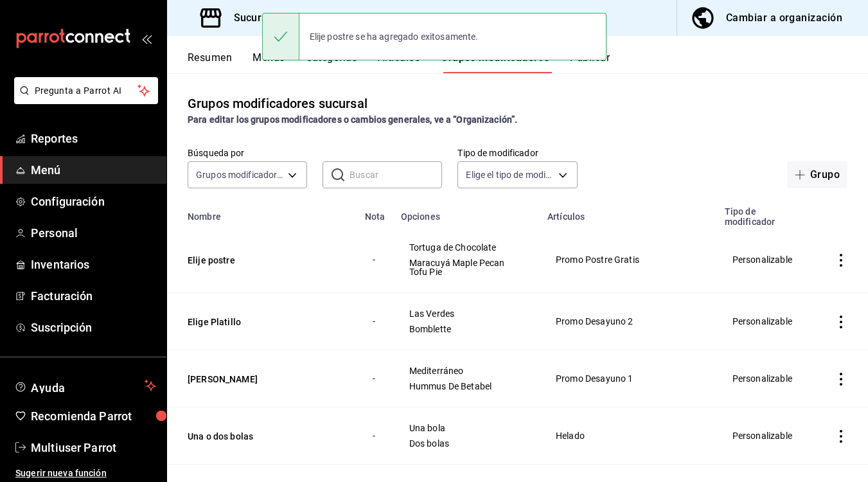
click at [214, 53] on button "Resumen" at bounding box center [210, 62] width 44 height 22
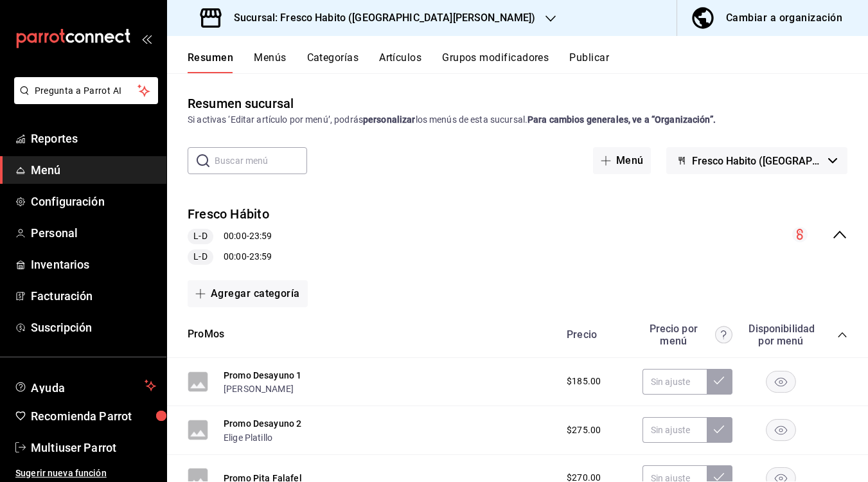
click at [602, 57] on button "Publicar" at bounding box center [589, 62] width 40 height 22
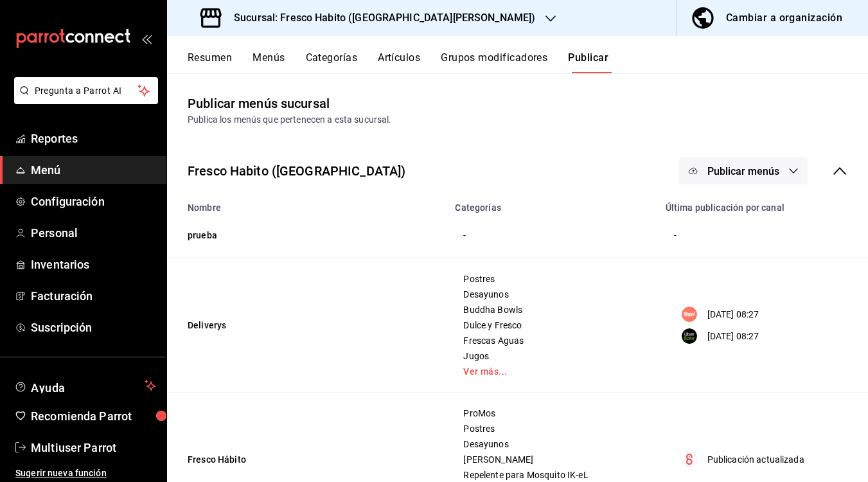
click at [791, 168] on icon "button" at bounding box center [793, 171] width 10 height 10
click at [734, 288] on span "Punto de venta" at bounding box center [762, 284] width 62 height 13
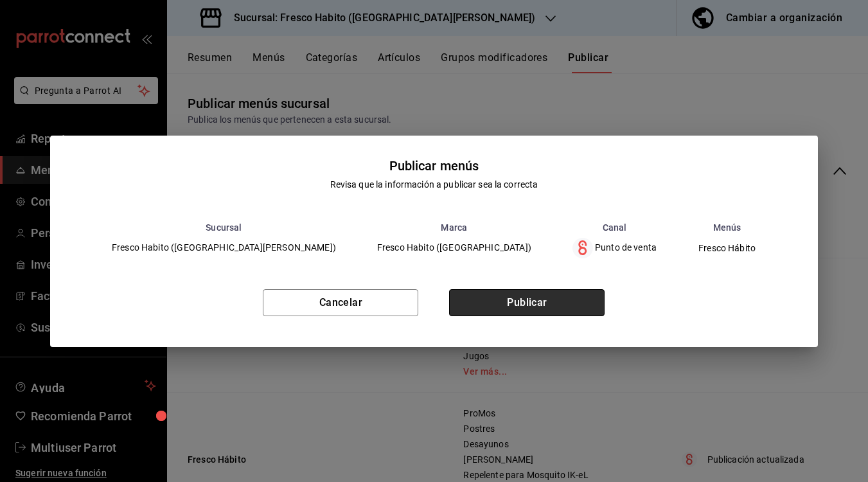
click at [518, 301] on button "Publicar" at bounding box center [526, 302] width 155 height 27
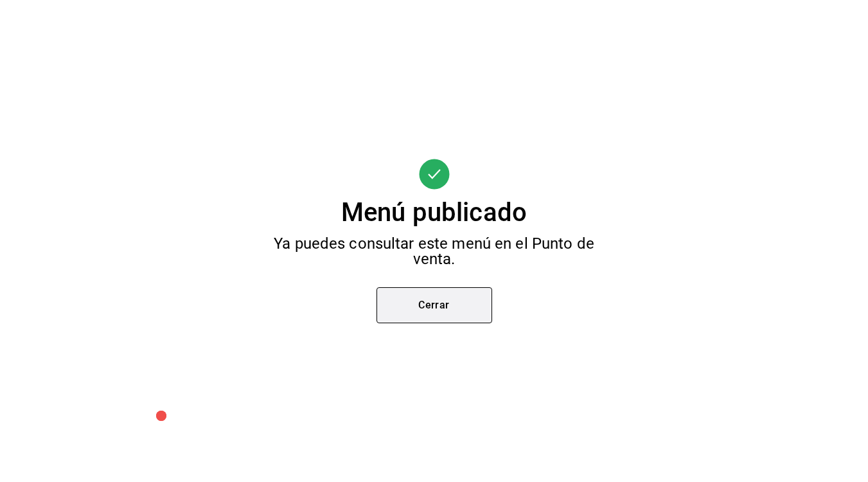
click at [421, 308] on button "Cerrar" at bounding box center [434, 305] width 116 height 36
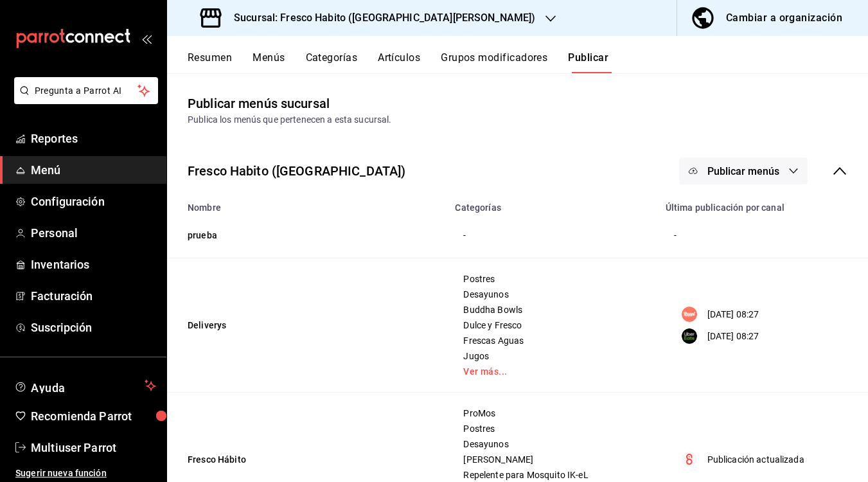
scroll to position [66, 0]
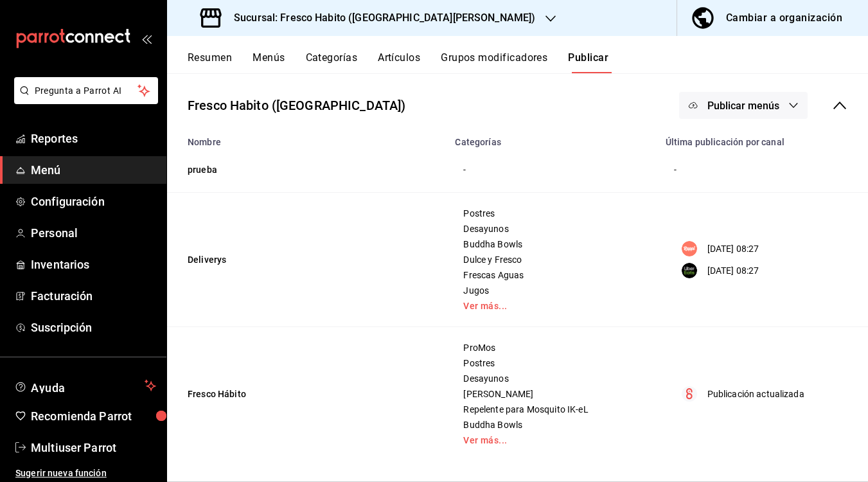
click at [213, 60] on button "Resumen" at bounding box center [210, 62] width 44 height 22
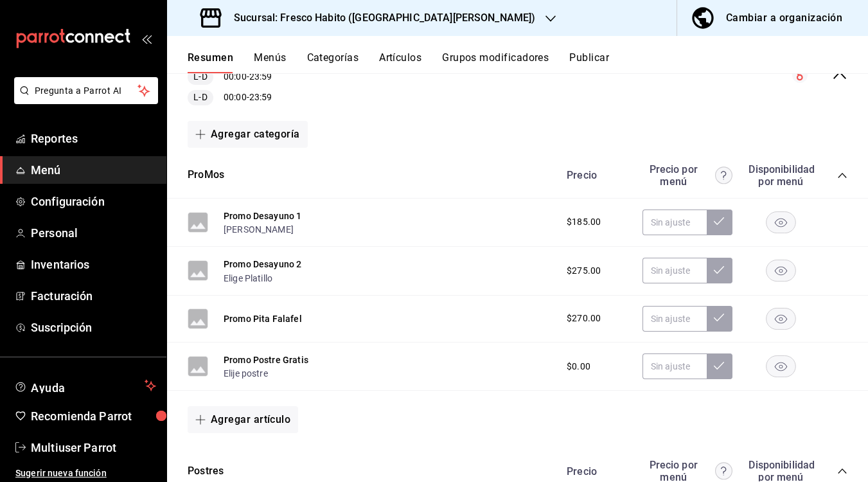
scroll to position [162, 0]
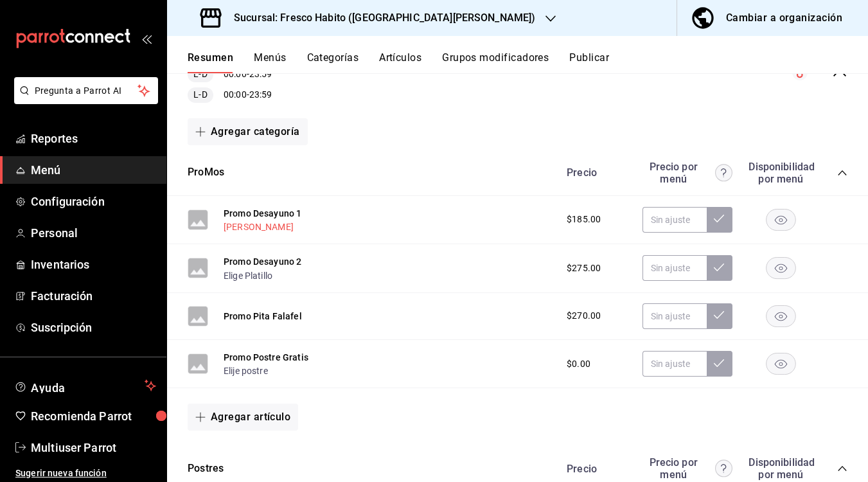
click at [254, 225] on button "[PERSON_NAME]" at bounding box center [258, 226] width 70 height 13
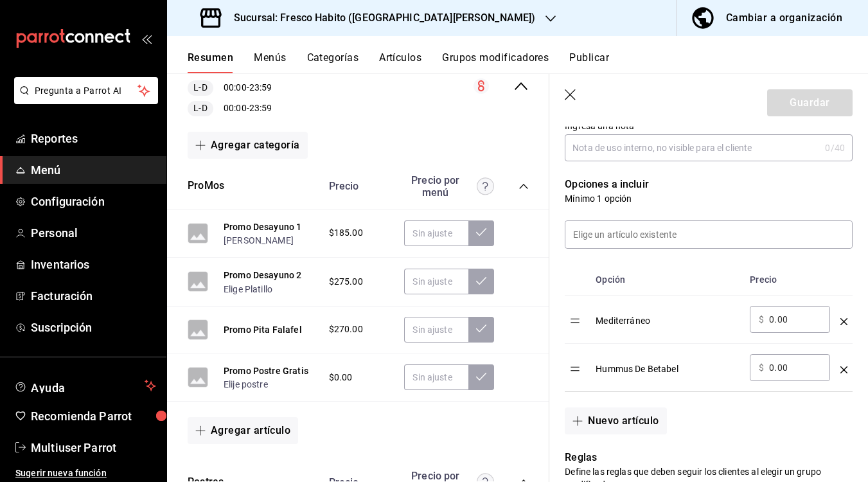
scroll to position [286, 0]
click at [250, 284] on button "Elige Platillo" at bounding box center [247, 289] width 49 height 13
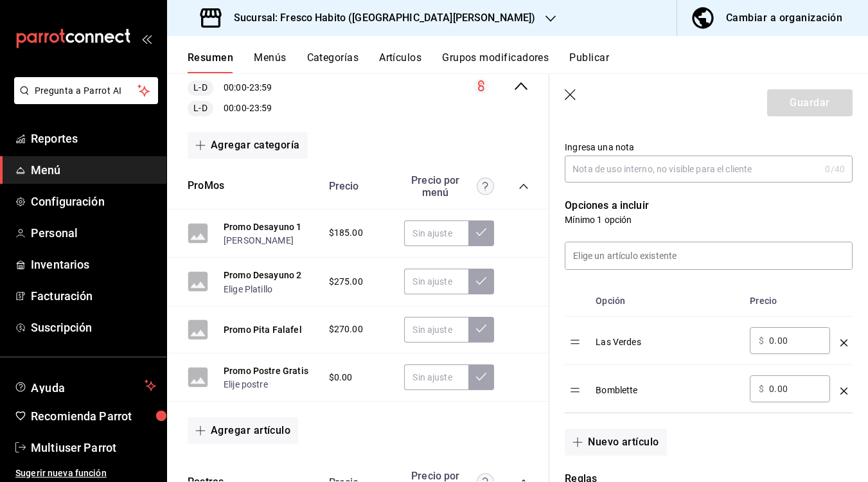
scroll to position [265, 0]
click at [272, 329] on button "Promo Pita Falafel" at bounding box center [262, 329] width 78 height 13
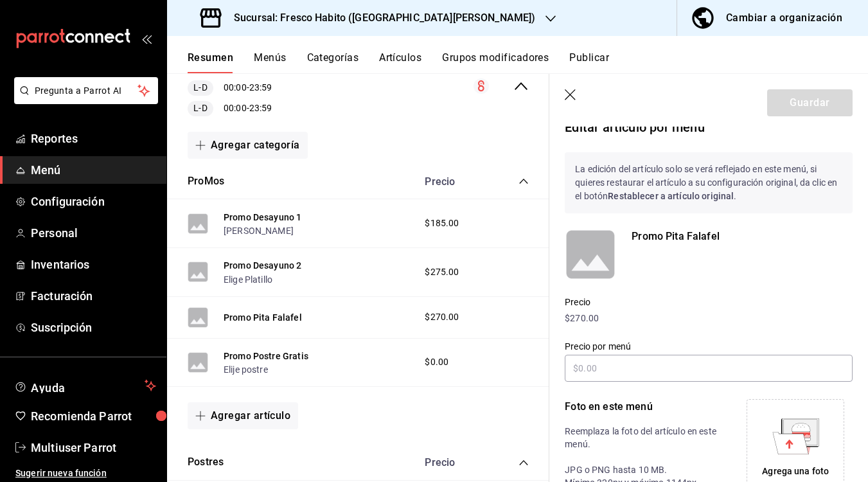
scroll to position [13, 0]
click at [572, 96] on icon "button" at bounding box center [569, 94] width 11 height 11
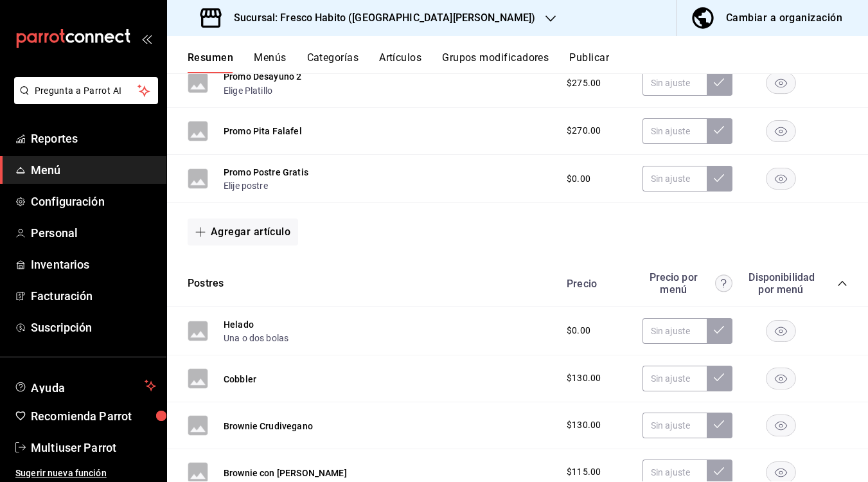
scroll to position [405, 0]
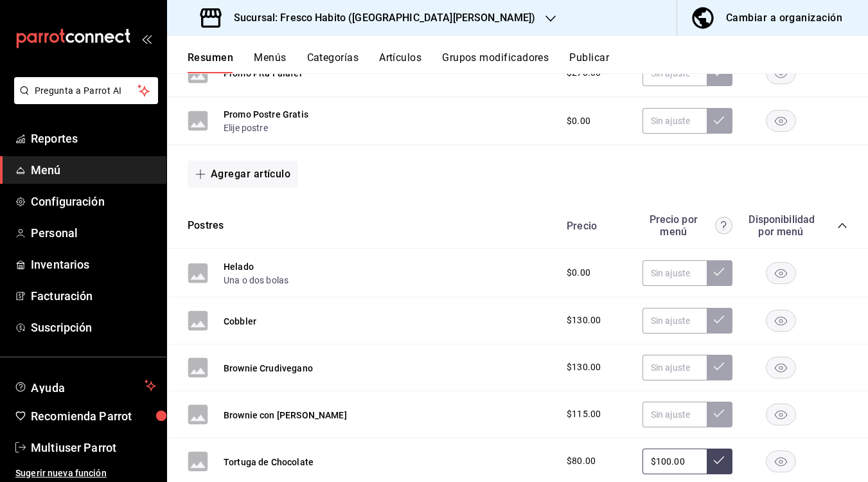
click at [840, 226] on icon "collapse-category-row" at bounding box center [842, 225] width 10 height 10
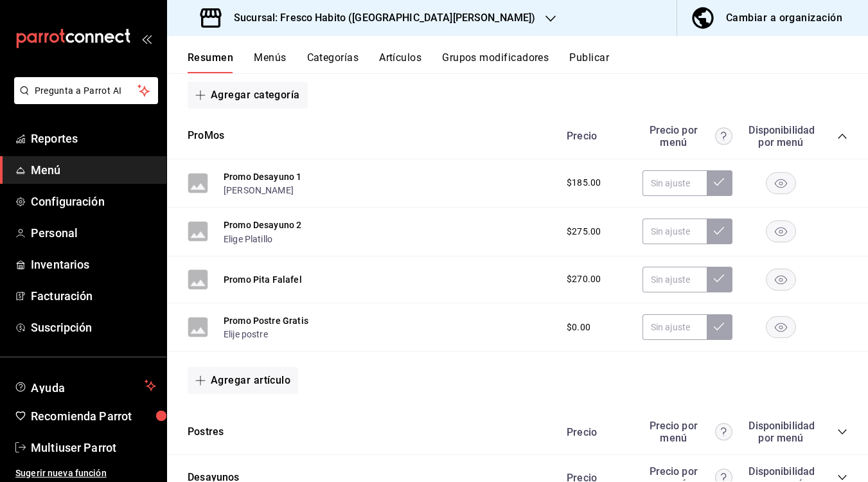
scroll to position [333, 0]
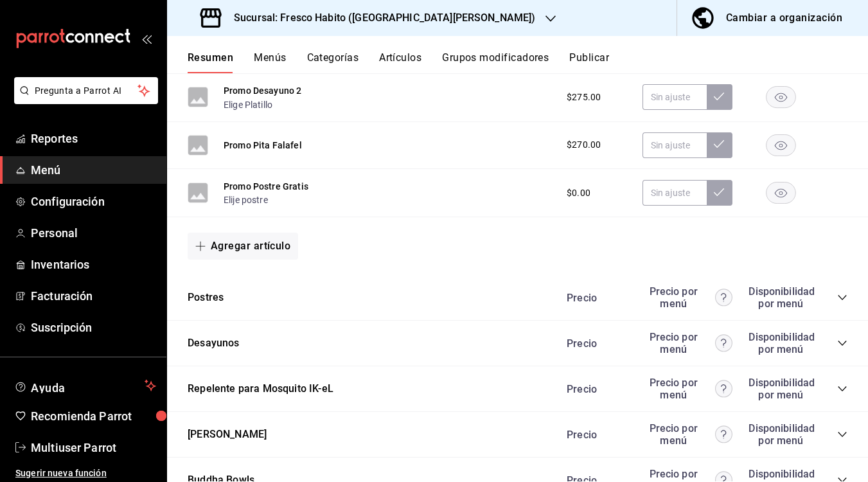
click at [622, 187] on div "$0.00" at bounding box center [595, 192] width 82 height 13
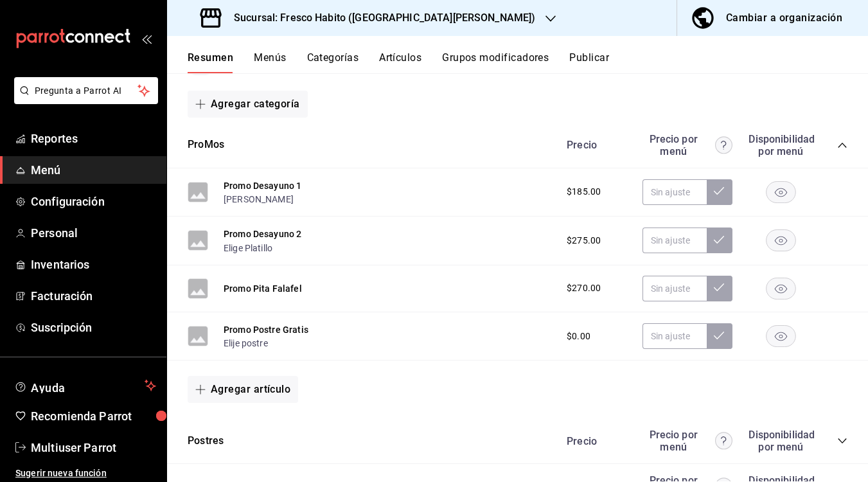
scroll to position [28, 0]
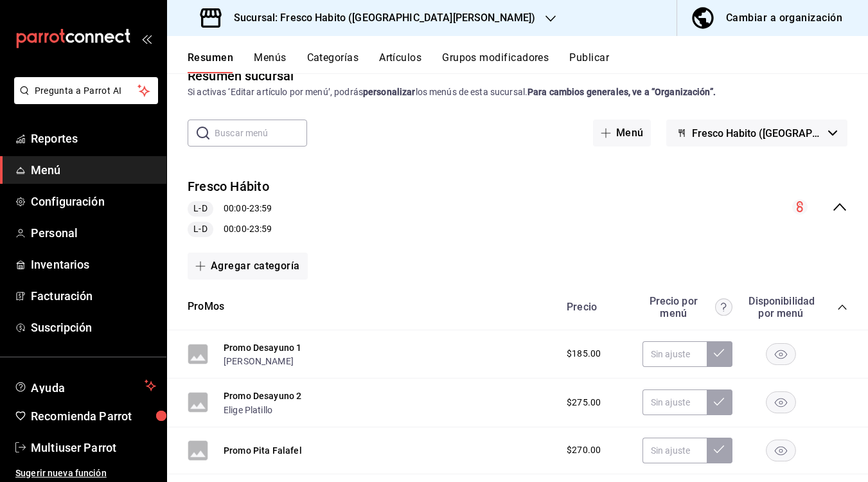
click at [841, 306] on icon "collapse-category-row" at bounding box center [842, 307] width 10 height 10
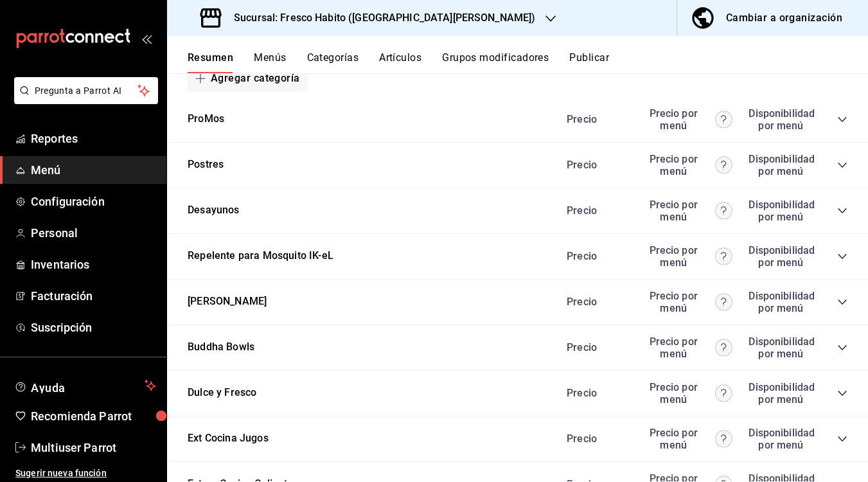
scroll to position [0, 0]
